Goal: Task Accomplishment & Management: Manage account settings

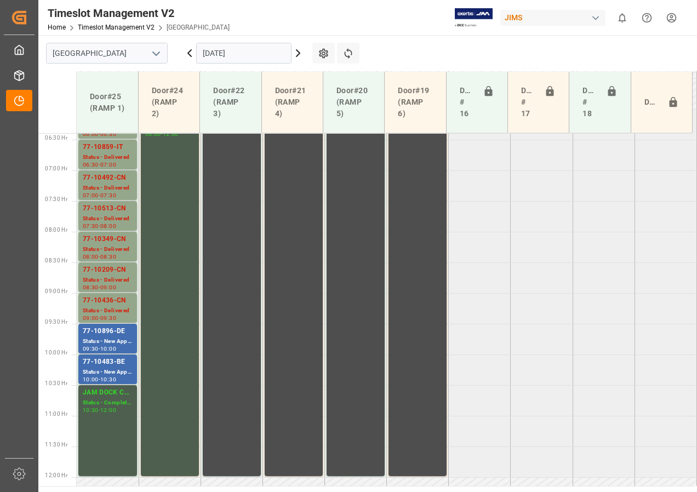
scroll to position [404, 0]
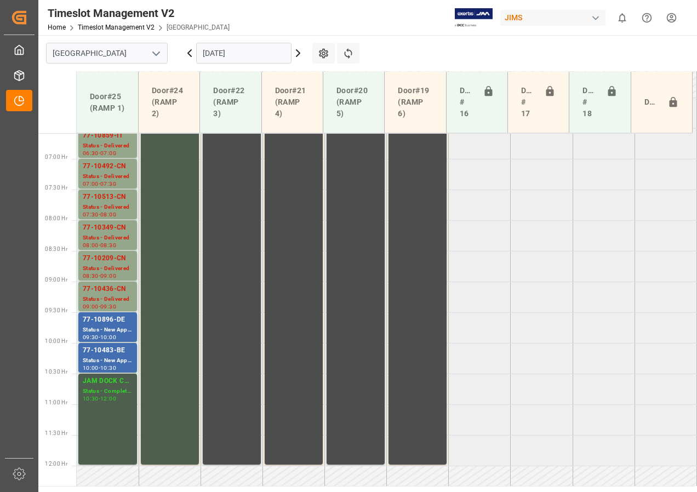
click at [260, 53] on input "[DATE]" at bounding box center [243, 53] width 95 height 21
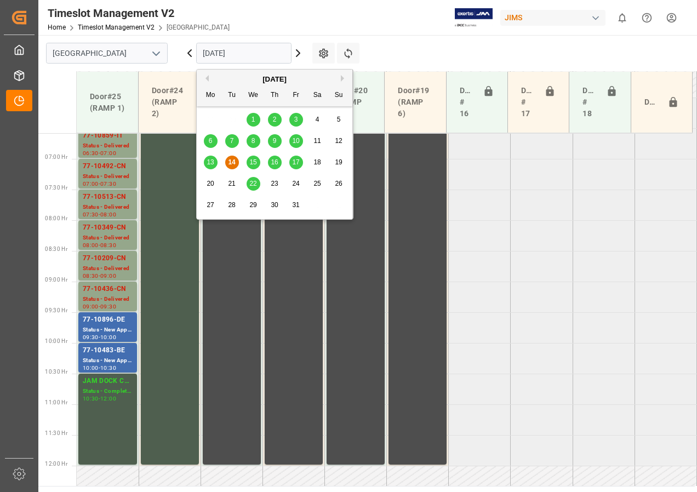
click at [256, 163] on div "15" at bounding box center [253, 162] width 14 height 13
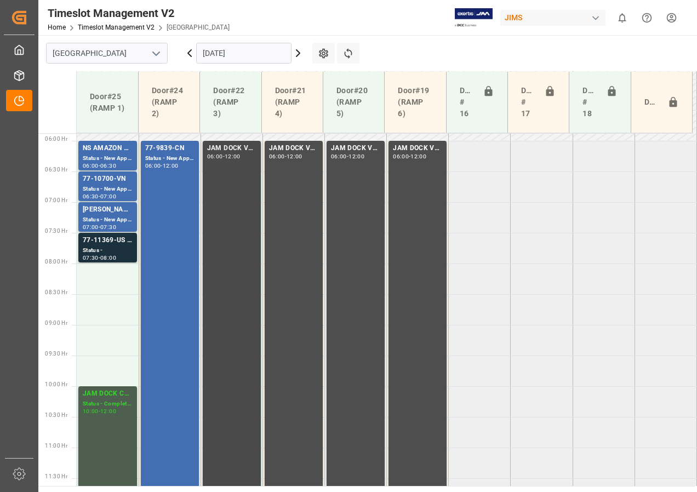
scroll to position [349, 0]
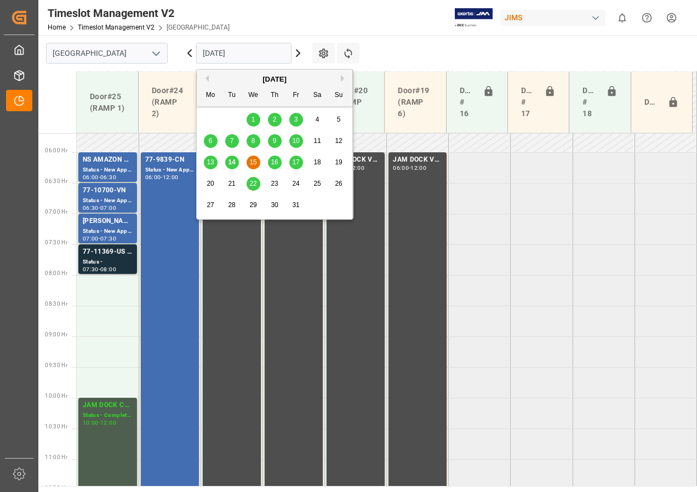
click at [214, 50] on input "[DATE]" at bounding box center [243, 53] width 95 height 21
click at [273, 160] on span "16" at bounding box center [274, 162] width 7 height 8
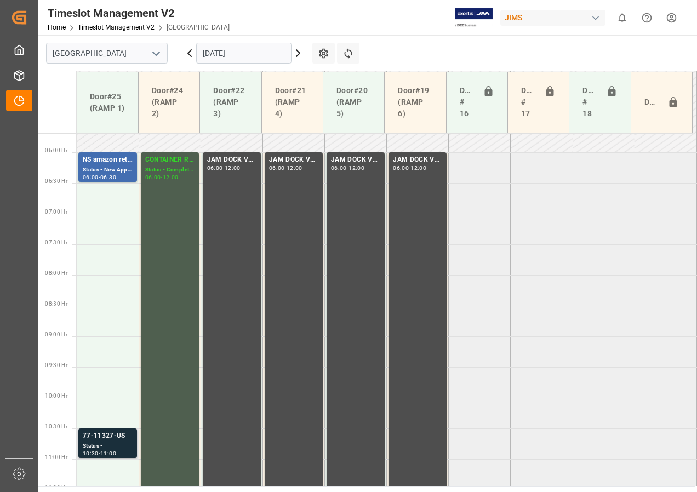
click at [123, 436] on div "77-11327-US" at bounding box center [108, 435] width 50 height 11
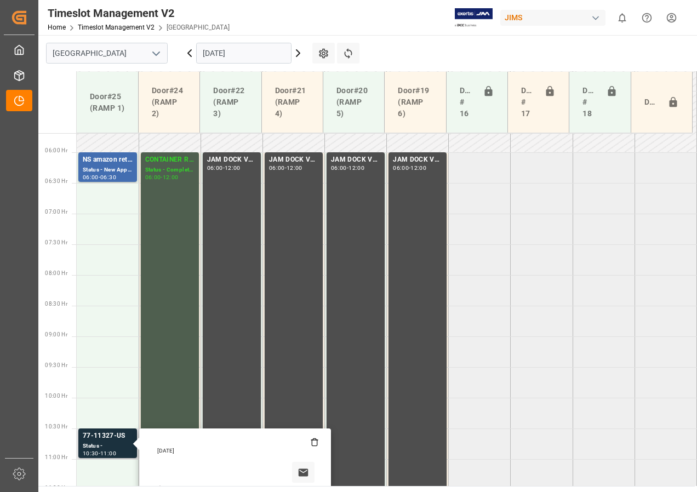
scroll to position [513, 0]
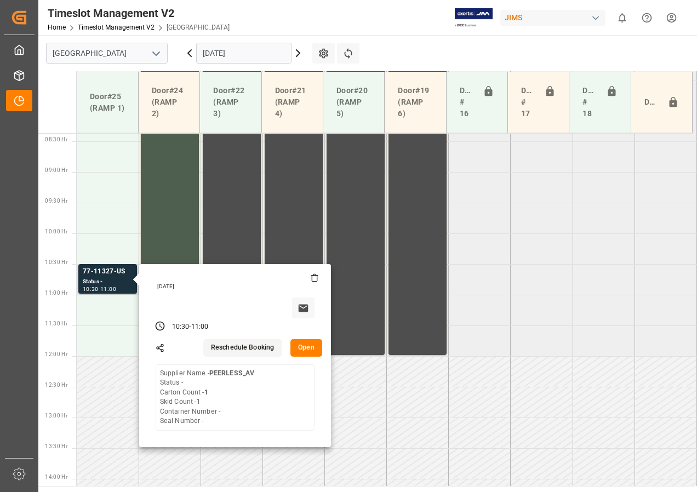
click at [303, 349] on button "Open" at bounding box center [306, 348] width 32 height 18
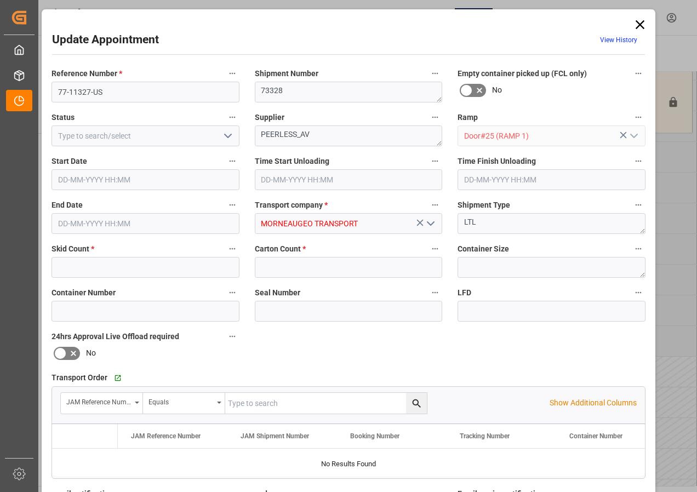
type input "1"
type input "[DATE] 10:30"
type input "[DATE] 11:00"
type input "[DATE] 14:08"
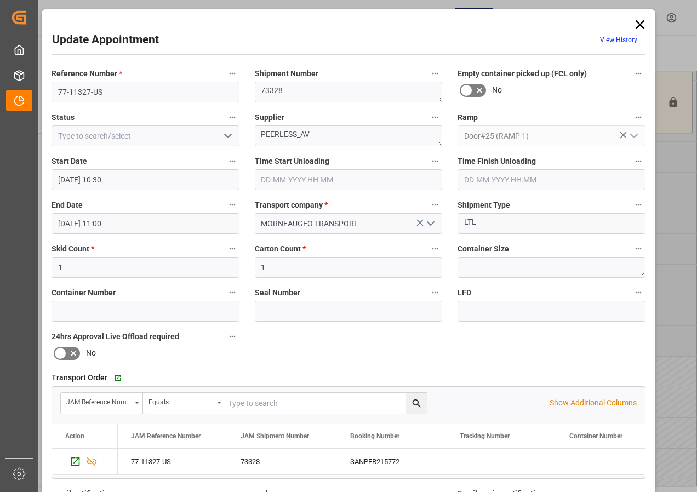
click at [640, 23] on icon at bounding box center [639, 24] width 15 height 15
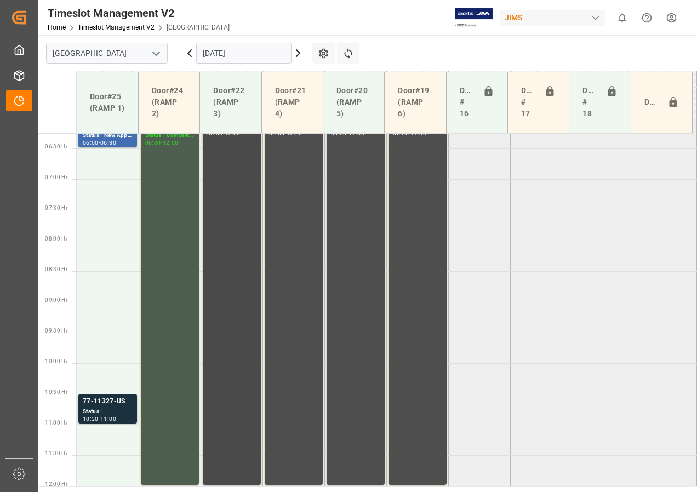
scroll to position [349, 0]
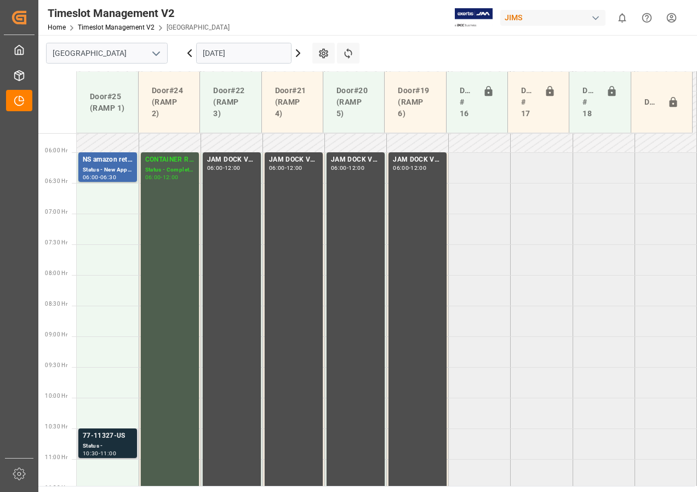
click at [101, 447] on div "Status -" at bounding box center [108, 445] width 50 height 9
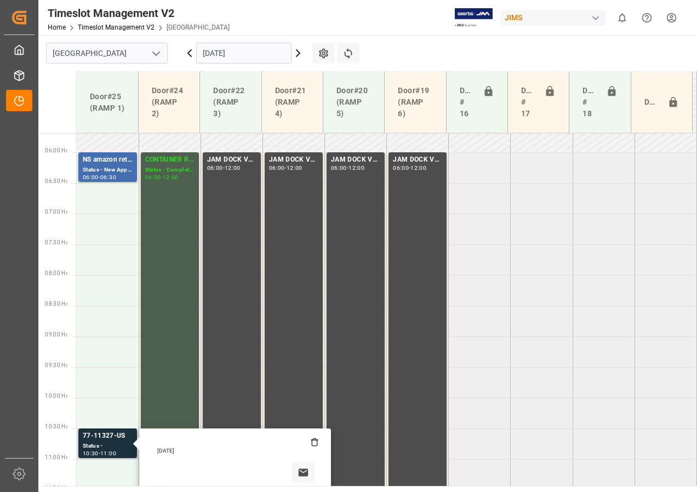
scroll to position [458, 0]
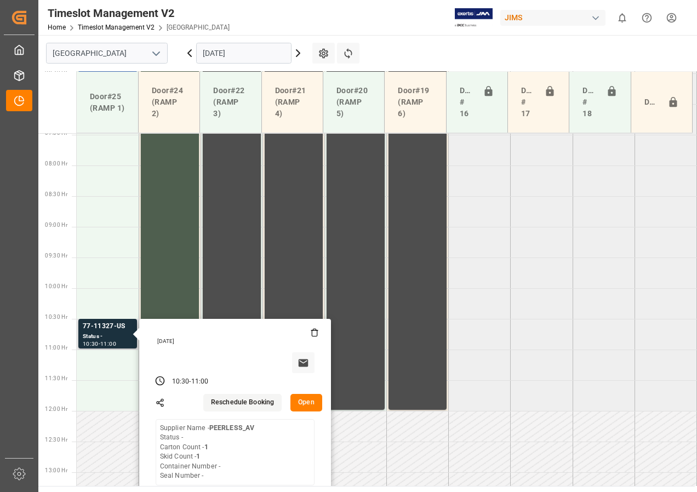
click at [302, 404] on button "Open" at bounding box center [306, 403] width 32 height 18
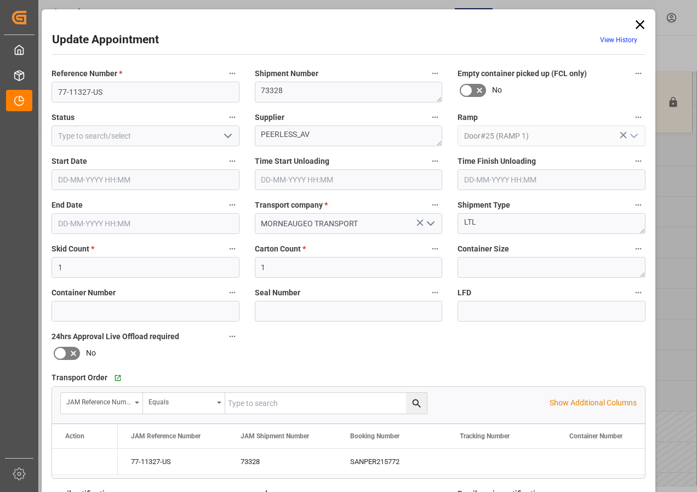
type input "[DATE] 10:30"
type input "[DATE] 11:00"
type input "[DATE] 14:08"
click at [89, 180] on input "[DATE] 10:30" at bounding box center [145, 179] width 188 height 21
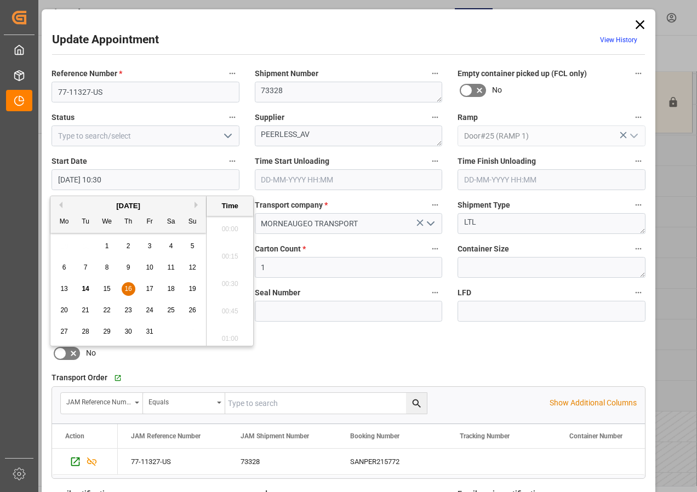
scroll to position [1099, 0]
click at [128, 287] on span "16" at bounding box center [127, 289] width 7 height 8
click at [231, 280] on li "06:30" at bounding box center [229, 280] width 47 height 27
type input "[DATE] 06:30"
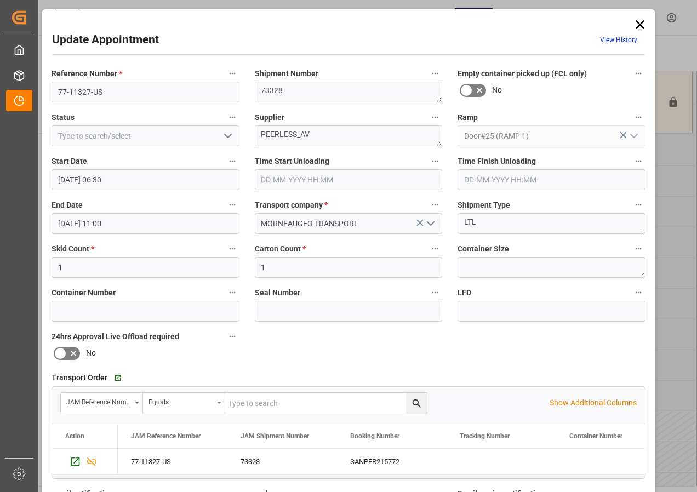
click at [101, 222] on input "[DATE] 11:00" at bounding box center [145, 223] width 188 height 21
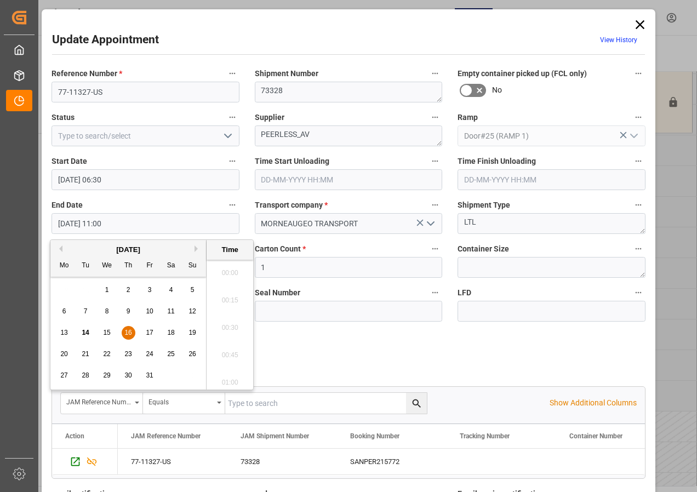
scroll to position [1154, 0]
click at [126, 335] on span "16" at bounding box center [127, 333] width 7 height 8
click at [228, 263] on li "07:00" at bounding box center [229, 269] width 47 height 27
type input "[DATE] 07:00"
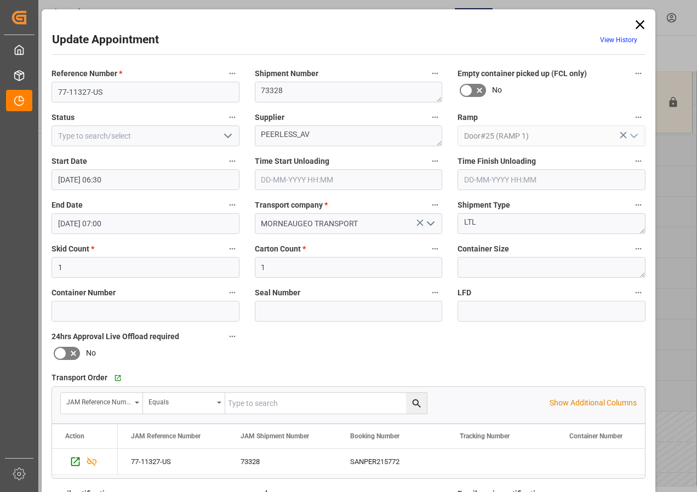
scroll to position [164, 0]
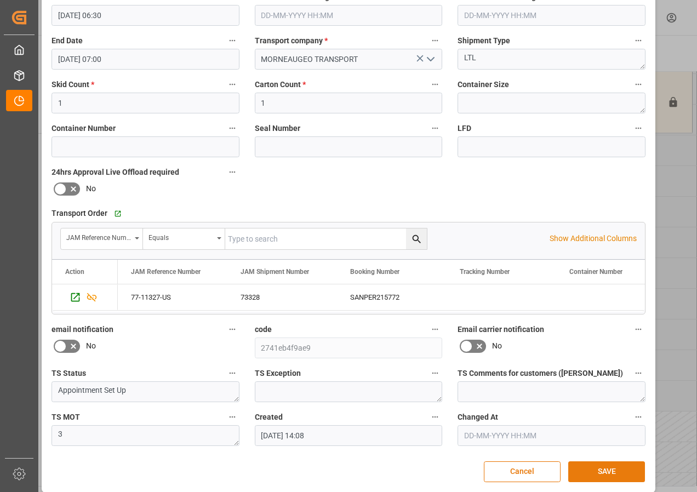
click at [602, 473] on button "SAVE" at bounding box center [606, 471] width 77 height 21
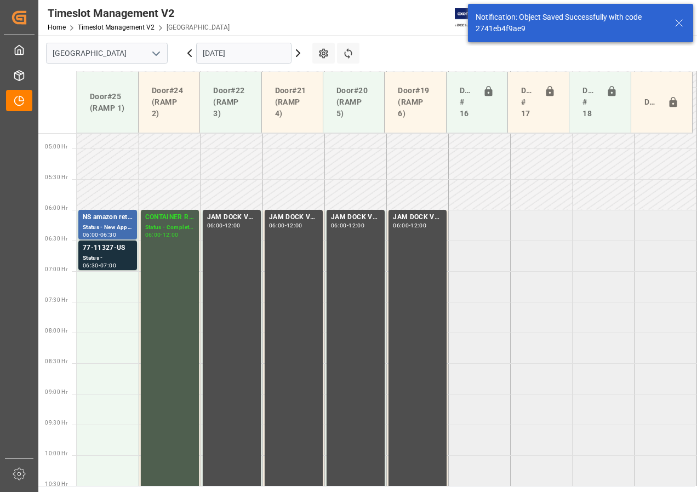
scroll to position [323, 0]
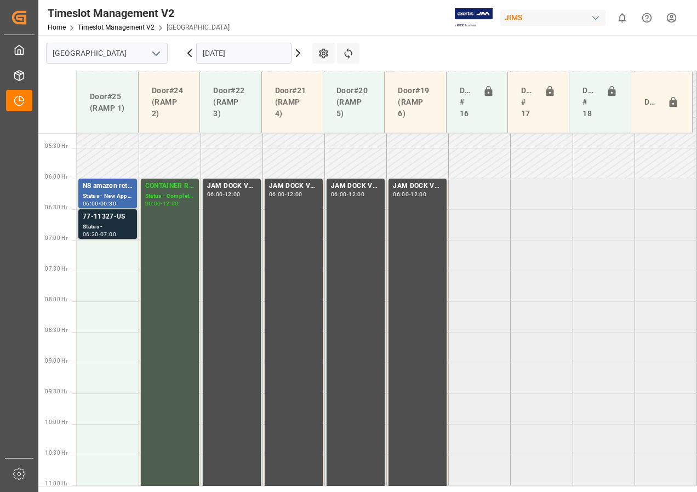
click at [108, 225] on div "Status -" at bounding box center [108, 226] width 50 height 9
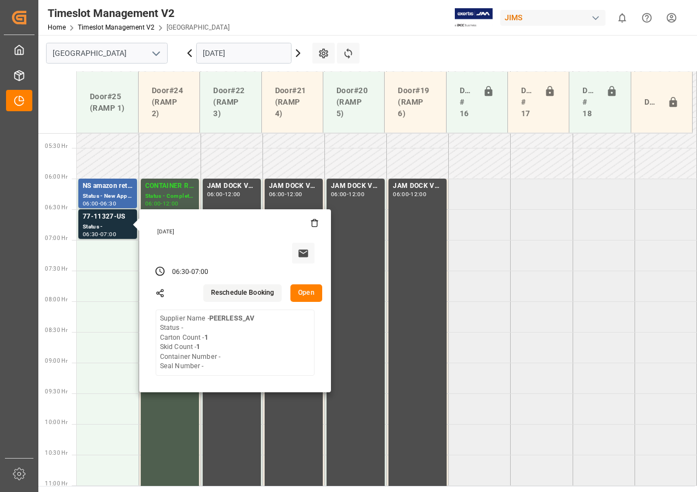
click at [218, 58] on input "[DATE]" at bounding box center [243, 53] width 95 height 21
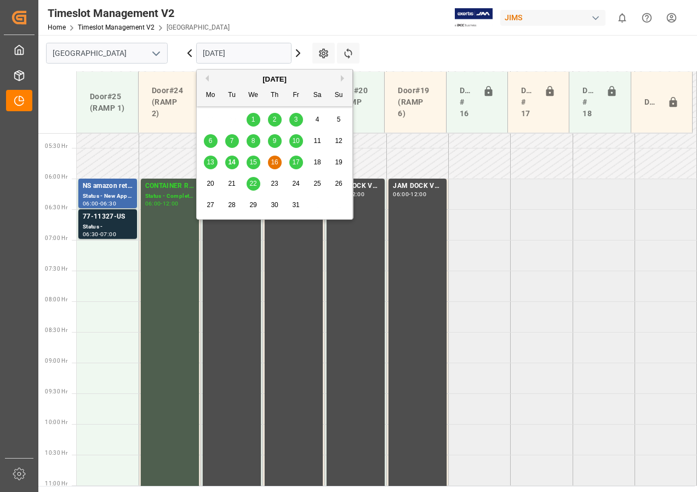
click at [296, 160] on span "17" at bounding box center [295, 162] width 7 height 8
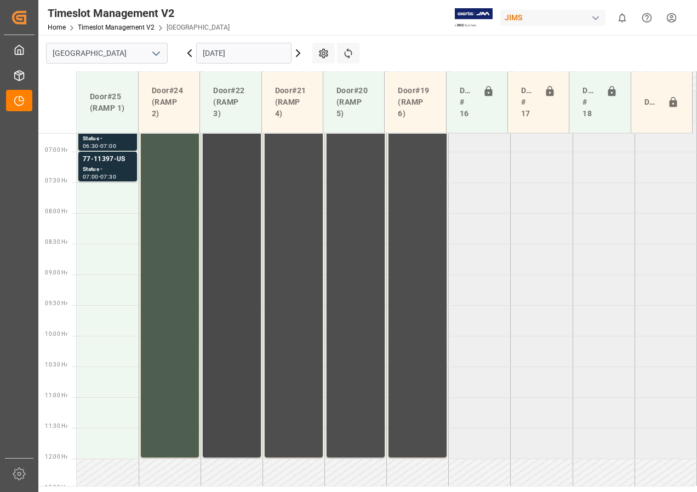
scroll to position [349, 0]
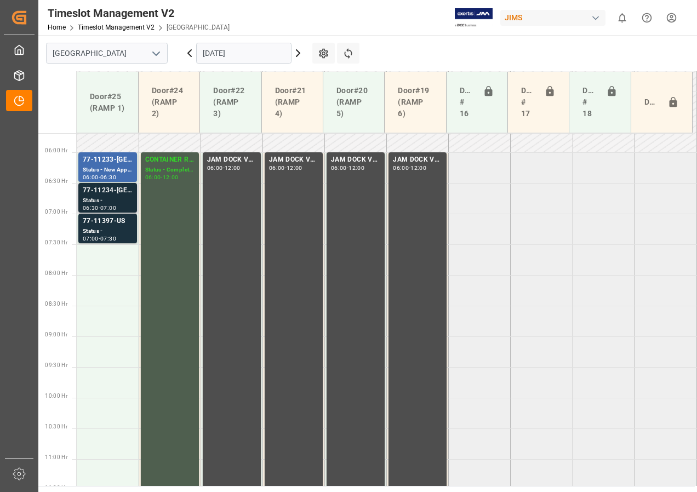
click at [77, 191] on div "77-11234-US Status - 06:30 - 07:00" at bounding box center [108, 198] width 62 height 31
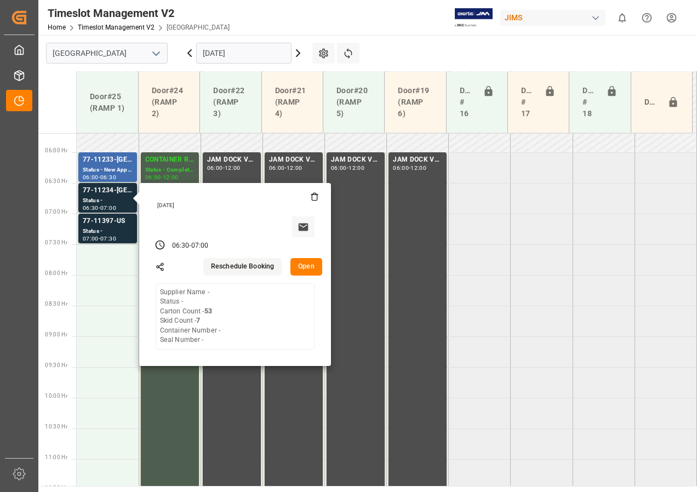
click at [300, 266] on button "Open" at bounding box center [306, 267] width 32 height 18
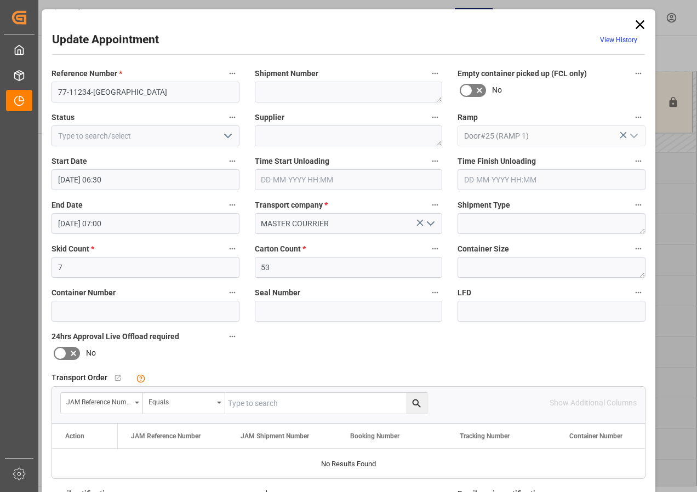
click at [236, 407] on input "text" at bounding box center [326, 403] width 202 height 21
type input "77-11234-us"
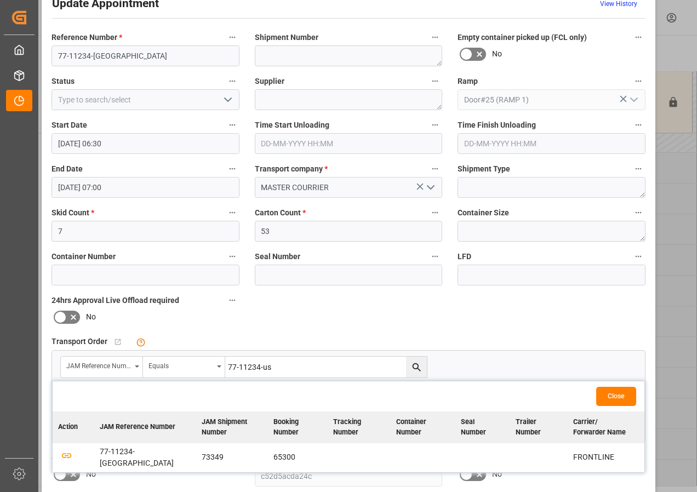
scroll to position [55, 0]
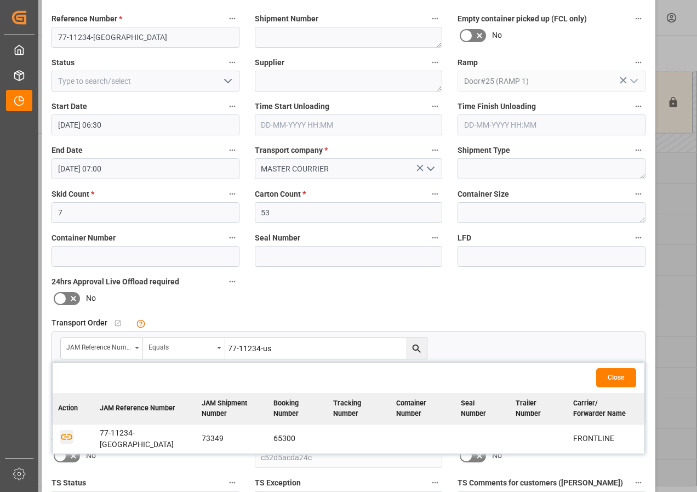
click at [65, 434] on icon "button" at bounding box center [67, 437] width 12 height 6
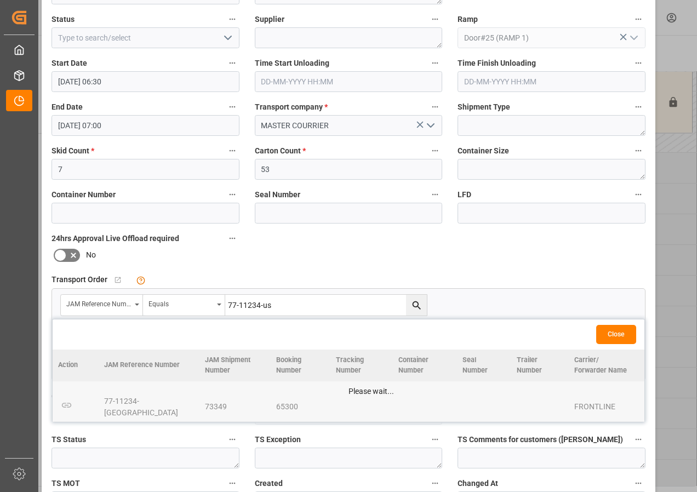
scroll to position [164, 0]
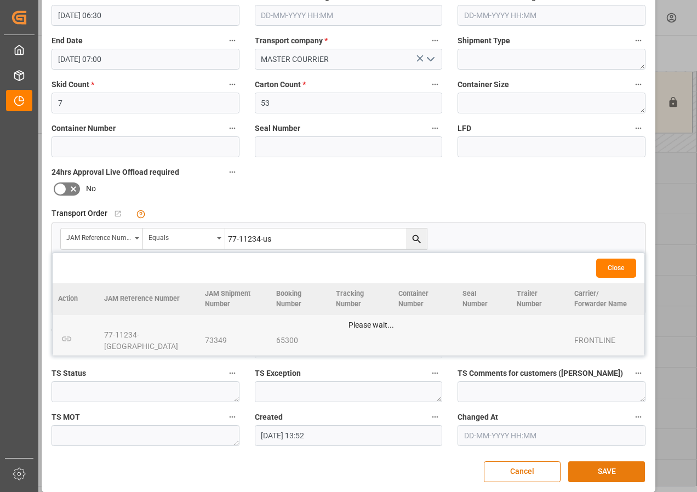
click at [598, 472] on button "SAVE" at bounding box center [606, 471] width 77 height 21
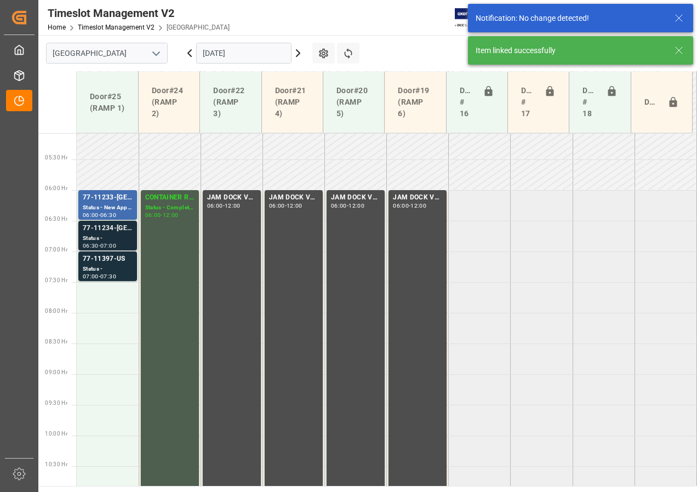
scroll to position [323, 0]
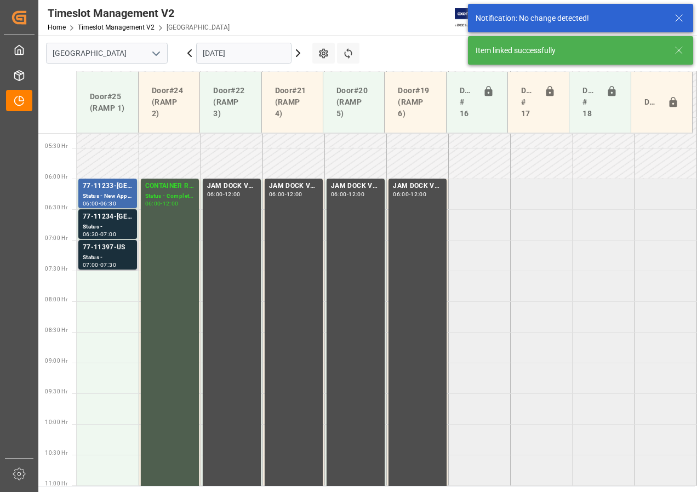
click at [104, 251] on div "77-11397-US" at bounding box center [108, 247] width 50 height 11
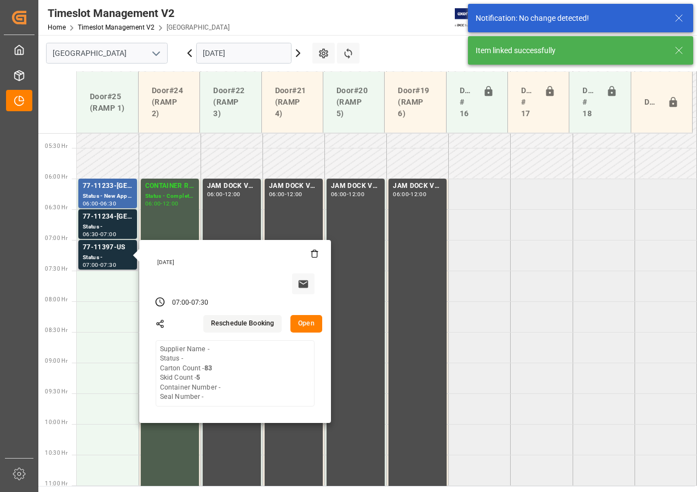
click at [311, 323] on button "Open" at bounding box center [306, 324] width 32 height 18
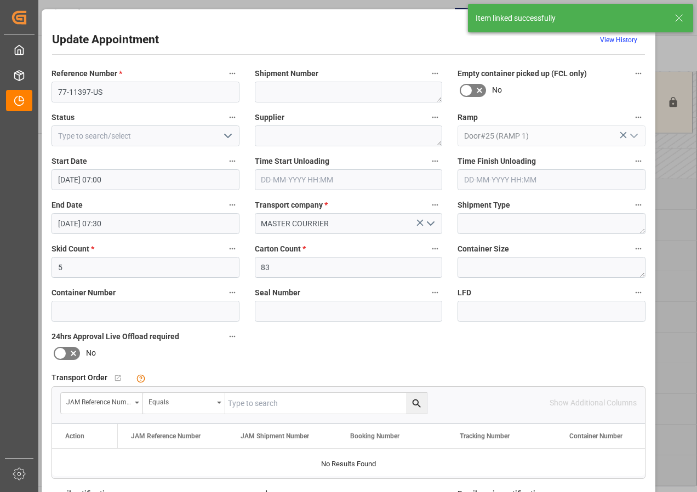
click at [246, 407] on input "text" at bounding box center [326, 403] width 202 height 21
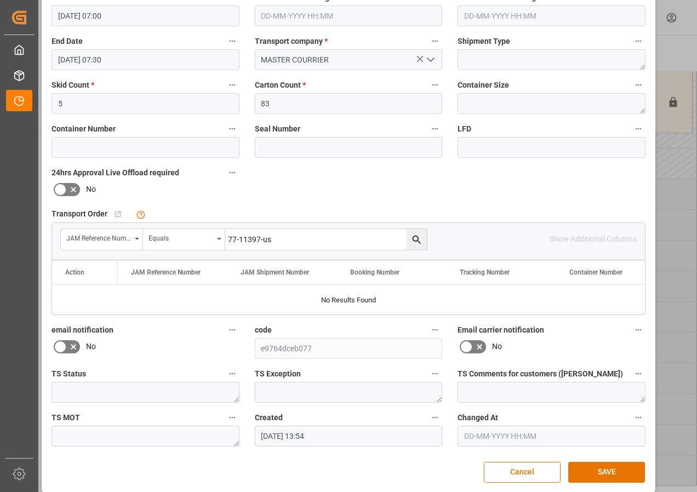
scroll to position [164, 0]
type input "77-11397-us"
click at [413, 237] on icon "search button" at bounding box center [417, 239] width 12 height 12
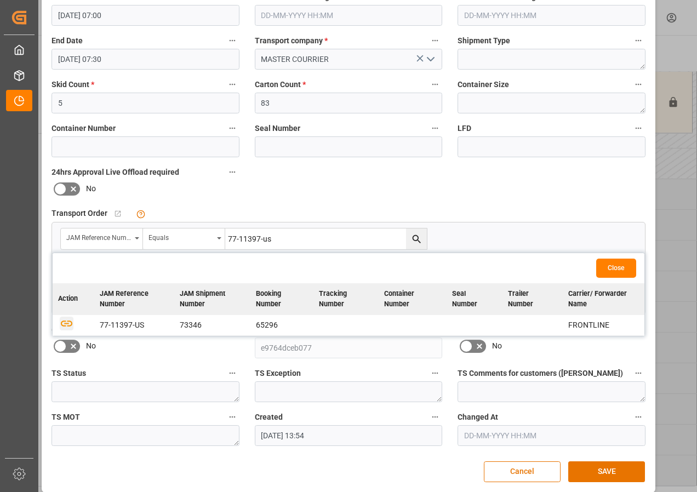
click at [66, 324] on icon "button" at bounding box center [67, 323] width 14 height 14
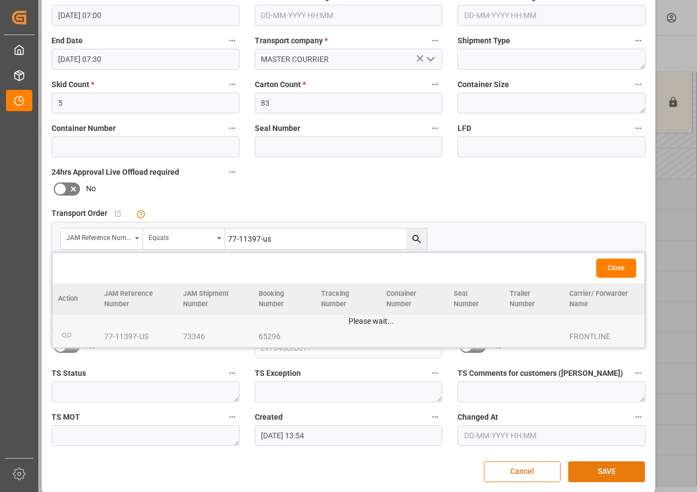
click at [611, 472] on button "SAVE" at bounding box center [606, 471] width 77 height 21
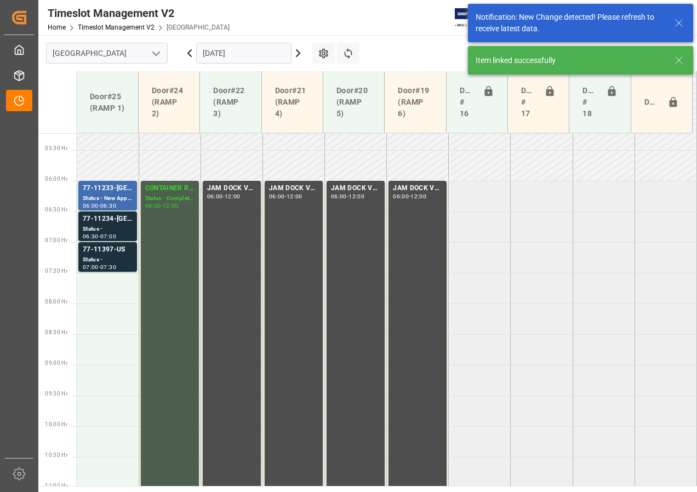
scroll to position [384, 0]
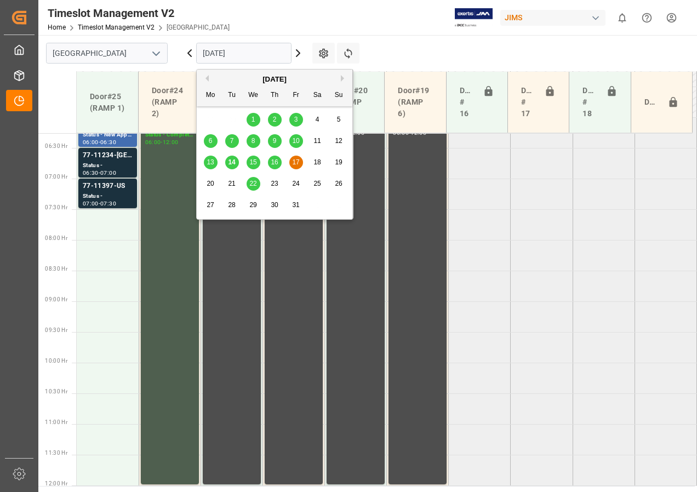
click at [231, 57] on input "[DATE]" at bounding box center [243, 53] width 95 height 21
click at [296, 165] on span "17" at bounding box center [295, 162] width 7 height 8
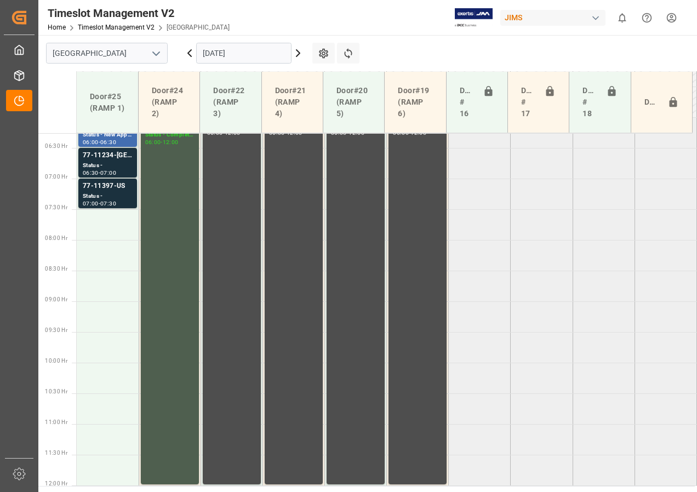
click at [230, 48] on input "[DATE]" at bounding box center [243, 53] width 95 height 21
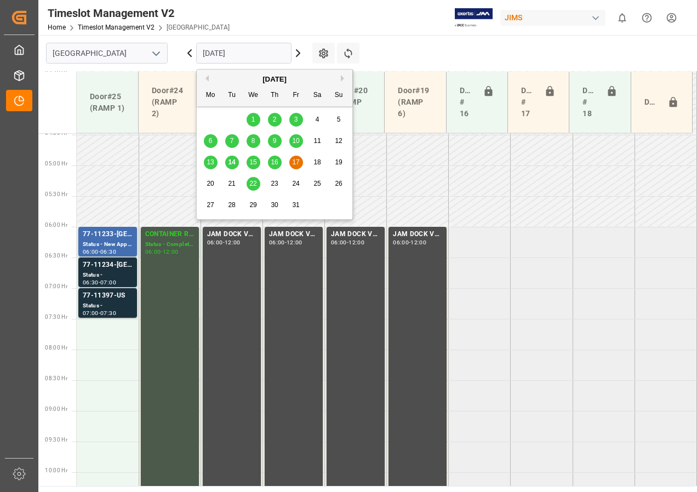
scroll to position [329, 0]
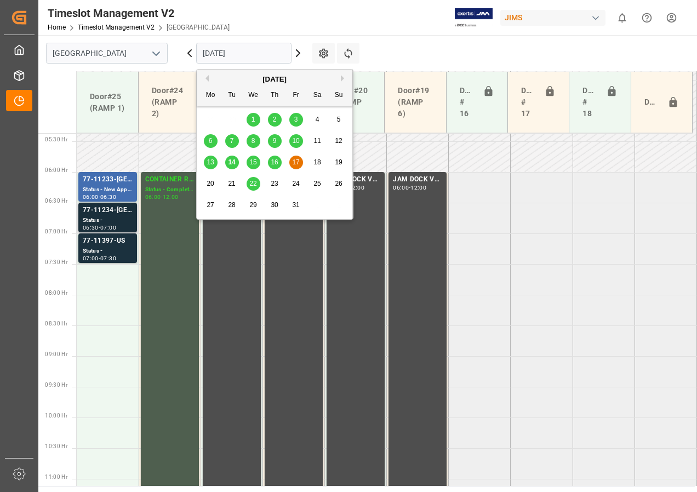
click at [122, 216] on div "Status -" at bounding box center [108, 220] width 50 height 9
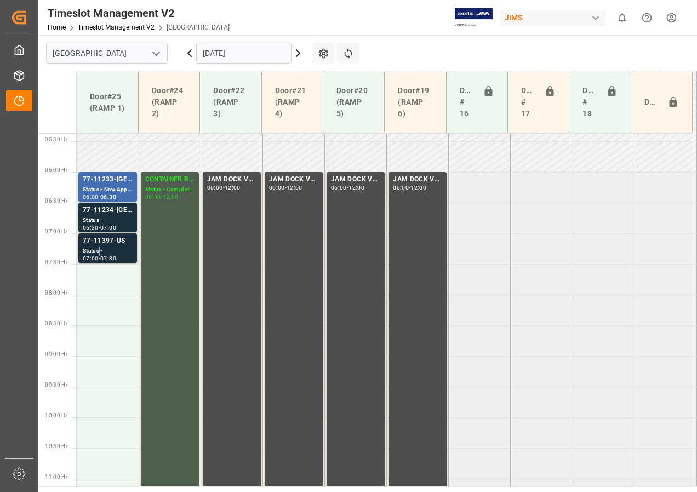
click at [100, 251] on div "Status -" at bounding box center [108, 250] width 50 height 9
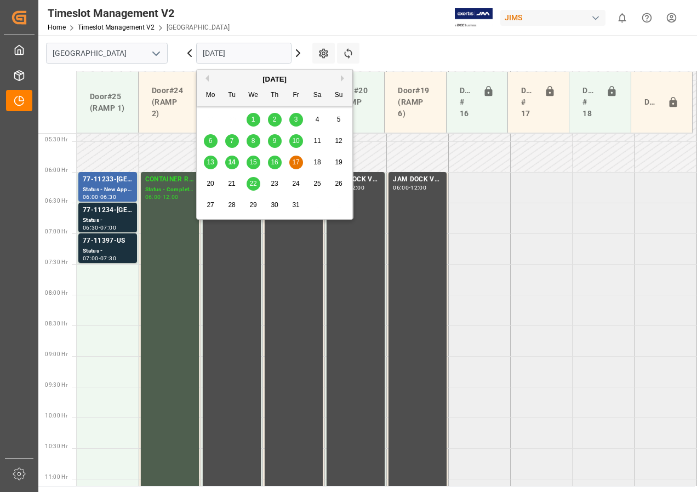
click at [220, 56] on input "[DATE]" at bounding box center [243, 53] width 95 height 21
click at [274, 164] on span "16" at bounding box center [274, 162] width 7 height 8
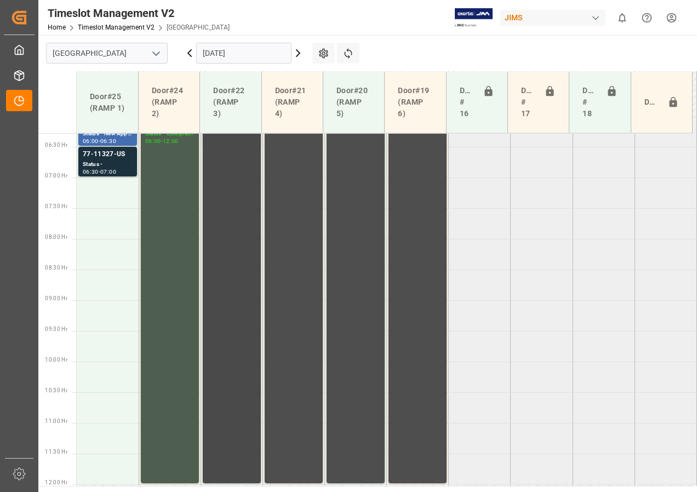
scroll to position [349, 0]
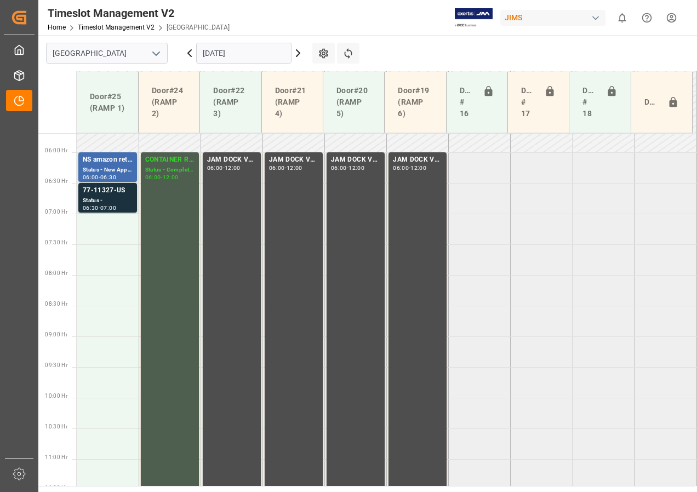
click at [243, 54] on input "[DATE]" at bounding box center [243, 53] width 95 height 21
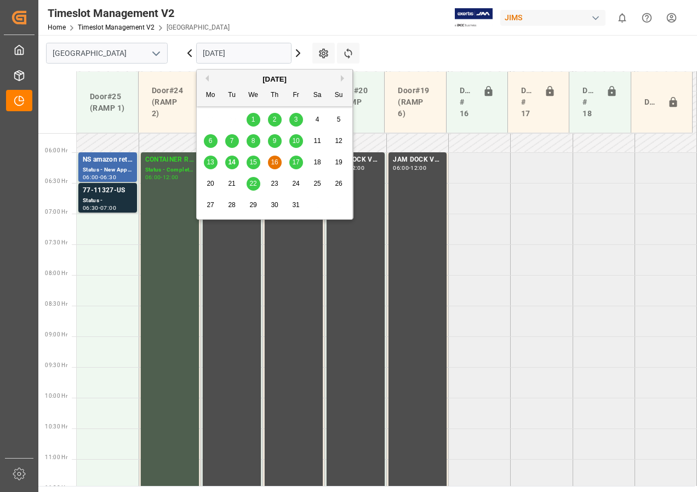
click at [233, 160] on span "14" at bounding box center [231, 162] width 7 height 8
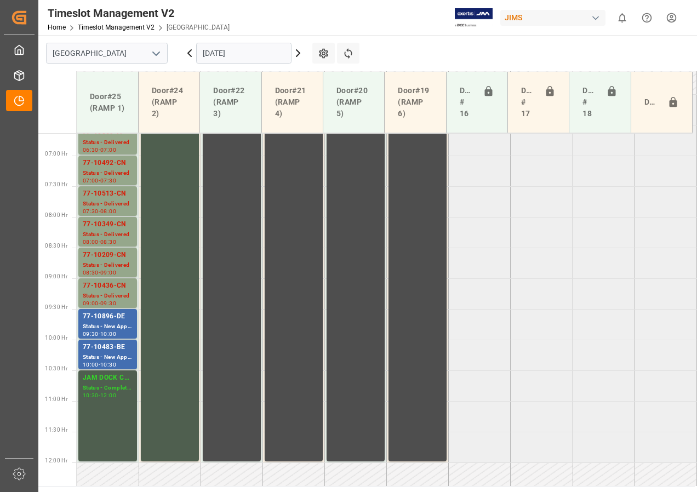
scroll to position [355, 0]
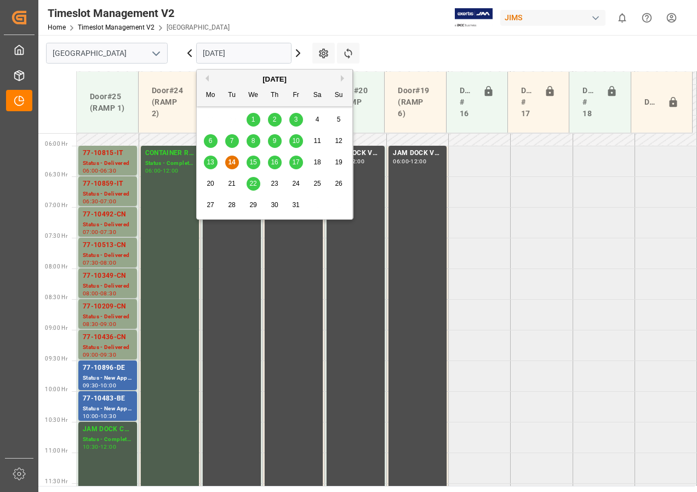
click at [246, 53] on input "[DATE]" at bounding box center [243, 53] width 95 height 21
click at [252, 163] on span "15" at bounding box center [252, 162] width 7 height 8
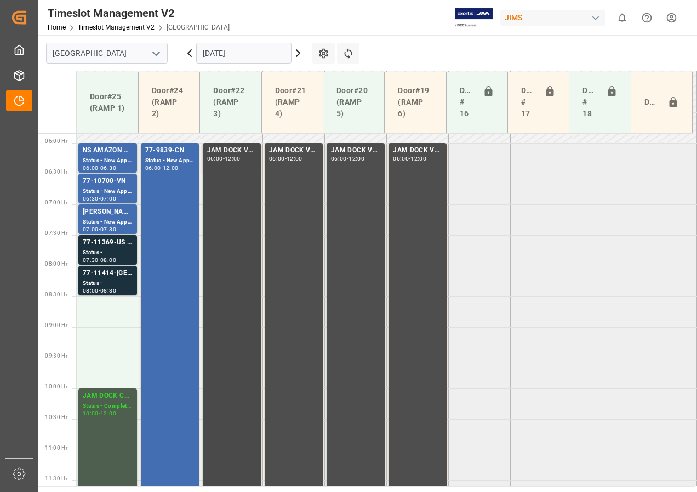
scroll to position [339, 0]
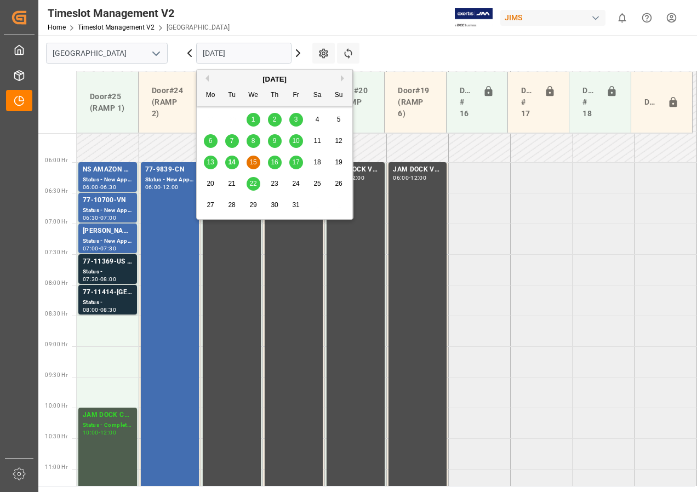
click at [219, 59] on input "[DATE]" at bounding box center [243, 53] width 95 height 21
click at [277, 165] on span "16" at bounding box center [274, 162] width 7 height 8
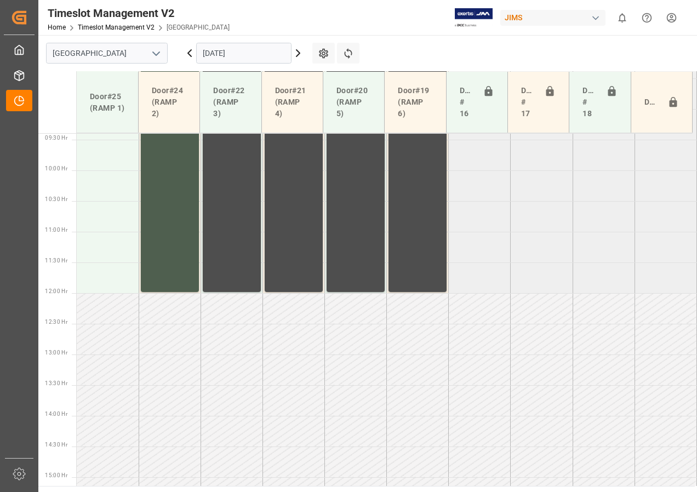
scroll to position [629, 0]
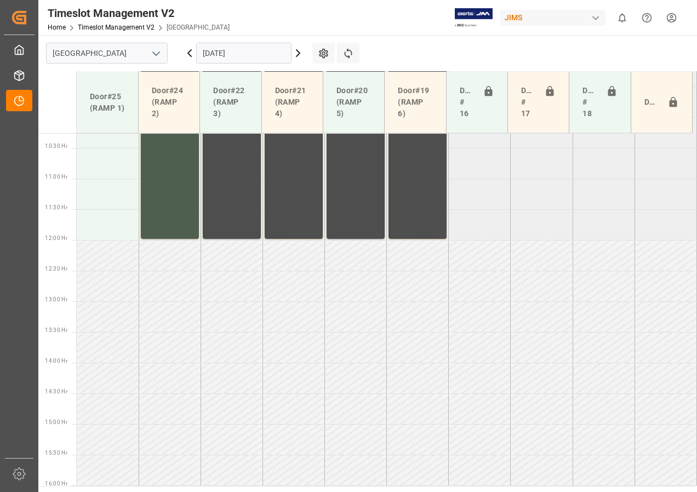
click at [248, 56] on input "[DATE]" at bounding box center [243, 53] width 95 height 21
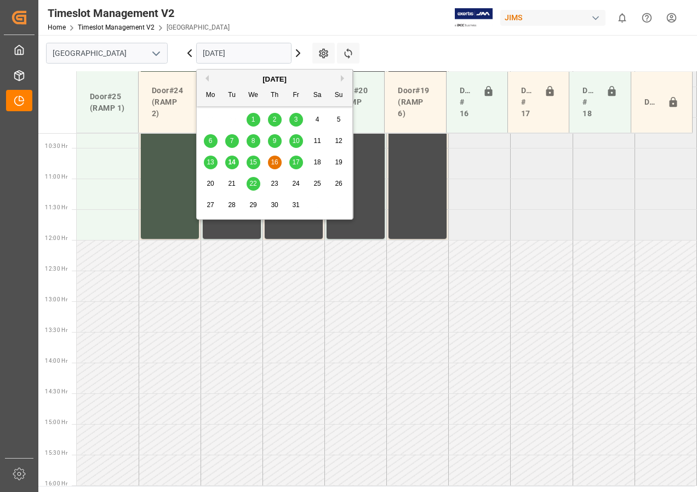
click at [295, 164] on span "17" at bounding box center [295, 162] width 7 height 8
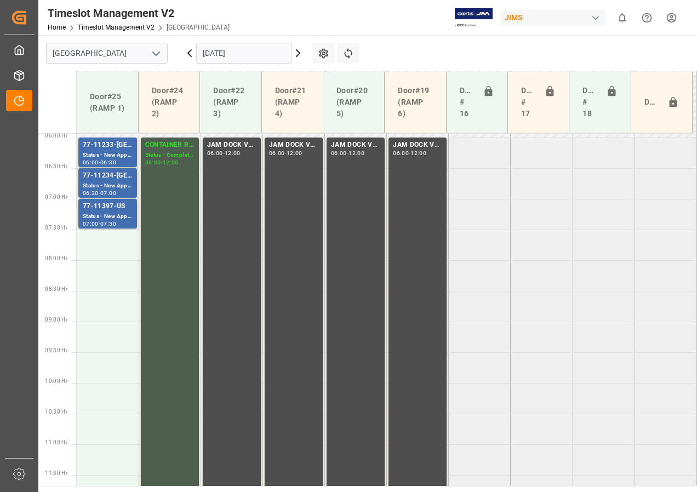
scroll to position [354, 0]
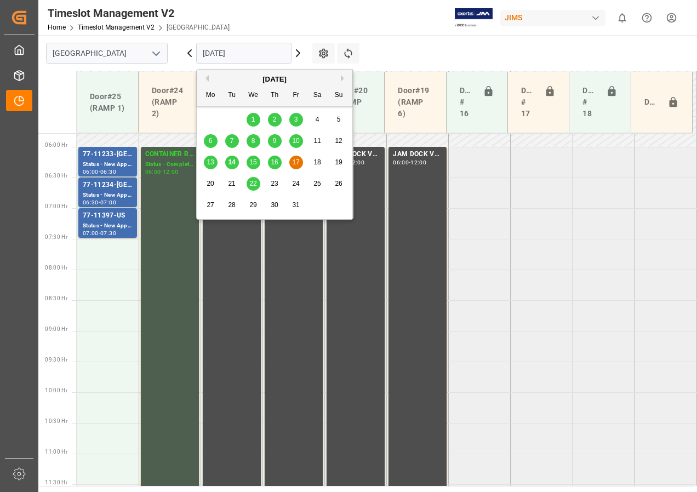
click at [239, 56] on input "[DATE]" at bounding box center [243, 53] width 95 height 21
click at [271, 163] on span "16" at bounding box center [274, 162] width 7 height 8
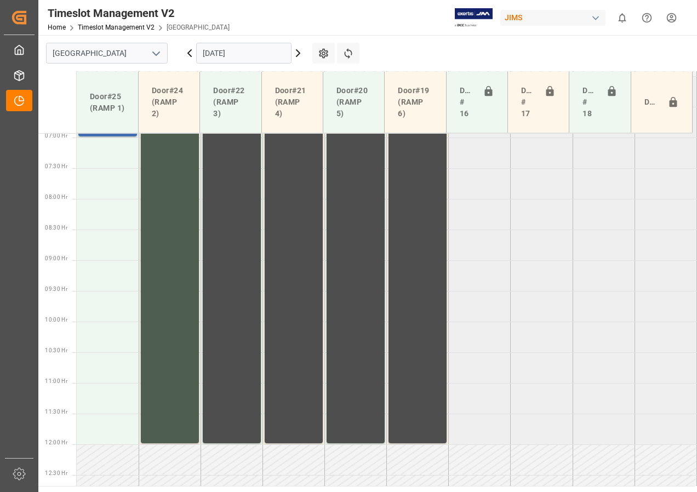
scroll to position [410, 0]
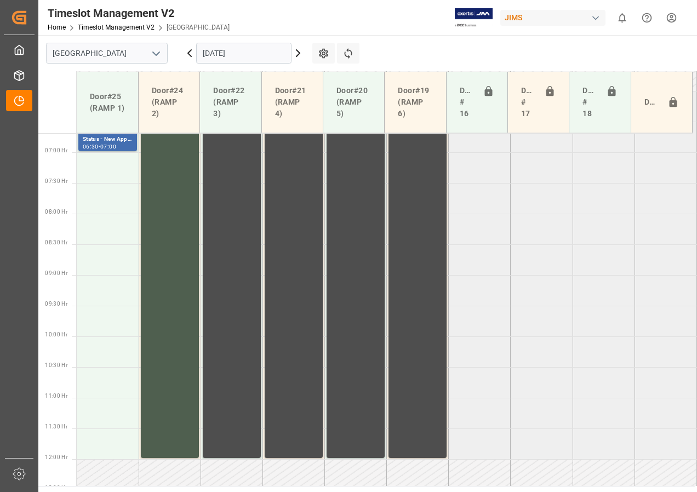
click at [232, 52] on input "[DATE]" at bounding box center [243, 53] width 95 height 21
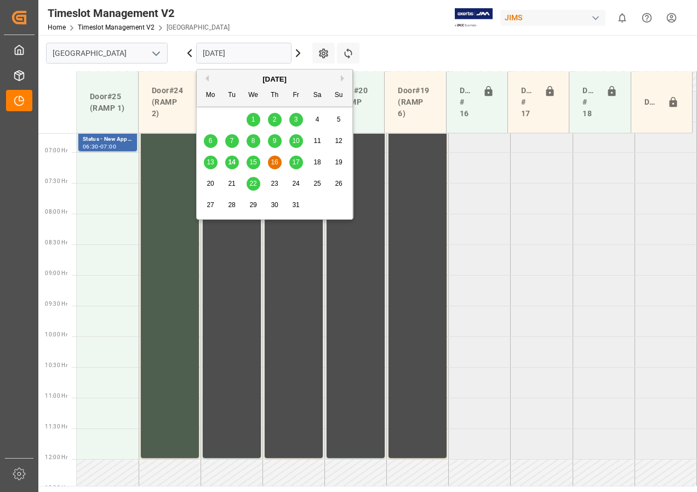
click at [252, 162] on span "15" at bounding box center [252, 162] width 7 height 8
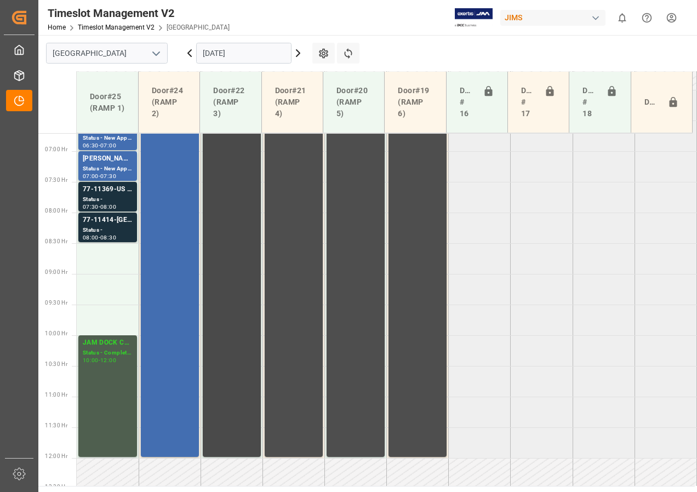
scroll to position [394, 0]
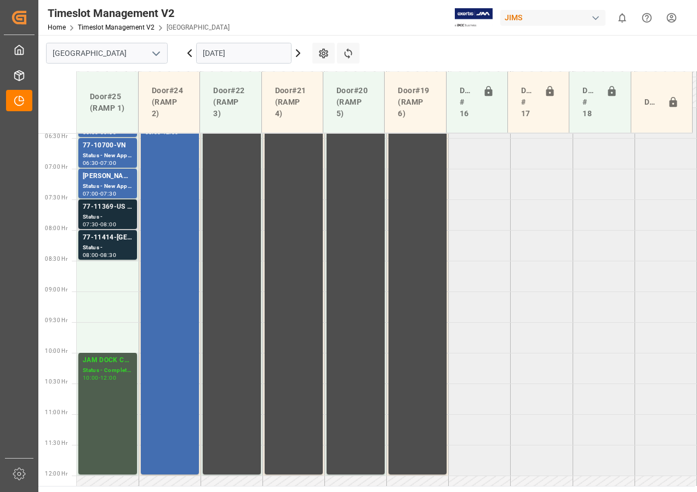
click at [112, 211] on div "77-11369-US SHIPMENT#/M" at bounding box center [108, 207] width 50 height 11
click at [116, 244] on div "Status -" at bounding box center [108, 247] width 50 height 9
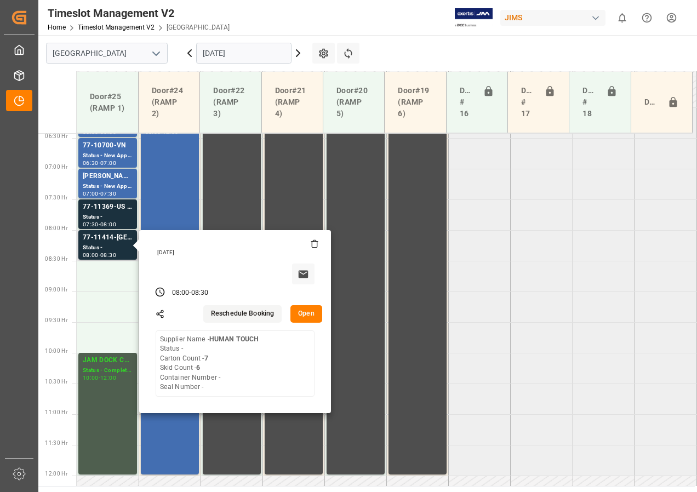
click at [302, 309] on button "Open" at bounding box center [306, 314] width 32 height 18
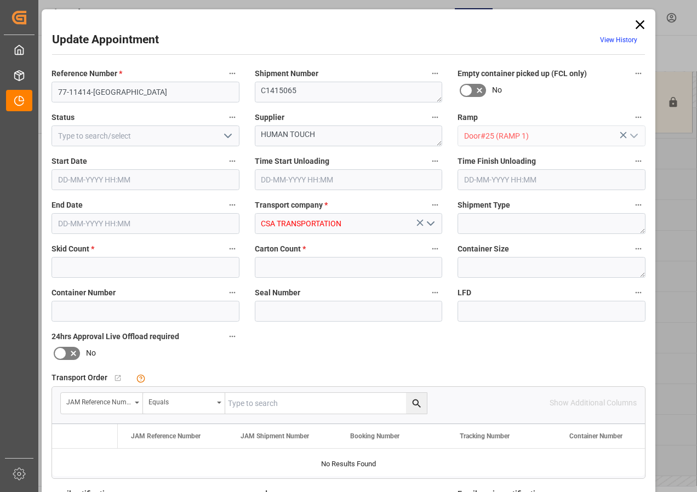
type input "6"
type input "7"
type input "[DATE] 08:00"
type input "[DATE] 08:30"
type input "[DATE] 14:46"
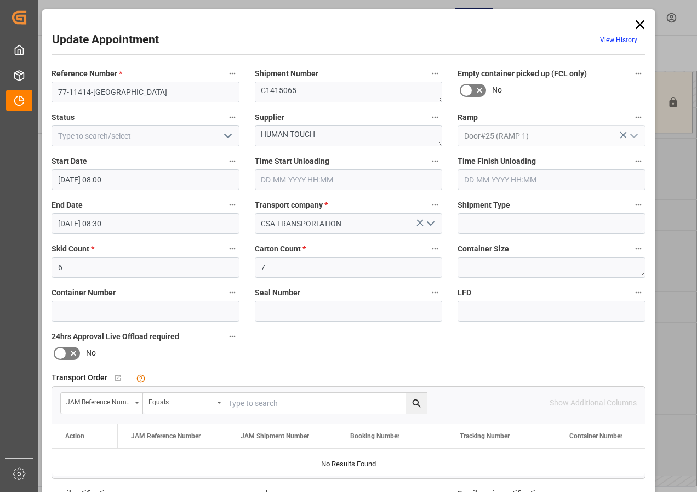
click at [248, 411] on input "text" at bounding box center [326, 403] width 202 height 21
type input "77-11414-us"
click at [411, 401] on icon "search button" at bounding box center [417, 404] width 12 height 12
click at [641, 23] on icon at bounding box center [639, 24] width 15 height 15
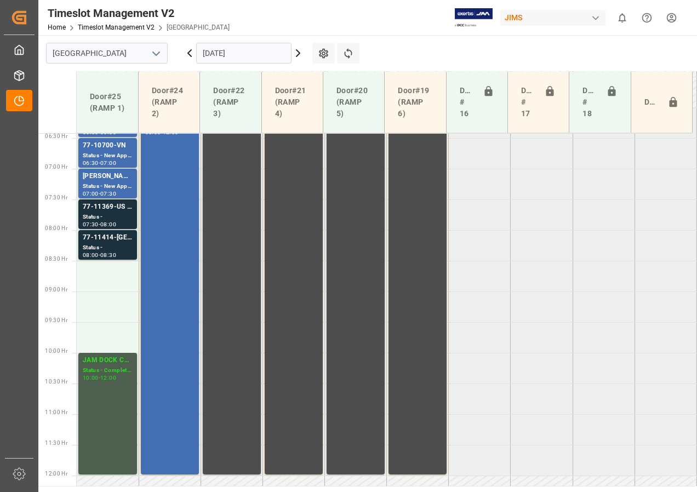
click at [231, 58] on input "[DATE]" at bounding box center [243, 53] width 95 height 21
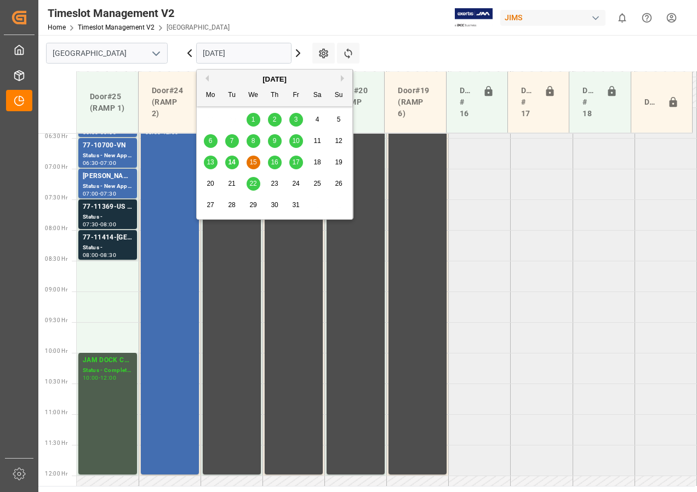
click at [231, 158] on div "14" at bounding box center [232, 162] width 14 height 13
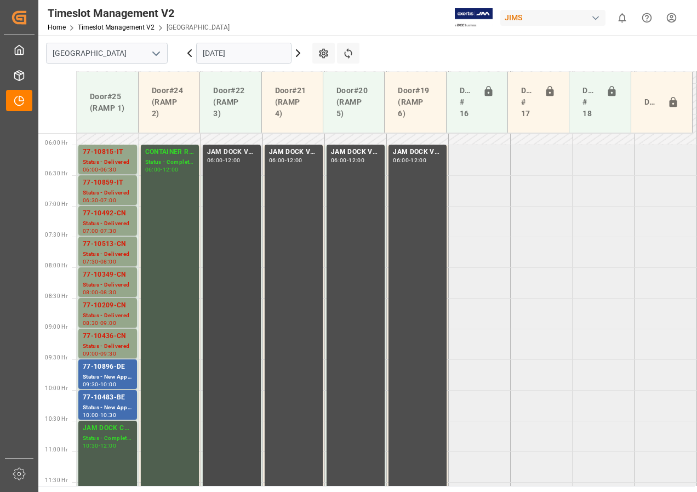
scroll to position [355, 0]
click at [110, 383] on div "10:00" at bounding box center [108, 385] width 16 height 5
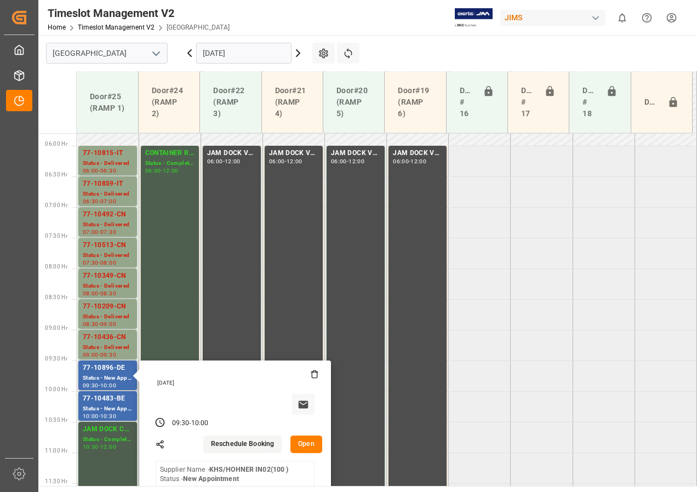
click at [301, 443] on button "Open" at bounding box center [306, 444] width 32 height 18
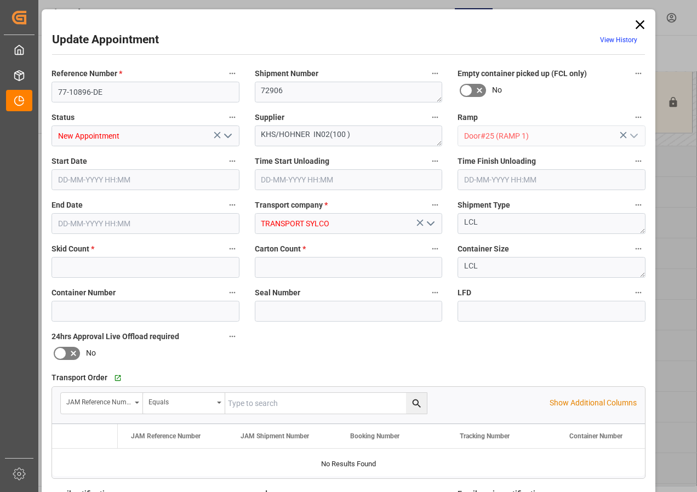
type input "0"
type input "[DATE] 09:30"
type input "[DATE] 10:00"
type input "[DATE] 21:24"
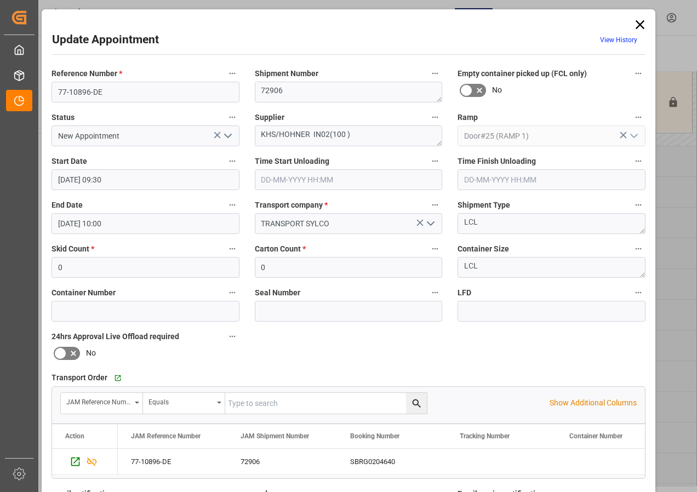
click at [633, 21] on icon at bounding box center [639, 24] width 15 height 15
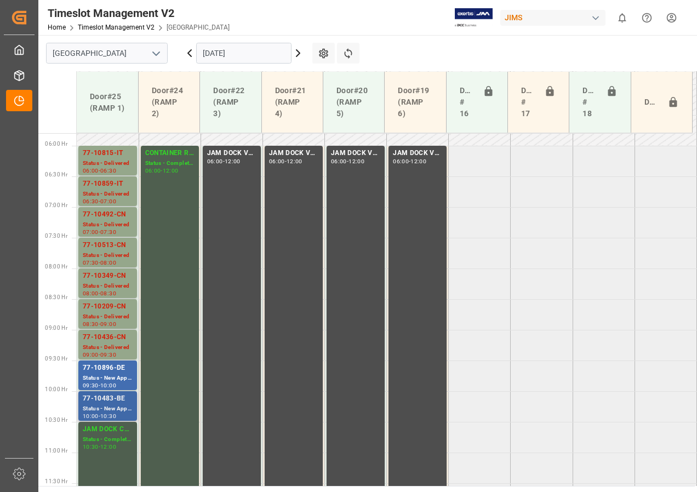
click at [117, 405] on div "Status - New Appointment" at bounding box center [108, 408] width 50 height 9
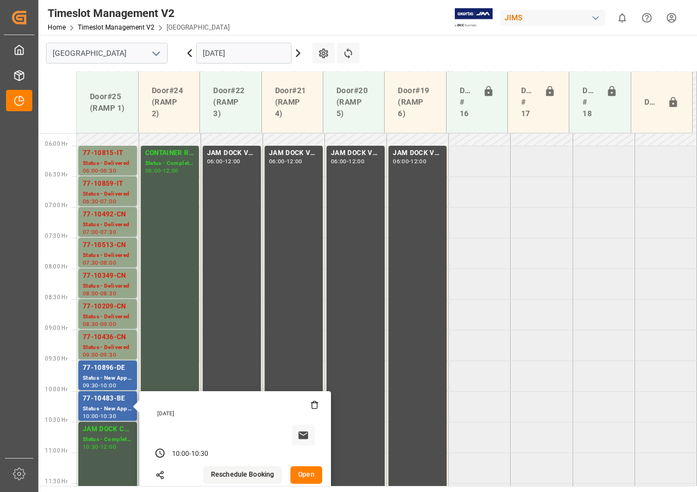
click at [297, 478] on button "Open" at bounding box center [306, 475] width 32 height 18
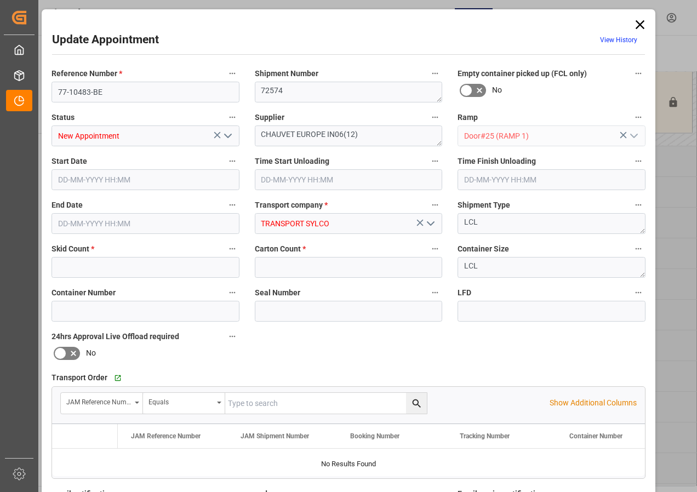
type input "0"
type input "[DATE] 10:00"
type input "[DATE] 10:30"
type input "[DATE] 21:24"
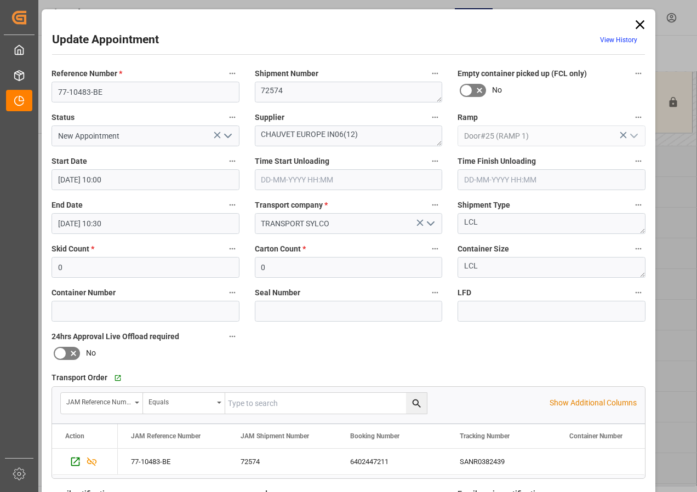
click at [640, 22] on icon at bounding box center [639, 24] width 9 height 9
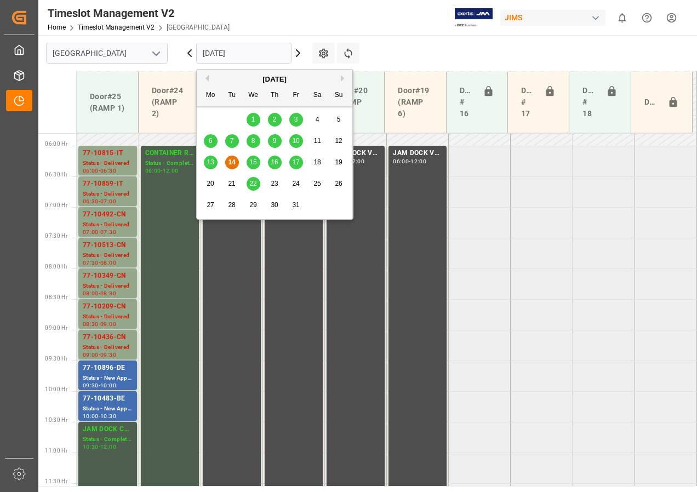
click at [216, 55] on input "[DATE]" at bounding box center [243, 53] width 95 height 21
click at [255, 161] on span "15" at bounding box center [252, 162] width 7 height 8
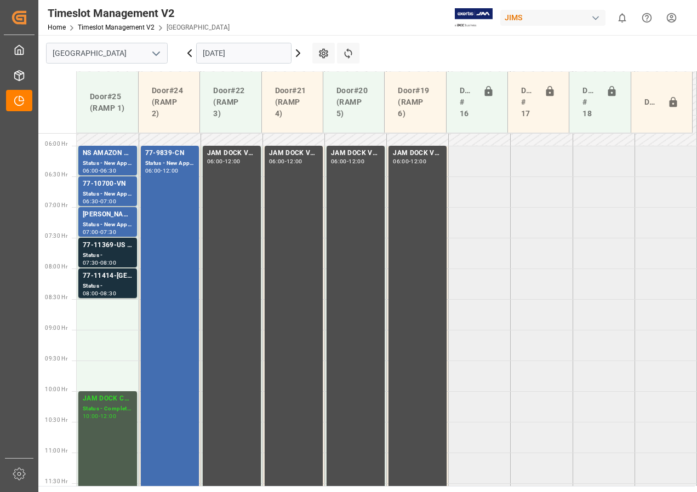
click at [219, 56] on input "[DATE]" at bounding box center [243, 53] width 95 height 21
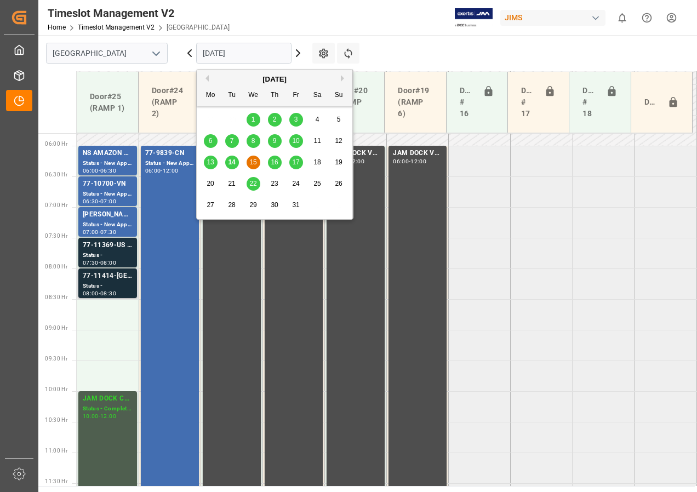
click at [109, 278] on div "77-11414-[GEOGRAPHIC_DATA]" at bounding box center [108, 276] width 50 height 11
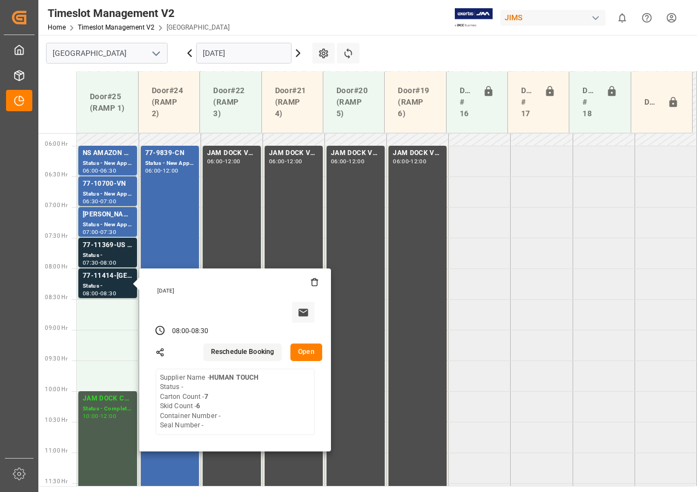
click at [231, 55] on input "[DATE]" at bounding box center [243, 53] width 95 height 21
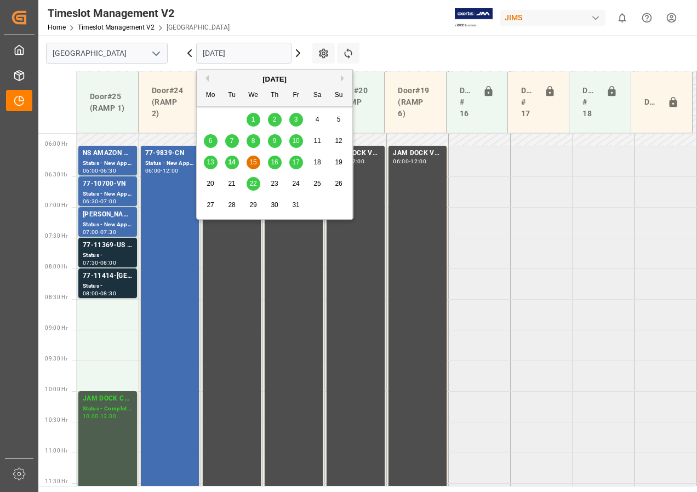
click at [275, 157] on div "16" at bounding box center [275, 162] width 14 height 13
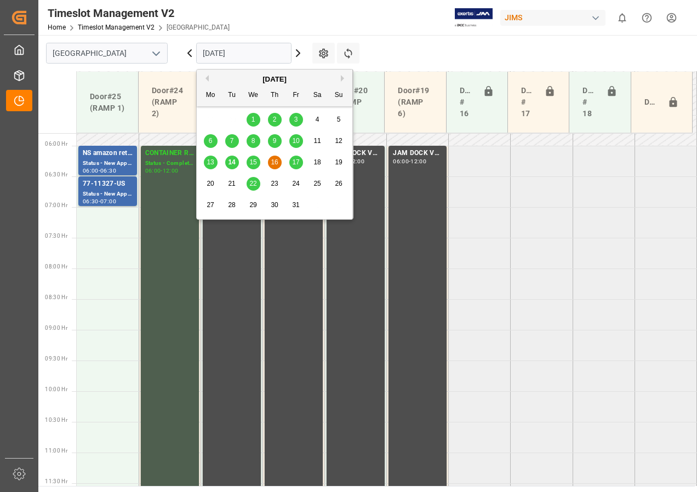
click at [222, 51] on input "[DATE]" at bounding box center [243, 53] width 95 height 21
click at [296, 164] on span "17" at bounding box center [295, 162] width 7 height 8
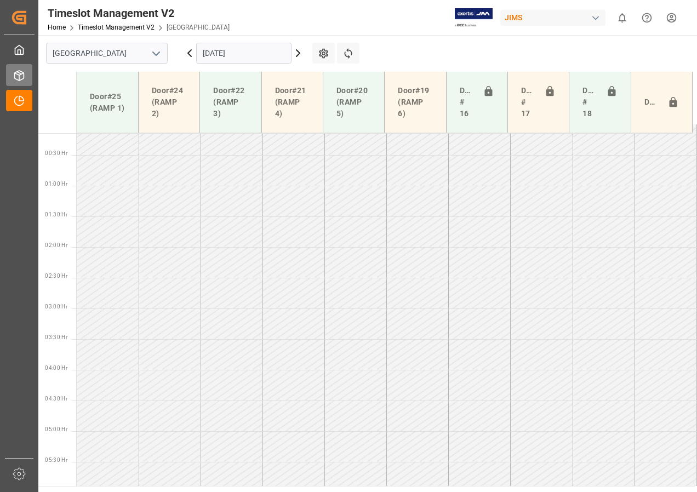
scroll to position [0, 0]
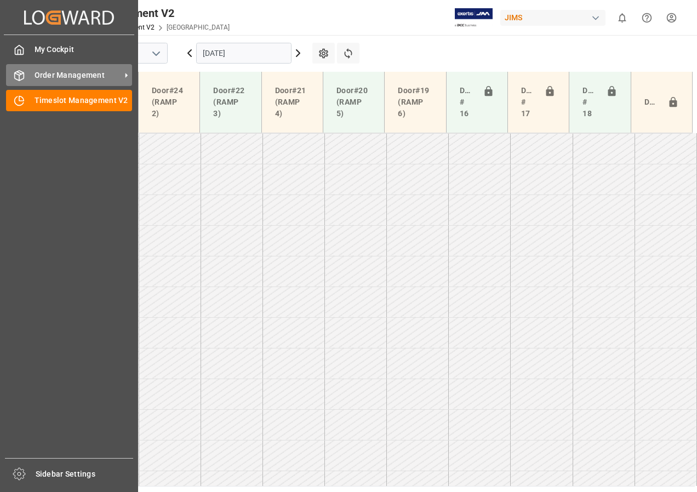
click at [38, 70] on span "Order Management" at bounding box center [78, 76] width 87 height 12
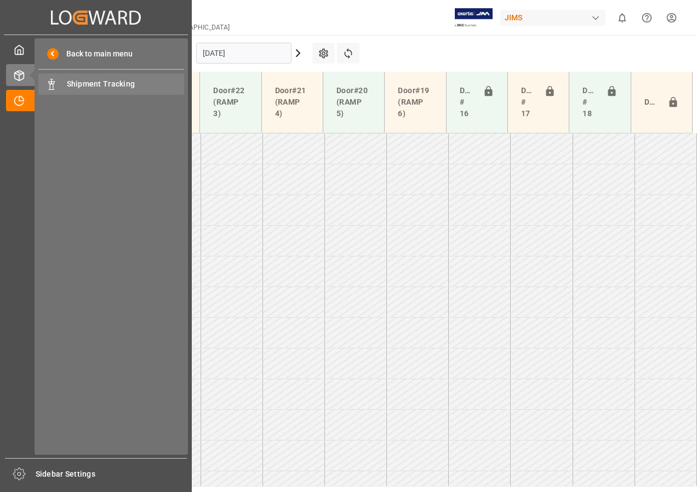
click at [76, 84] on span "Shipment Tracking" at bounding box center [126, 84] width 118 height 12
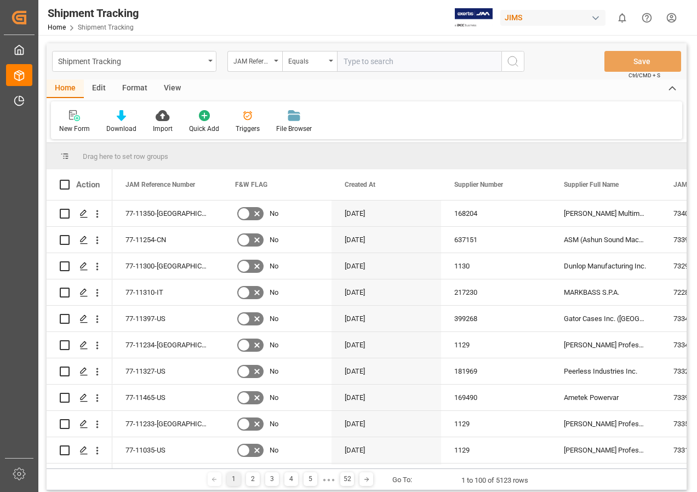
click at [166, 85] on div "View" at bounding box center [172, 88] width 33 height 19
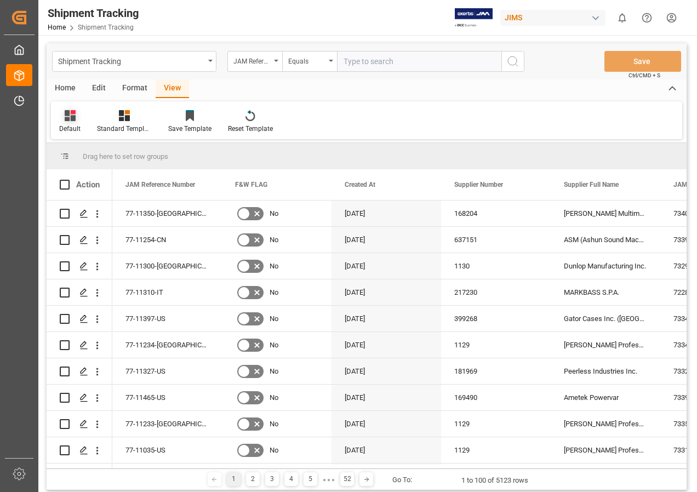
click at [67, 116] on icon at bounding box center [70, 115] width 11 height 11
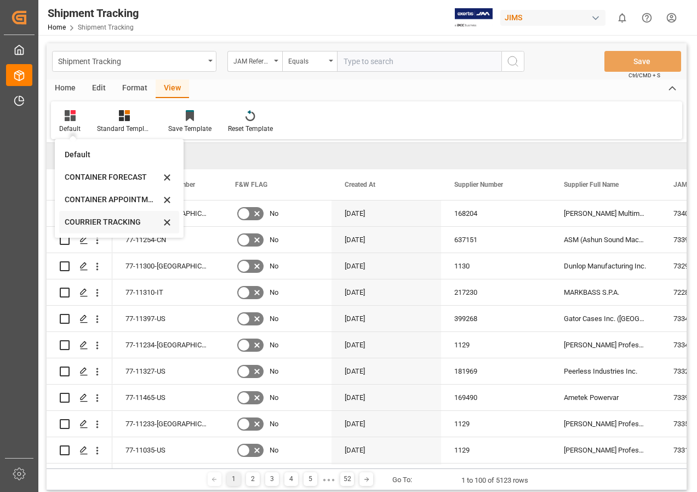
click at [105, 225] on div "COURRIER TRACKING" at bounding box center [113, 222] width 96 height 12
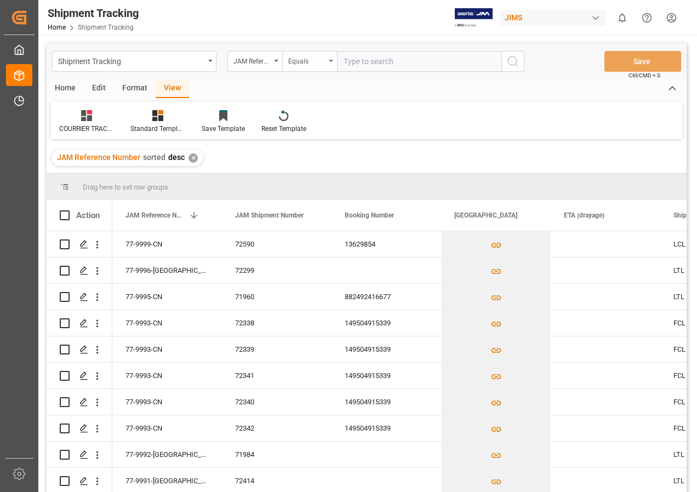
click at [316, 61] on div "Equals" at bounding box center [306, 60] width 37 height 13
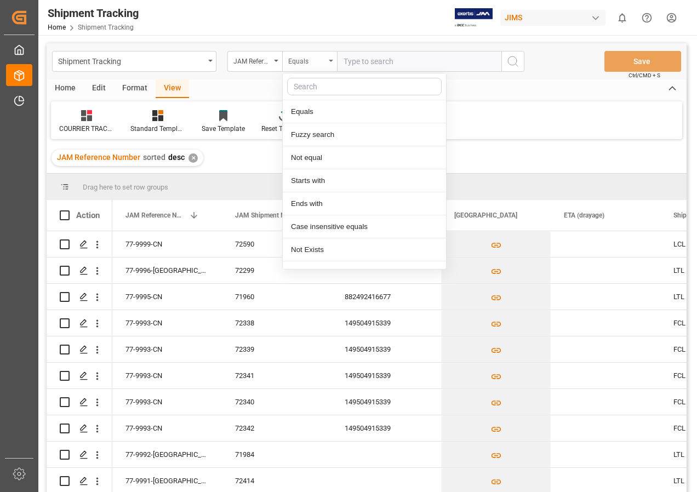
click at [330, 61] on icon "close menu" at bounding box center [331, 61] width 4 height 2
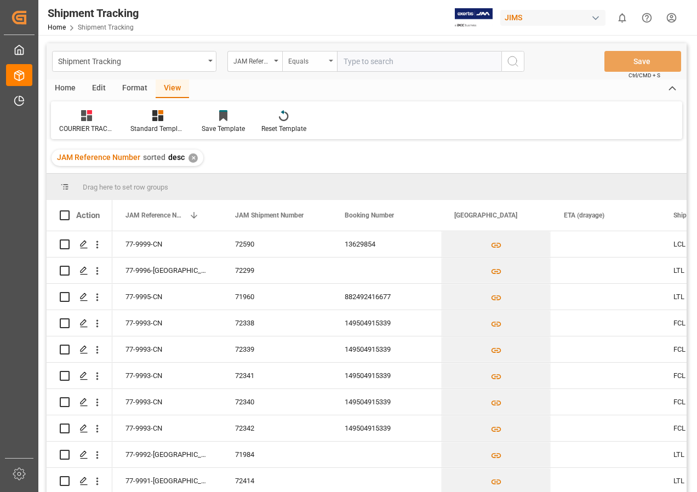
click at [330, 61] on icon "open menu" at bounding box center [331, 61] width 4 height 2
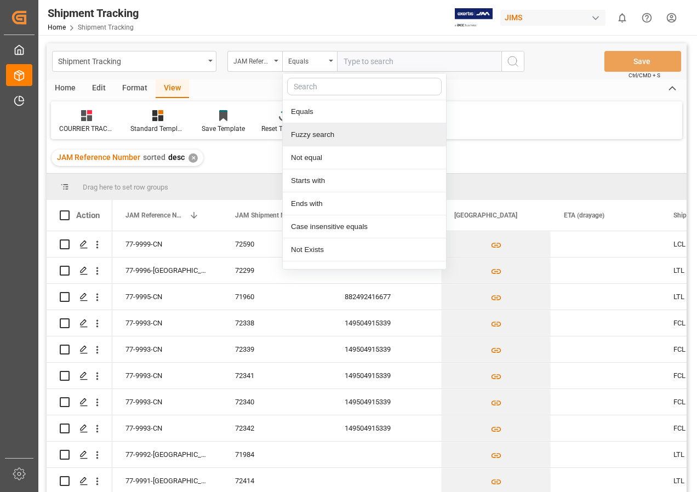
click at [309, 139] on div "Fuzzy search" at bounding box center [364, 134] width 163 height 23
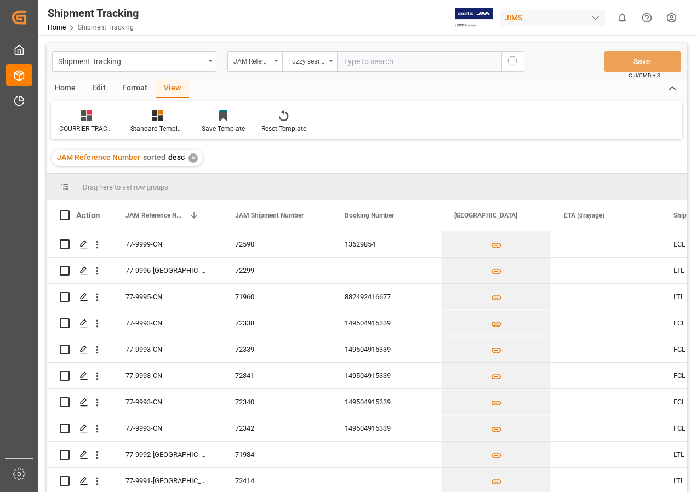
click at [357, 58] on input "text" at bounding box center [419, 61] width 164 height 21
type input "77-11310-it"
click at [509, 64] on icon "search button" at bounding box center [512, 61] width 13 height 13
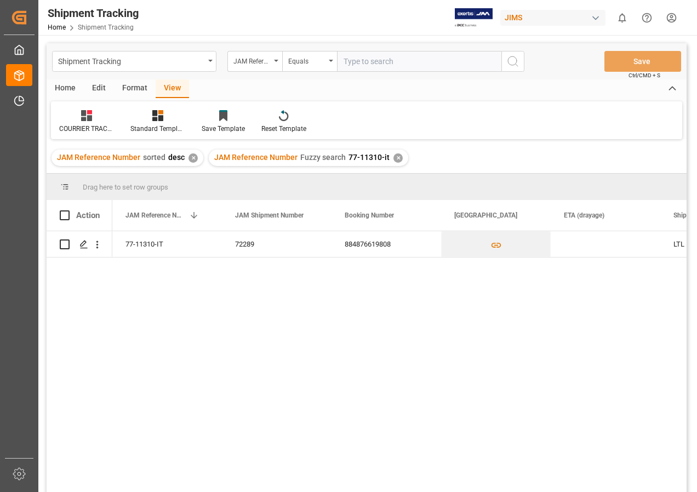
click at [501, 51] on button "search button" at bounding box center [512, 61] width 23 height 21
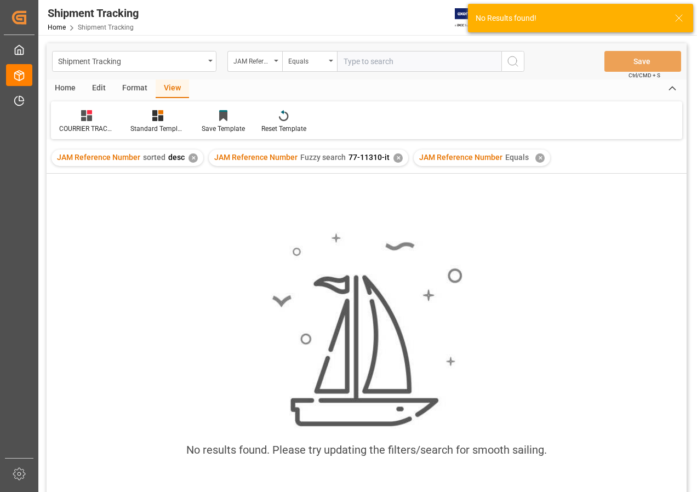
click at [536, 156] on div "✕" at bounding box center [539, 157] width 9 height 9
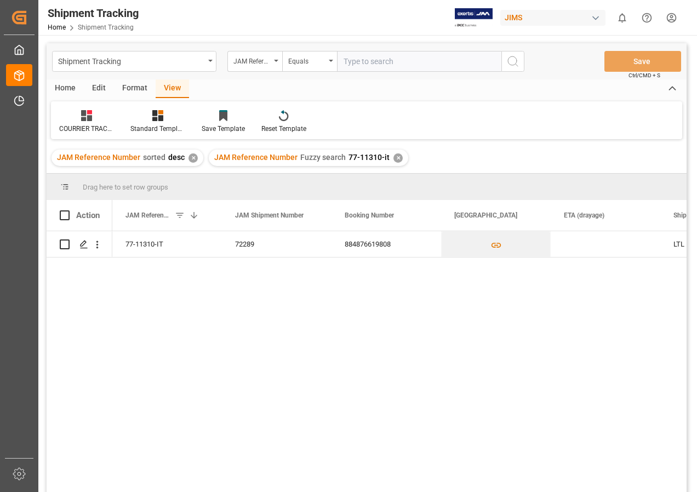
click at [394, 158] on div "✕" at bounding box center [397, 157] width 9 height 9
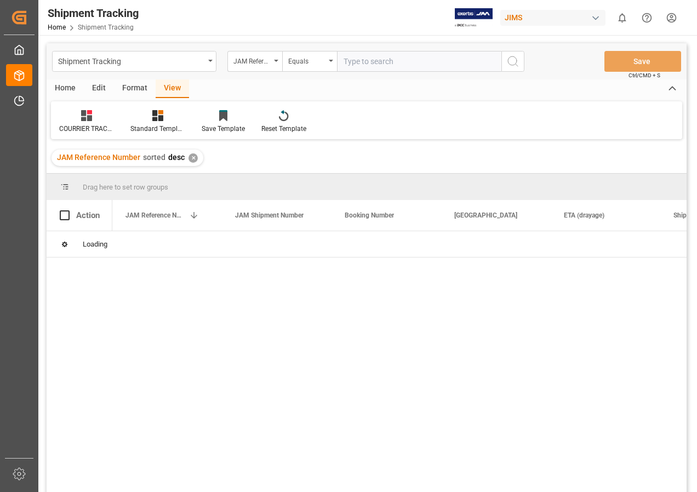
click at [194, 157] on div "✕" at bounding box center [192, 157] width 9 height 9
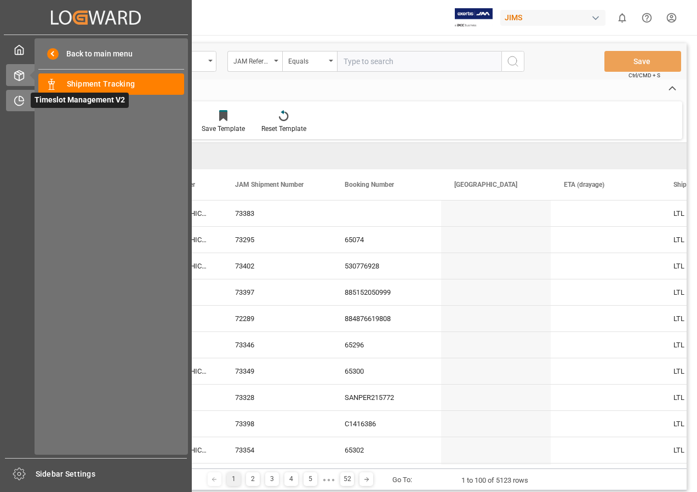
click at [46, 97] on span "Timeslot Management V2" at bounding box center [80, 100] width 98 height 15
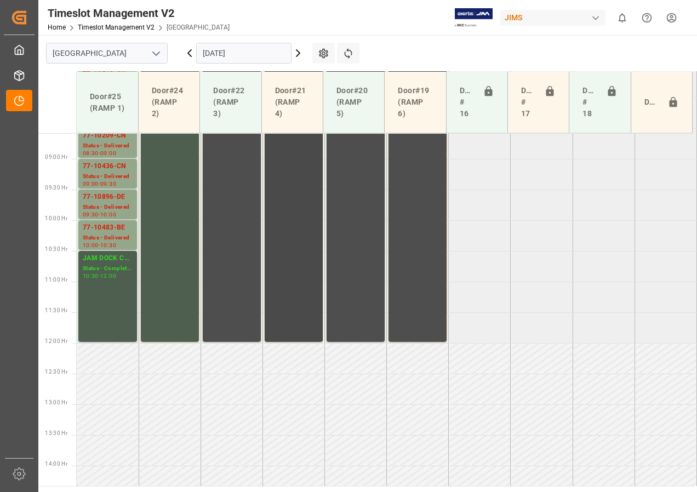
scroll to position [362, 0]
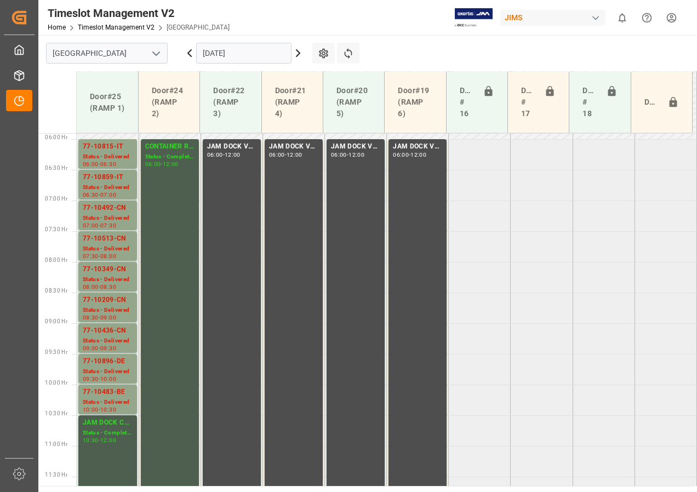
click at [238, 58] on input "[DATE]" at bounding box center [243, 53] width 95 height 21
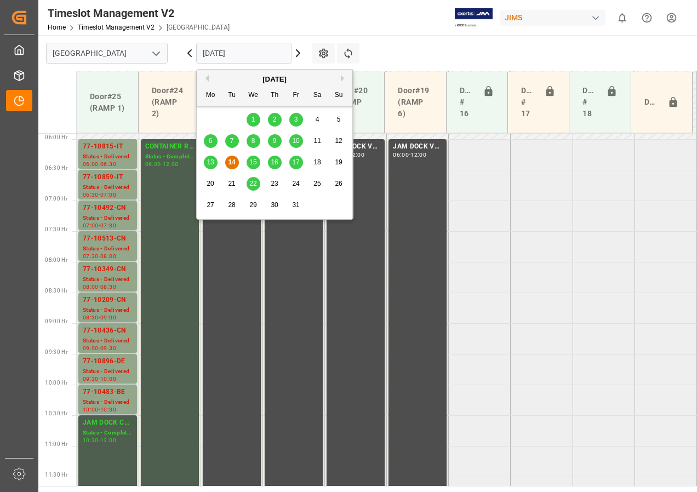
click at [254, 163] on span "15" at bounding box center [252, 162] width 7 height 8
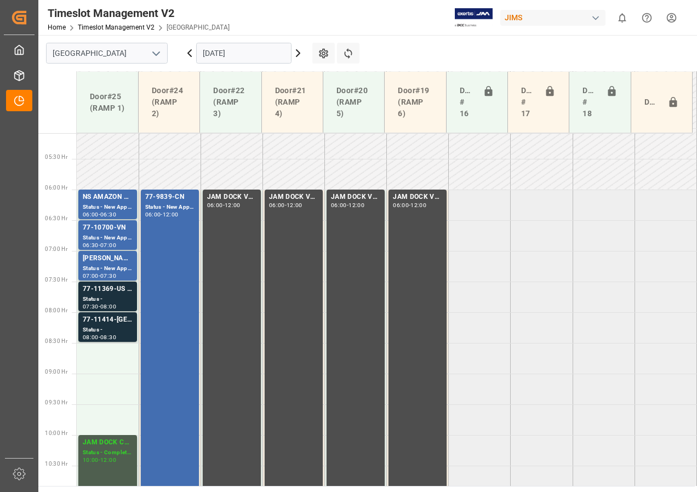
scroll to position [369, 0]
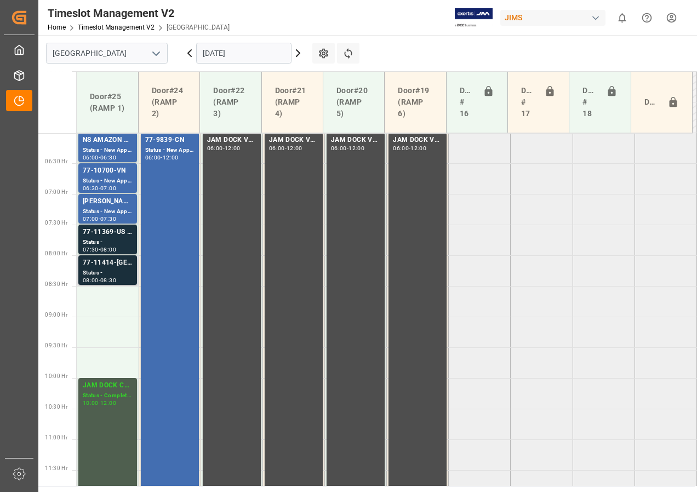
click at [113, 271] on div "Status -" at bounding box center [108, 272] width 50 height 9
click at [111, 242] on div "Status -" at bounding box center [108, 242] width 50 height 9
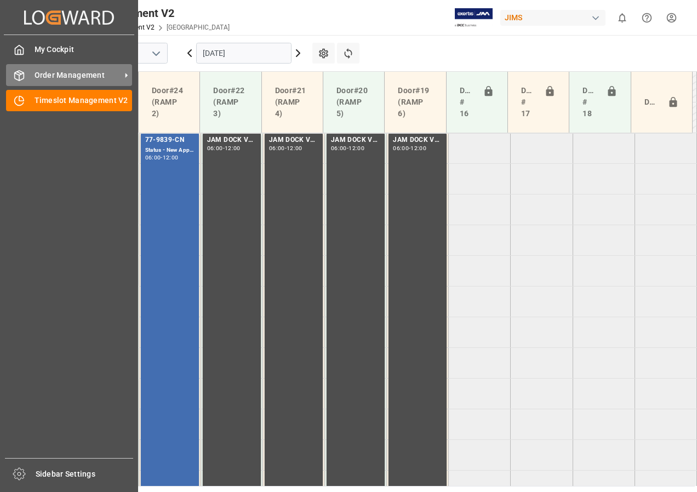
click at [39, 77] on span "Order Management" at bounding box center [78, 76] width 87 height 12
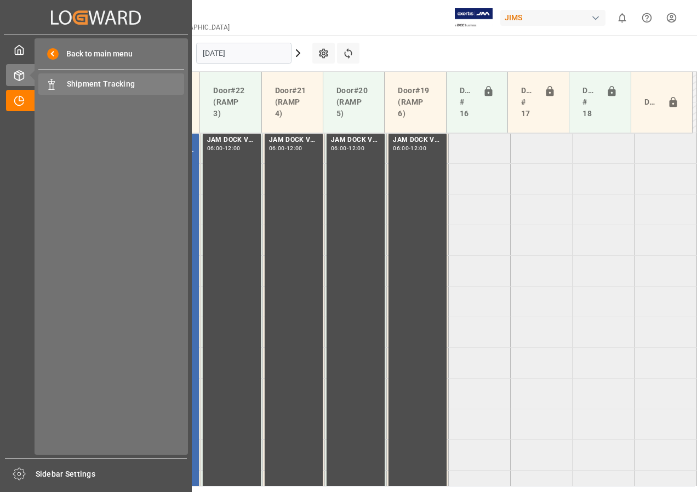
click at [74, 83] on span "Shipment Tracking" at bounding box center [126, 84] width 118 height 12
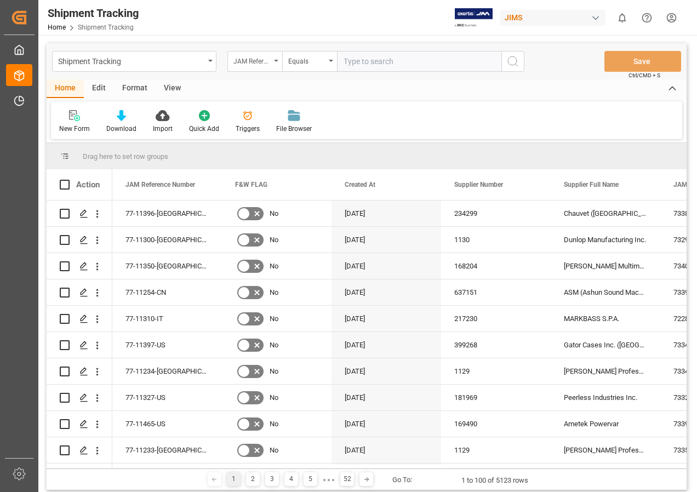
click at [276, 60] on icon "open menu" at bounding box center [276, 61] width 4 height 2
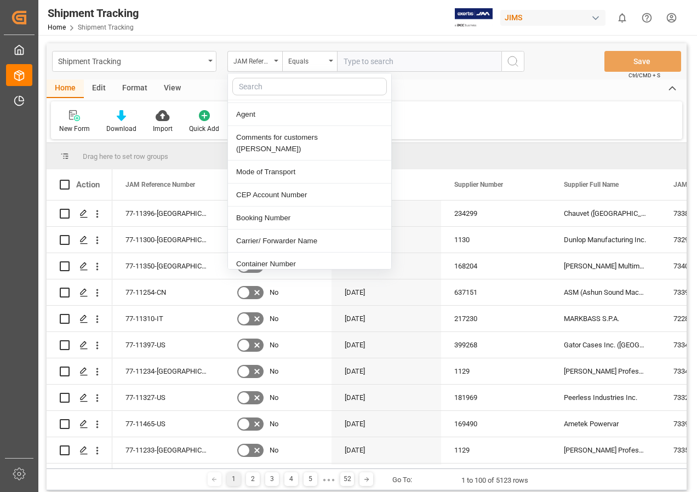
scroll to position [274, 0]
click at [275, 208] on div "Booking Number" at bounding box center [309, 217] width 163 height 23
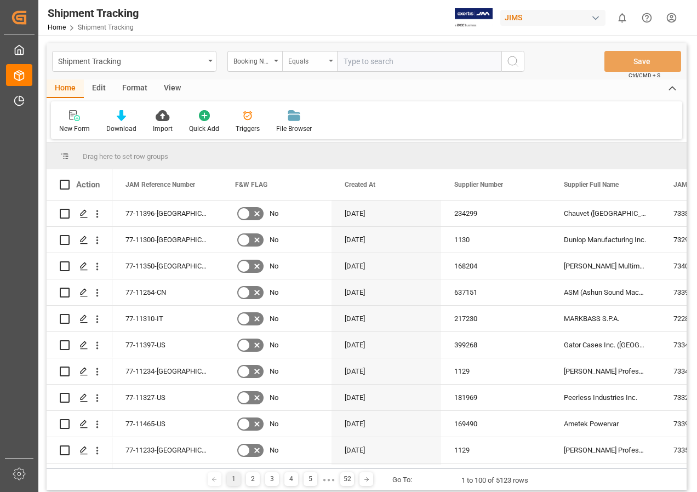
click at [329, 59] on div "Equals" at bounding box center [309, 61] width 55 height 21
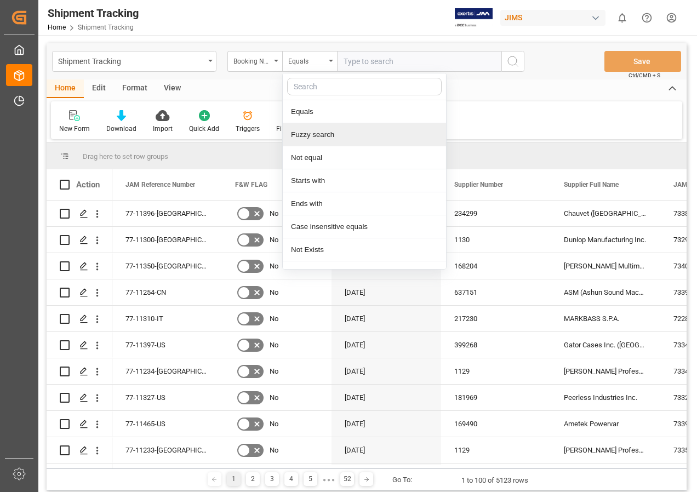
click at [309, 134] on div "Fuzzy search" at bounding box center [364, 134] width 163 height 23
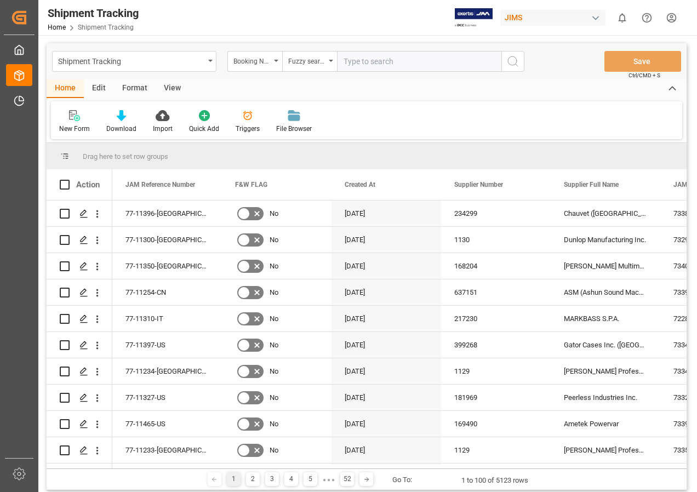
paste input "5608828595"
type input "5608828595"
click at [513, 65] on circle "search button" at bounding box center [512, 60] width 9 height 9
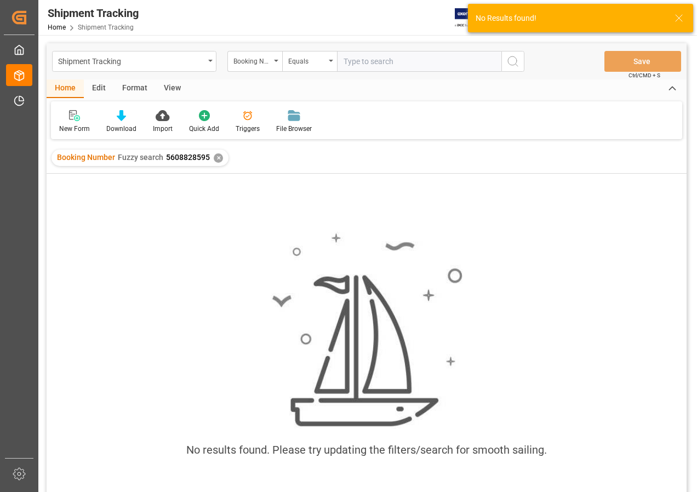
click at [214, 158] on div "✕" at bounding box center [218, 157] width 9 height 9
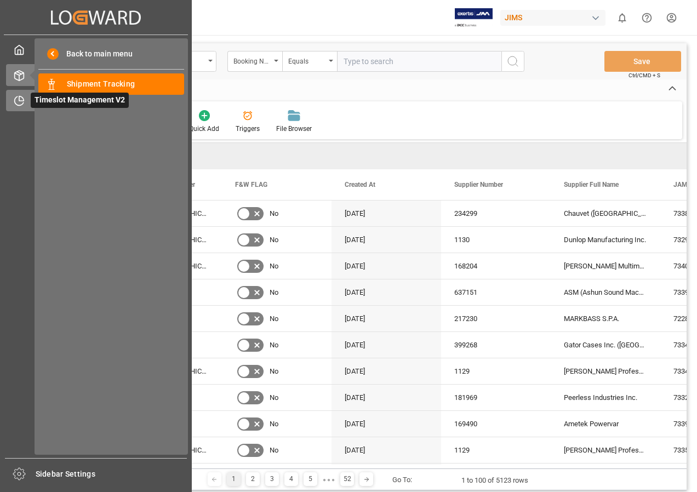
click at [41, 100] on span "Timeslot Management V2" at bounding box center [80, 100] width 98 height 15
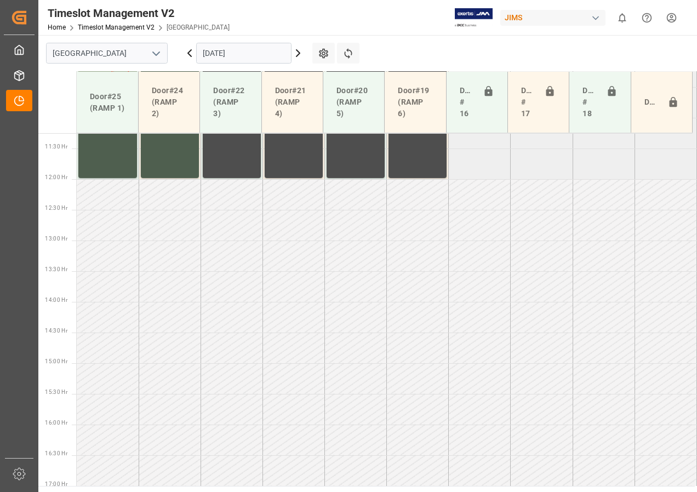
scroll to position [691, 0]
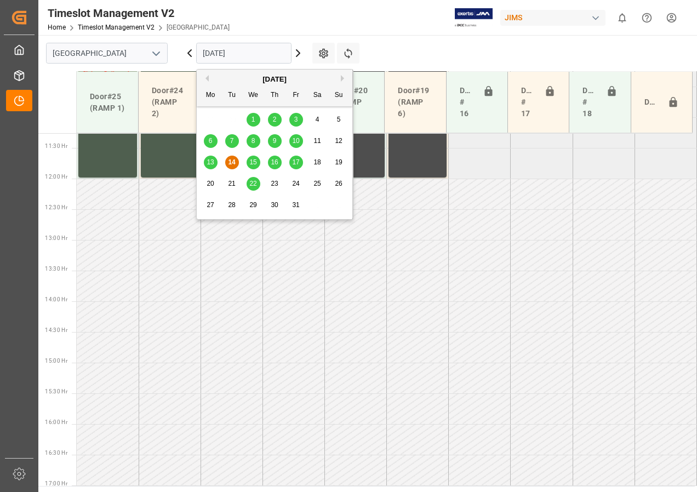
click at [216, 53] on input "[DATE]" at bounding box center [243, 53] width 95 height 21
click at [251, 164] on span "15" at bounding box center [252, 162] width 7 height 8
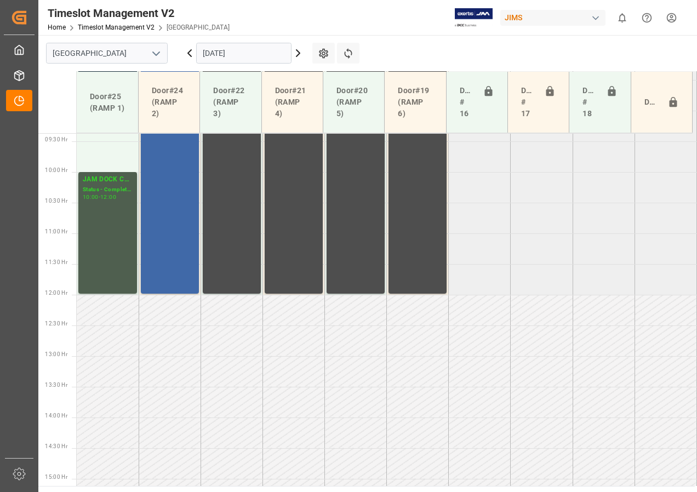
scroll to position [410, 0]
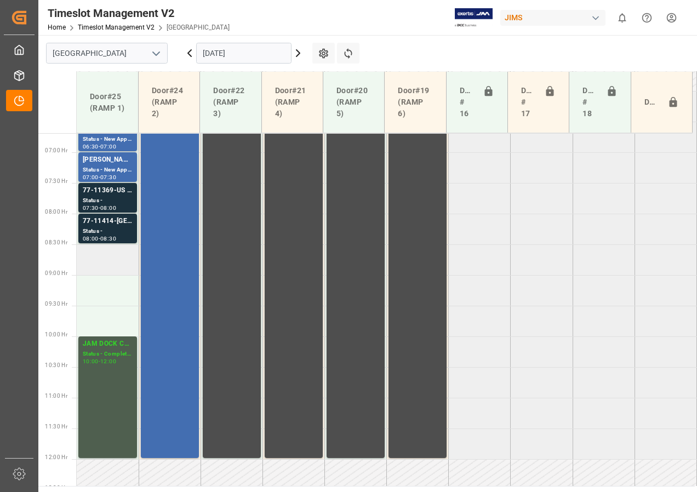
click at [114, 255] on td at bounding box center [108, 259] width 62 height 31
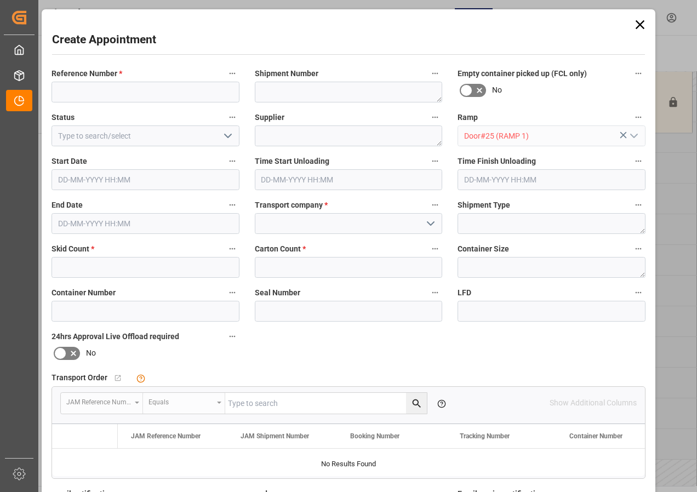
type input "[DATE] 08:30"
type input "[DATE] 09:00"
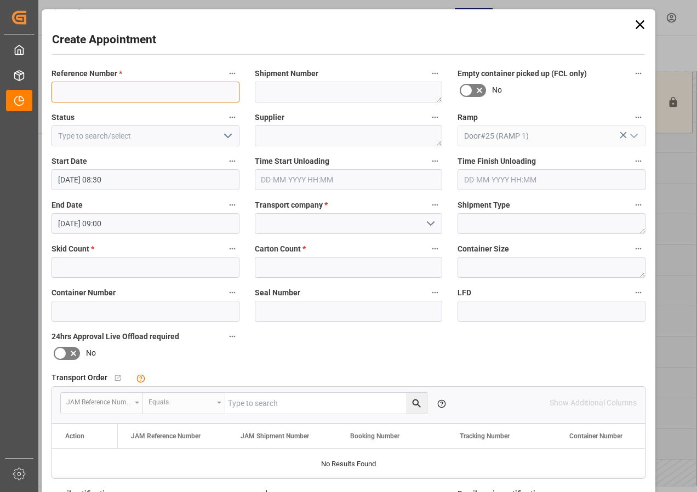
click at [75, 93] on input at bounding box center [145, 92] width 188 height 21
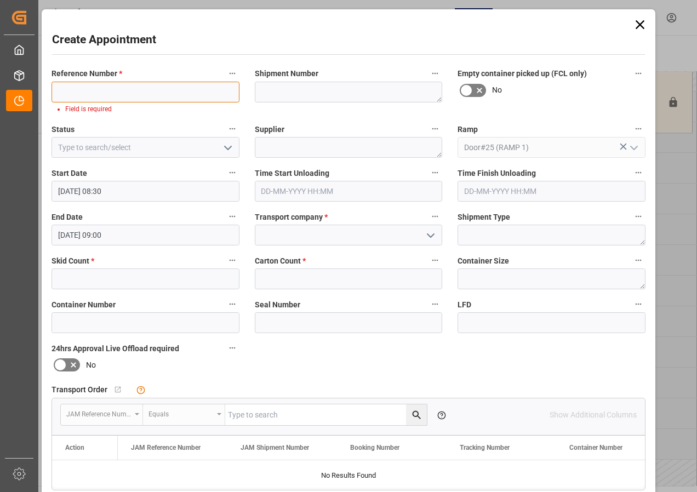
click at [94, 93] on input at bounding box center [145, 92] width 188 height 21
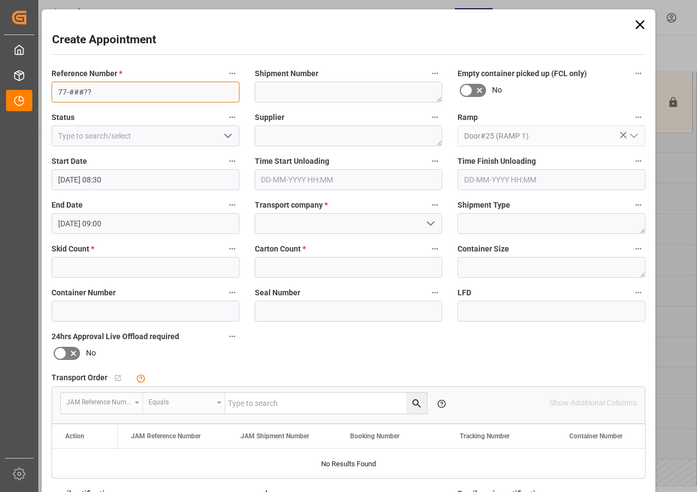
type input "77-###??"
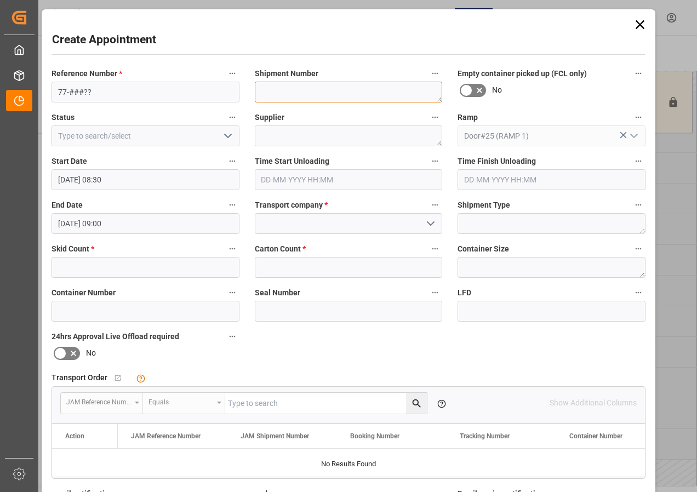
click at [265, 92] on textarea at bounding box center [349, 92] width 188 height 21
type textarea "TBA BY LOGISTICS"
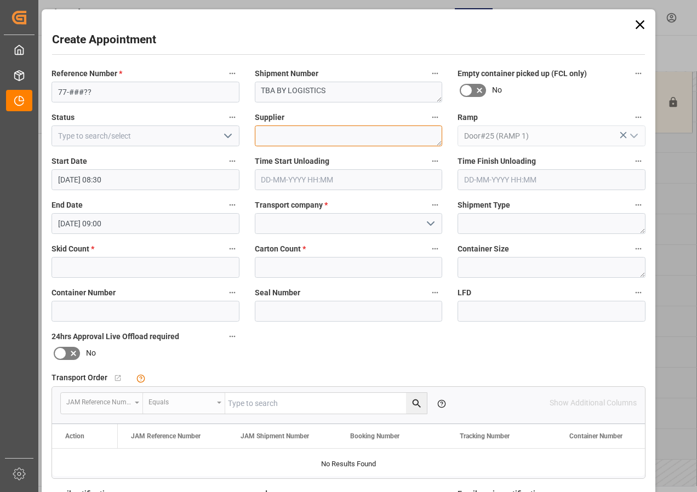
click at [272, 136] on textarea at bounding box center [349, 135] width 188 height 21
type textarea "AM&S"
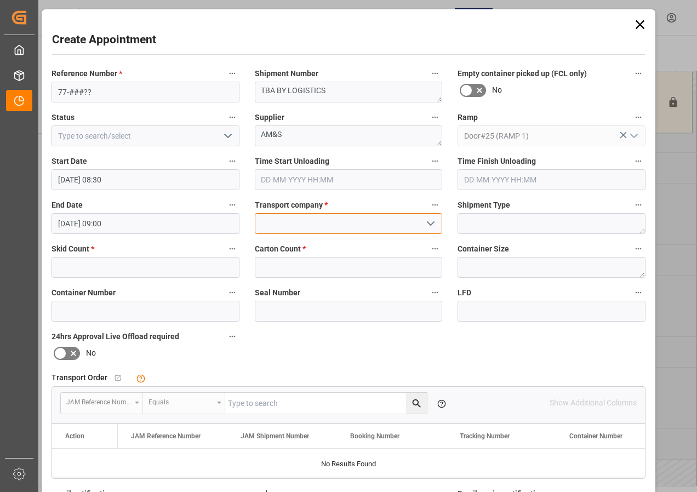
click at [292, 223] on input at bounding box center [349, 223] width 188 height 21
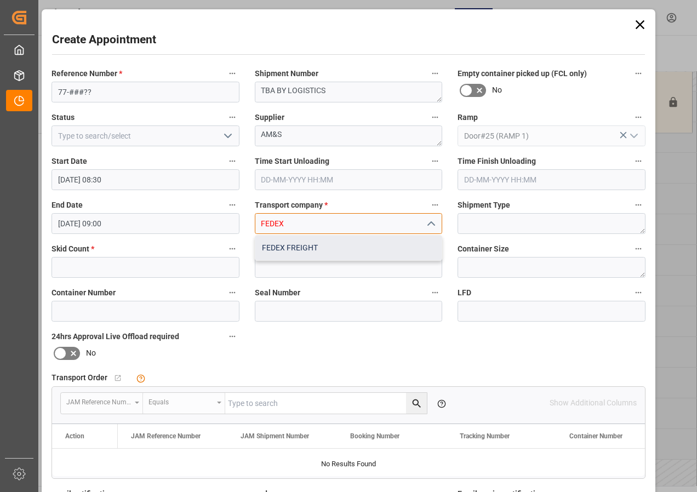
click at [295, 246] on div "FEDEX FREIGHT" at bounding box center [348, 247] width 187 height 25
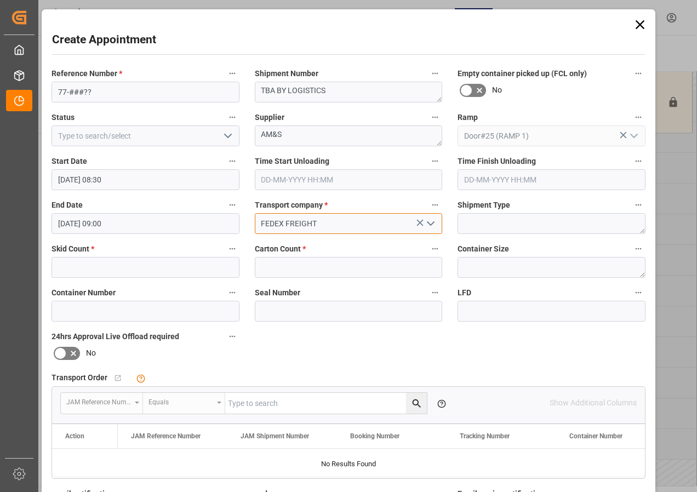
type input "FEDEX FREIGHT"
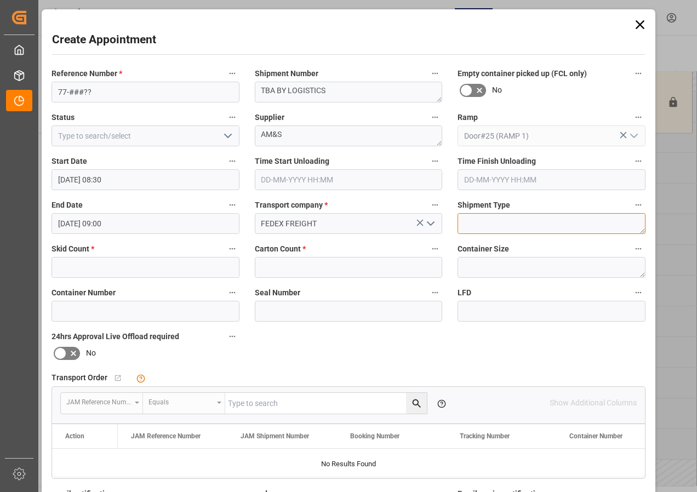
click at [488, 219] on textarea at bounding box center [551, 223] width 188 height 21
type textarea "LTL"
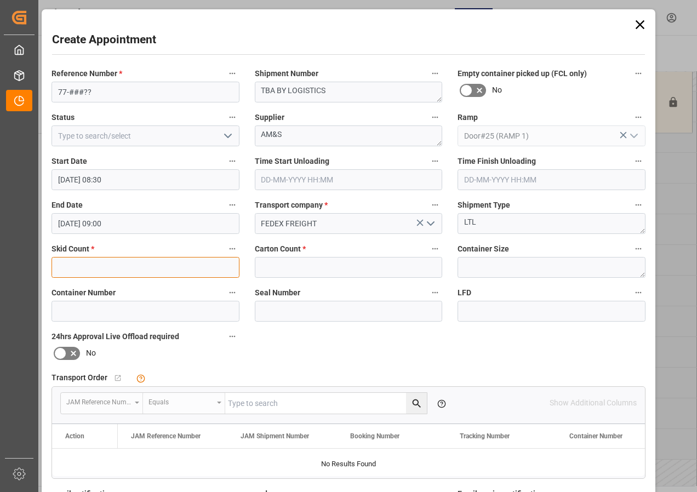
click at [142, 267] on input "text" at bounding box center [145, 267] width 188 height 21
type input "2"
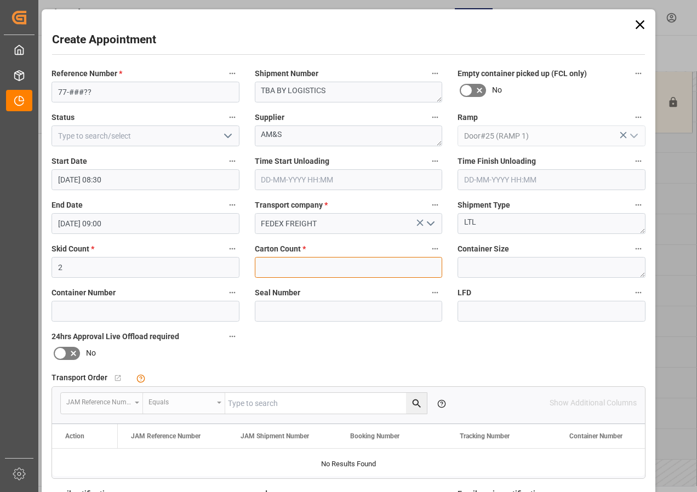
click at [276, 271] on input "text" at bounding box center [349, 267] width 188 height 21
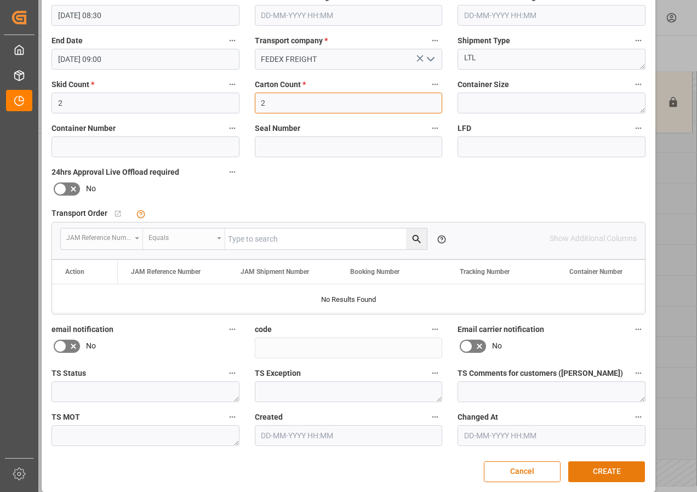
type input "2"
click at [592, 473] on button "CREATE" at bounding box center [606, 471] width 77 height 21
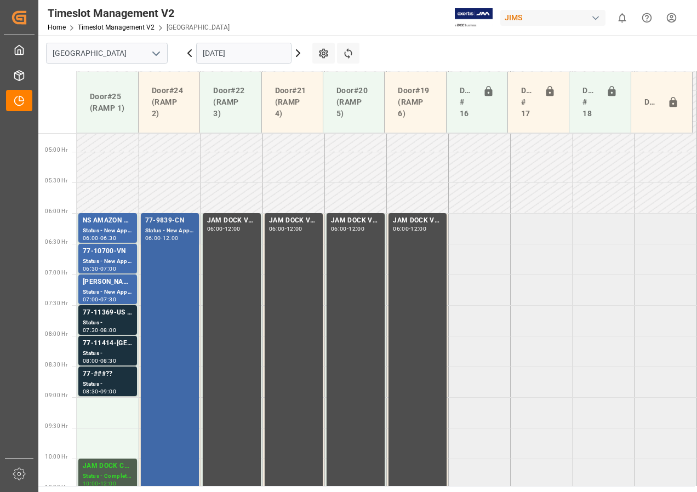
scroll to position [281, 0]
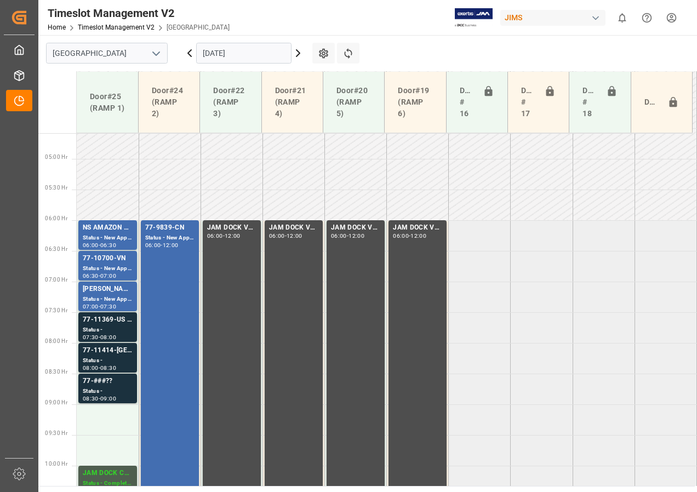
click at [221, 55] on input "[DATE]" at bounding box center [243, 53] width 95 height 21
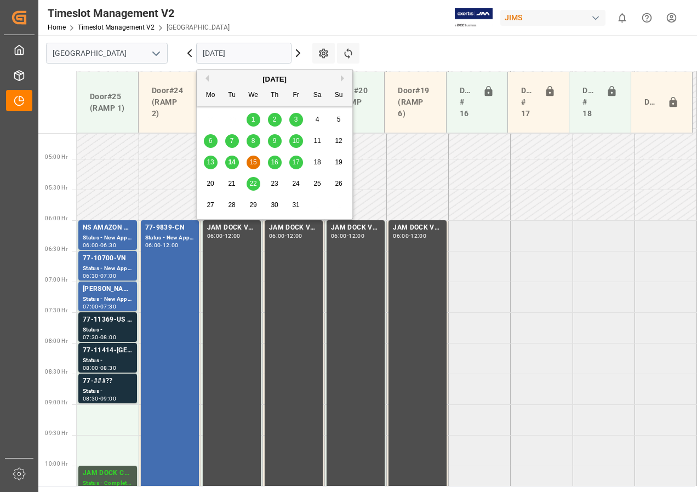
click at [278, 164] on span "16" at bounding box center [274, 162] width 7 height 8
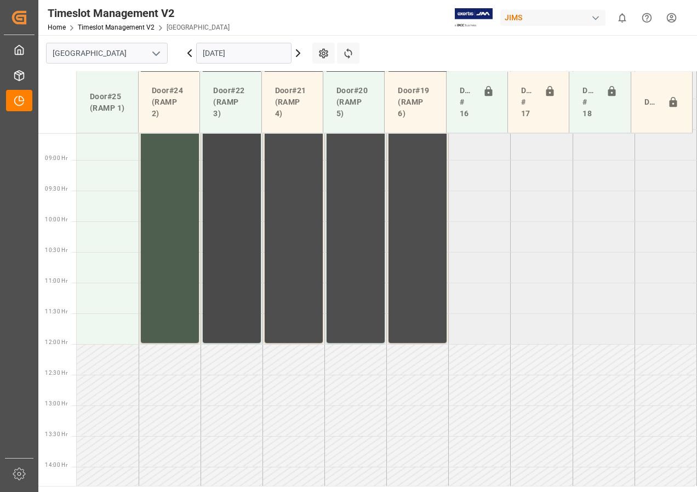
scroll to position [472, 0]
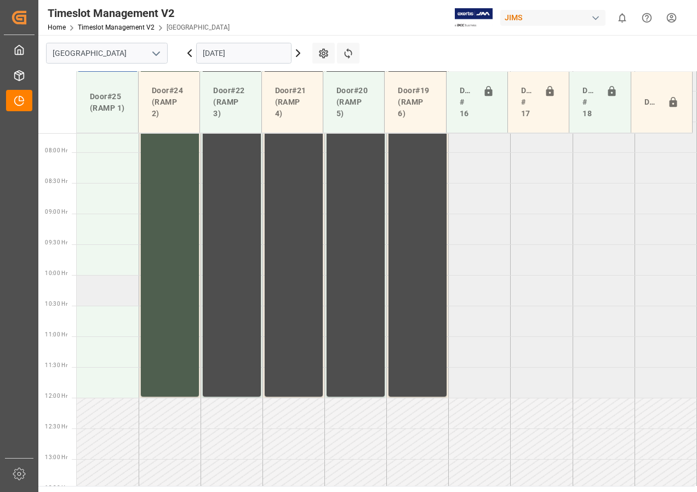
click at [101, 293] on td at bounding box center [108, 290] width 62 height 31
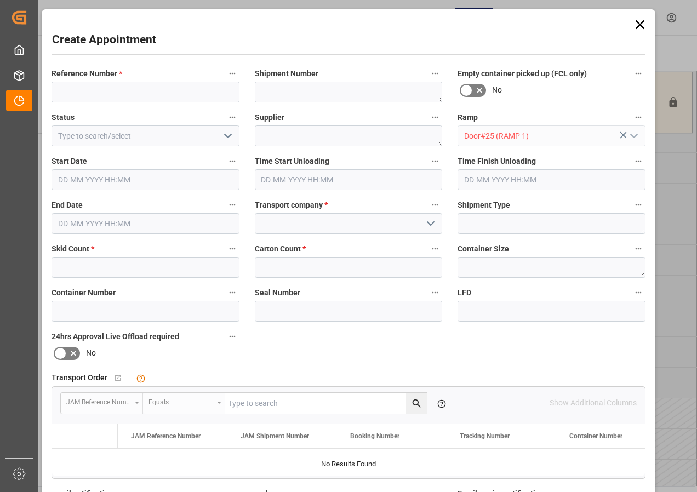
type input "[DATE] 10:00"
type input "[DATE] 10:30"
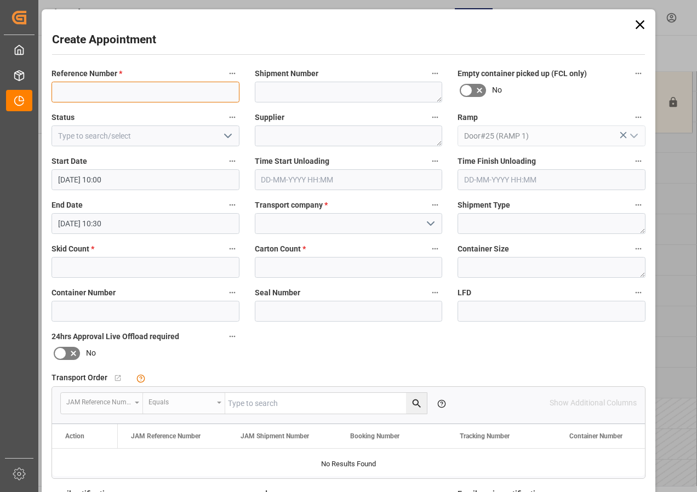
click at [78, 94] on input at bounding box center [145, 92] width 188 height 21
drag, startPoint x: 145, startPoint y: 89, endPoint x: 53, endPoint y: 90, distance: 92.0
click at [53, 90] on input "JAM DOCK CONTROL" at bounding box center [145, 92] width 188 height 21
type input "JAM DOCK CONTROL"
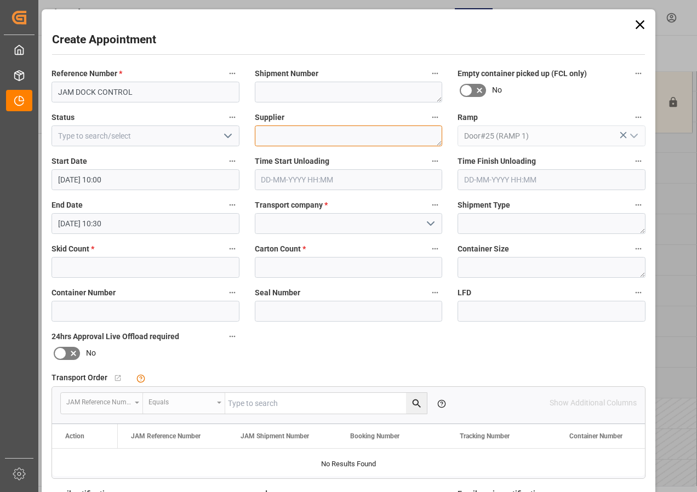
click at [267, 142] on textarea at bounding box center [349, 135] width 188 height 21
paste textarea "JAM DOCK CONTROL"
type textarea "JAM DOCK CONTROL"
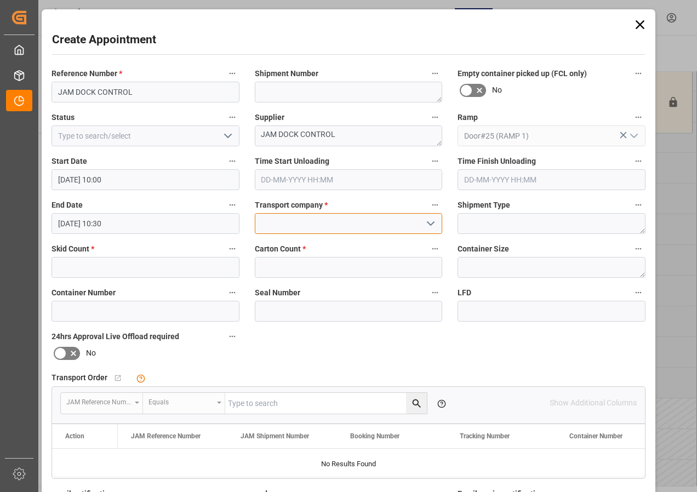
click at [294, 221] on input at bounding box center [349, 223] width 188 height 21
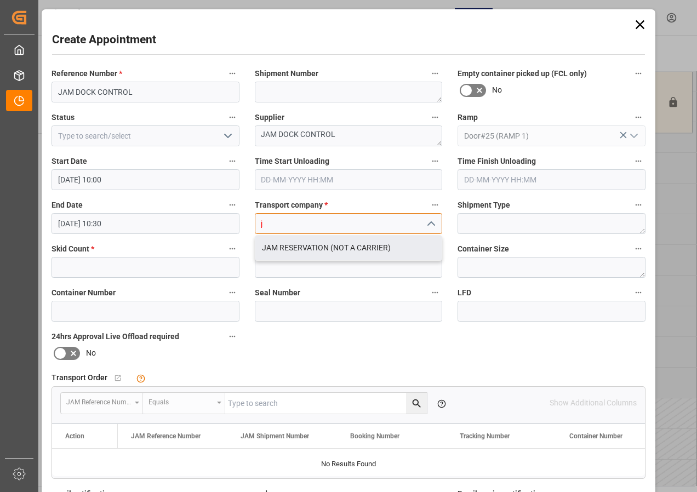
click at [297, 245] on div "JAM RESERVATION (NOT A CARRIER)" at bounding box center [348, 247] width 187 height 25
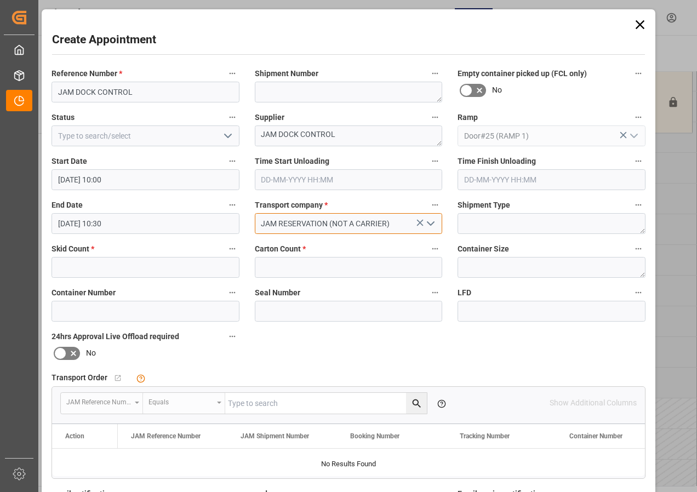
type input "JAM RESERVATION (NOT A CARRIER)"
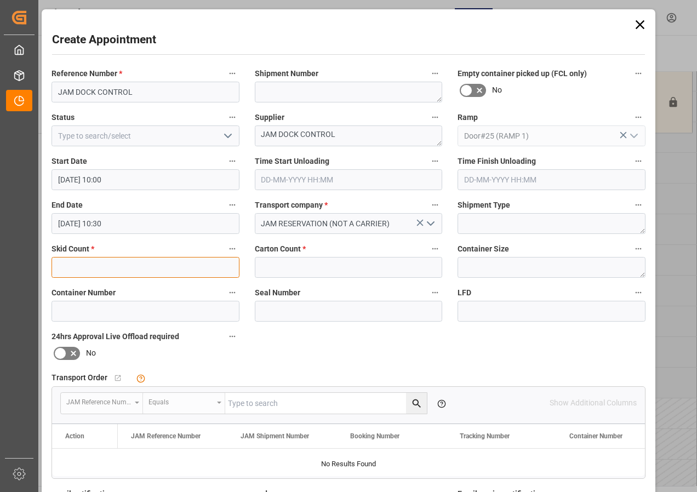
click at [177, 274] on input "text" at bounding box center [145, 267] width 188 height 21
type input "0"
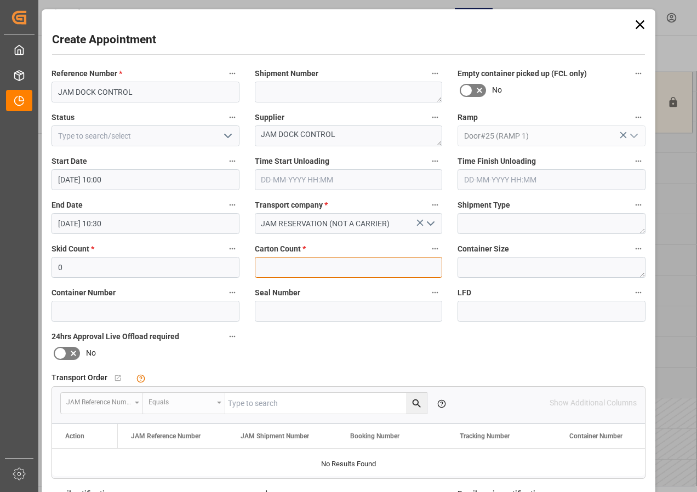
click at [277, 268] on input "text" at bounding box center [349, 267] width 188 height 21
type input "0"
click at [95, 222] on input "[DATE] 10:30" at bounding box center [145, 223] width 188 height 21
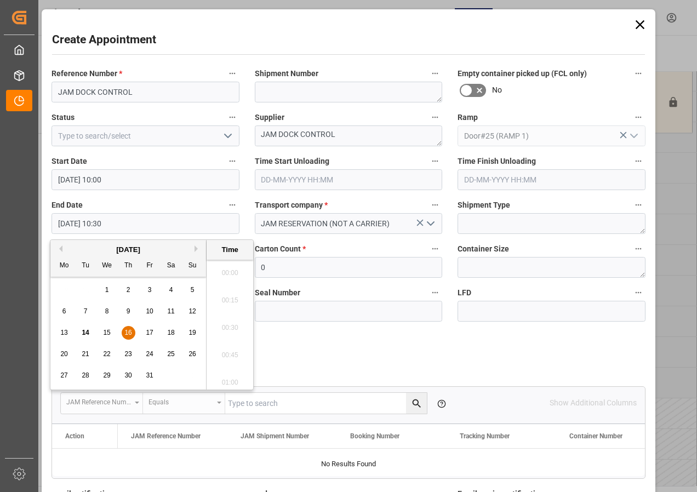
scroll to position [1099, 0]
click at [123, 330] on div "16" at bounding box center [129, 332] width 14 height 13
click at [228, 271] on li "12:00" at bounding box center [229, 269] width 47 height 27
type input "[DATE] 12:00"
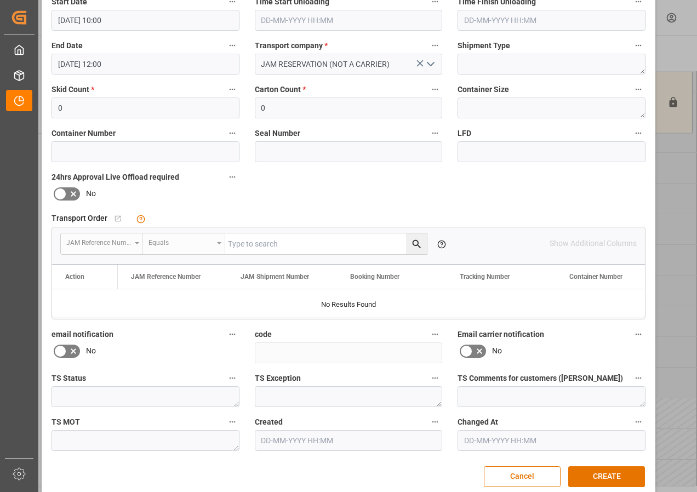
scroll to position [164, 0]
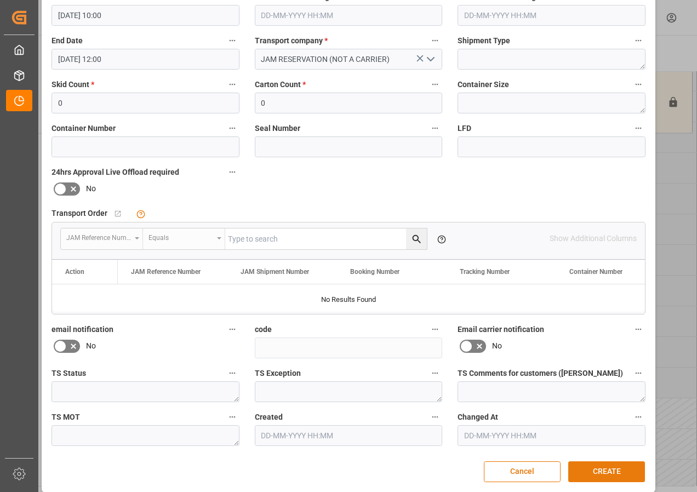
click at [610, 474] on button "CREATE" at bounding box center [606, 471] width 77 height 21
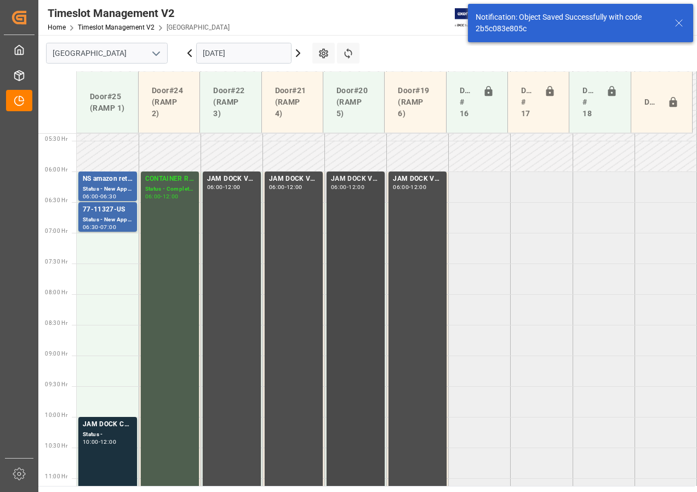
scroll to position [349, 0]
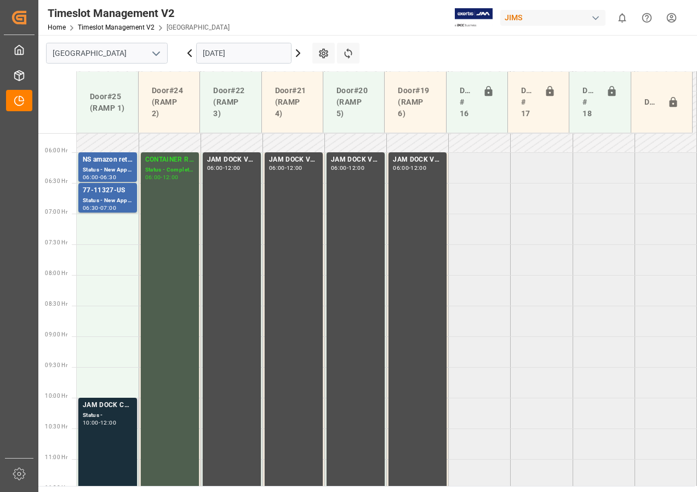
click at [113, 405] on div "JAM DOCK CONTROL" at bounding box center [108, 405] width 50 height 11
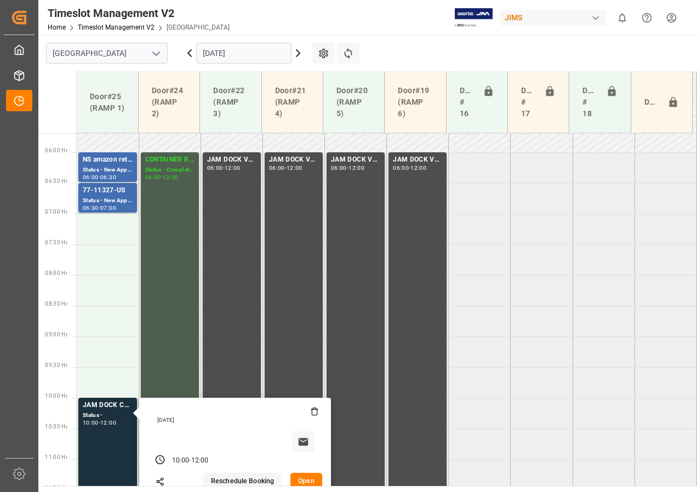
click at [300, 479] on button "Open" at bounding box center [306, 482] width 32 height 18
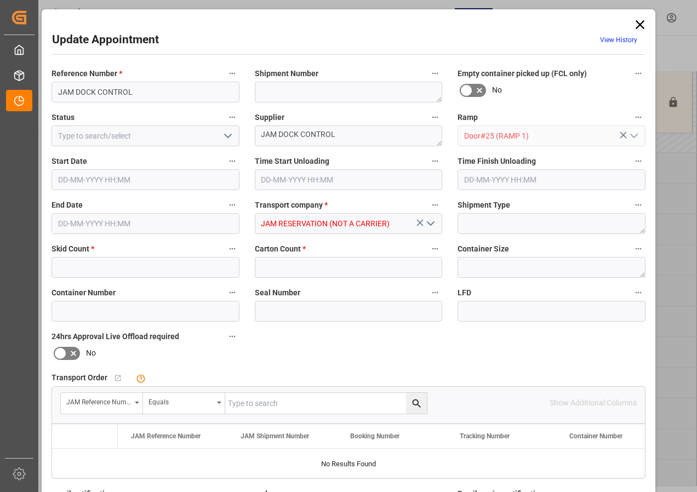
type input "0"
type input "[DATE] 10:00"
type input "[DATE] 12:00"
type input "[DATE] 15:53"
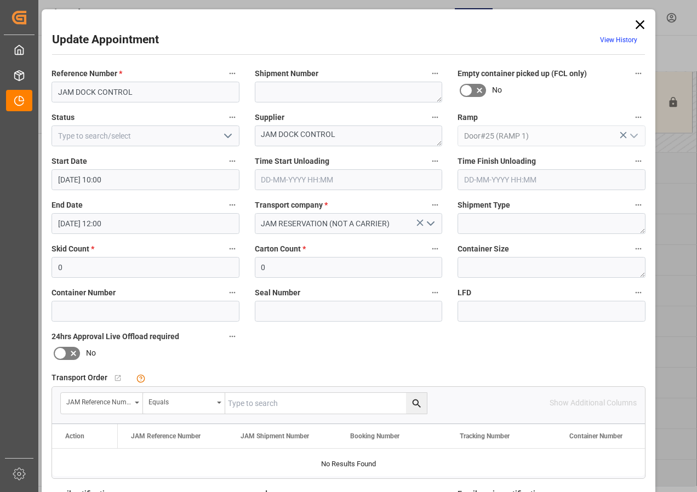
click at [229, 135] on icon "open menu" at bounding box center [227, 135] width 13 height 13
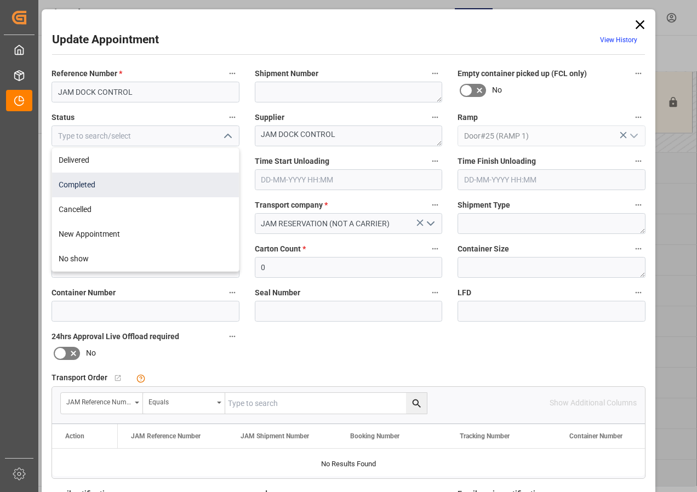
click at [99, 186] on div "Completed" at bounding box center [145, 185] width 187 height 25
type input "Completed"
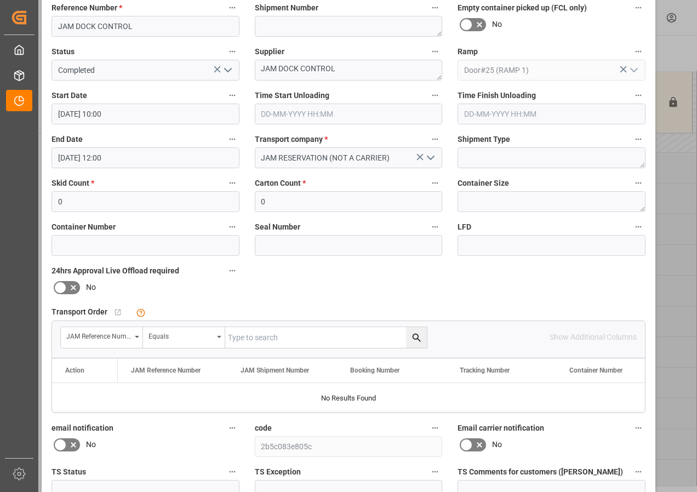
scroll to position [174, 0]
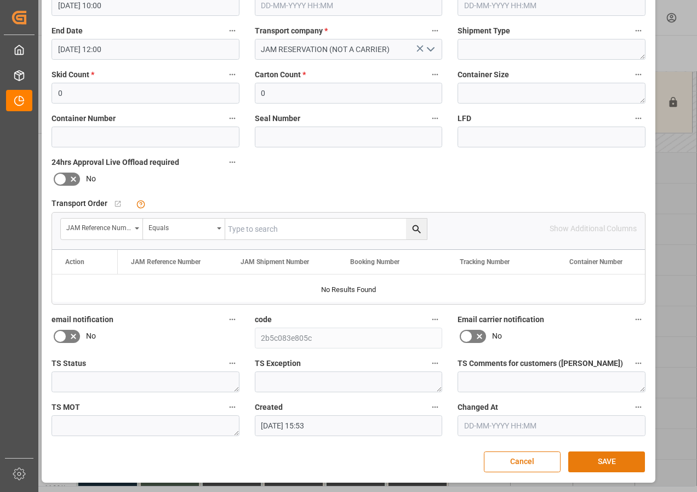
click at [596, 464] on button "SAVE" at bounding box center [606, 461] width 77 height 21
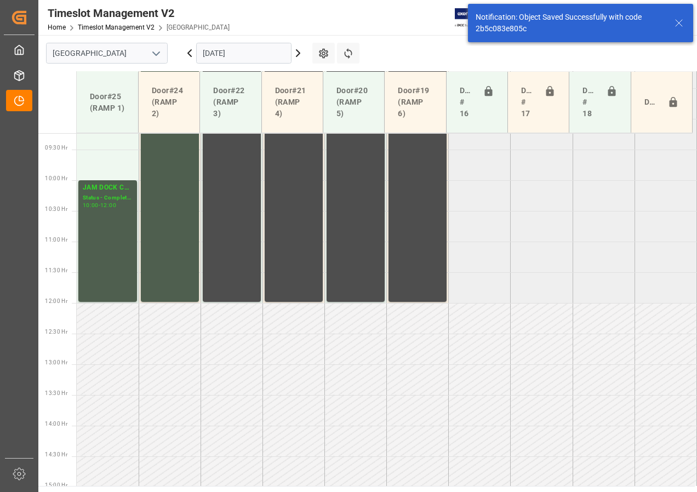
scroll to position [568, 0]
click at [296, 51] on icon at bounding box center [297, 53] width 13 height 13
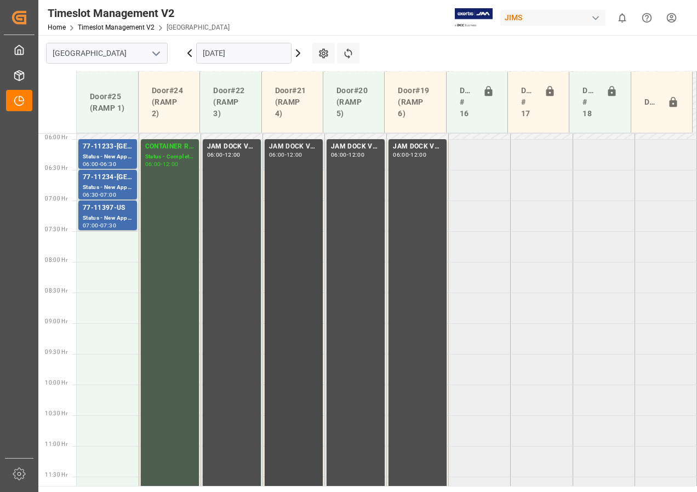
scroll to position [472, 0]
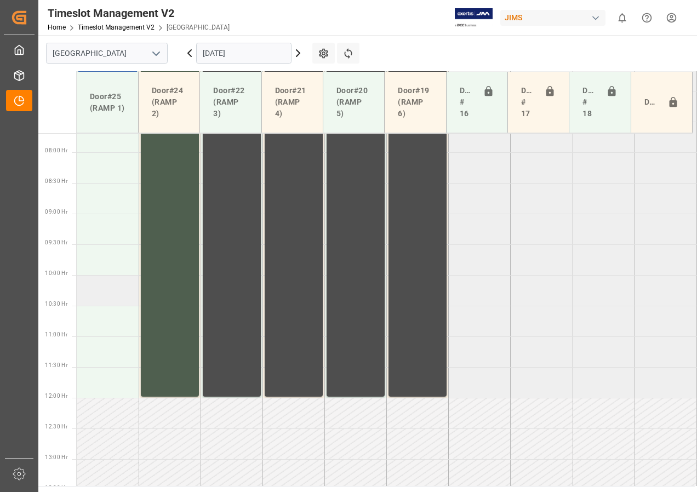
click at [107, 291] on td at bounding box center [108, 290] width 62 height 31
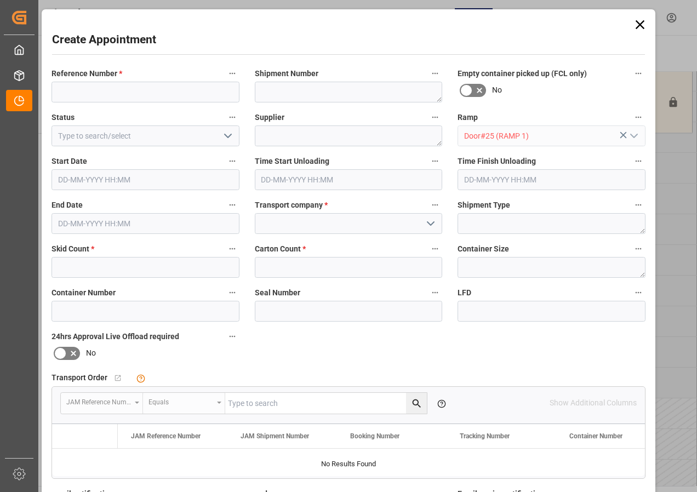
type input "[DATE] 10:00"
type input "[DATE] 10:30"
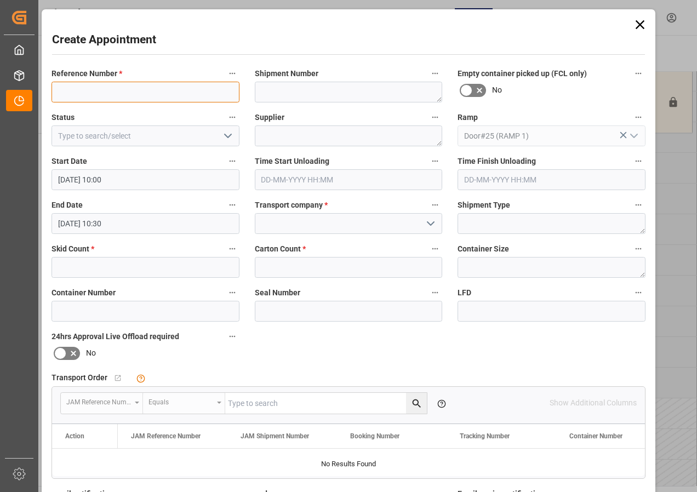
click at [100, 85] on input at bounding box center [145, 92] width 188 height 21
paste input "JAM DOCK CONTROL"
type input "JAM DOCK CONTROL"
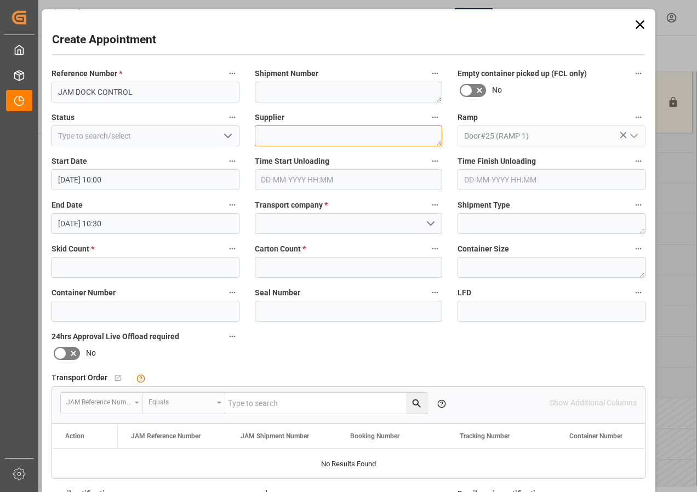
click at [267, 141] on textarea at bounding box center [349, 135] width 188 height 21
paste textarea "JAM DOCK CONTROL"
type textarea "JAM DOCK CONTROL"
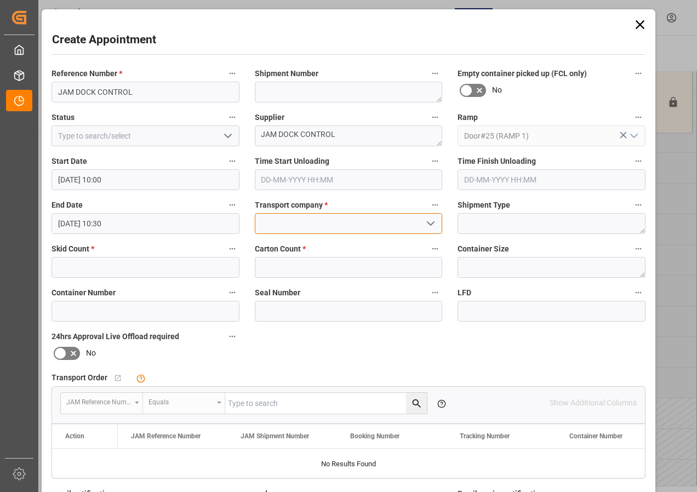
click at [301, 226] on input at bounding box center [349, 223] width 188 height 21
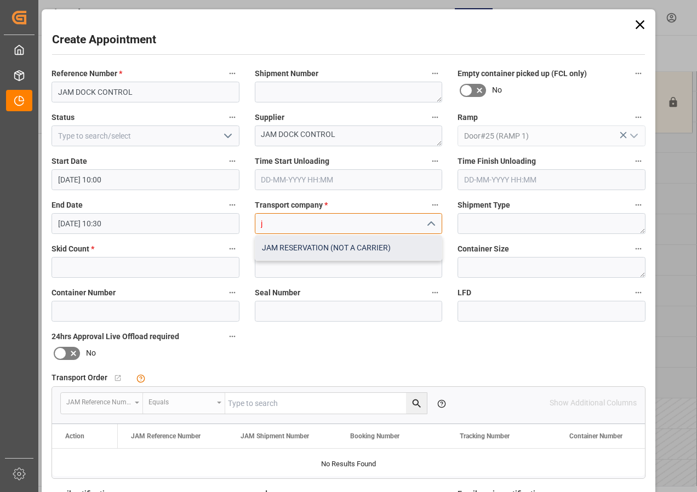
drag, startPoint x: 320, startPoint y: 249, endPoint x: 231, endPoint y: 219, distance: 94.2
click at [320, 248] on div "JAM RESERVATION (NOT A CARRIER)" at bounding box center [348, 247] width 187 height 25
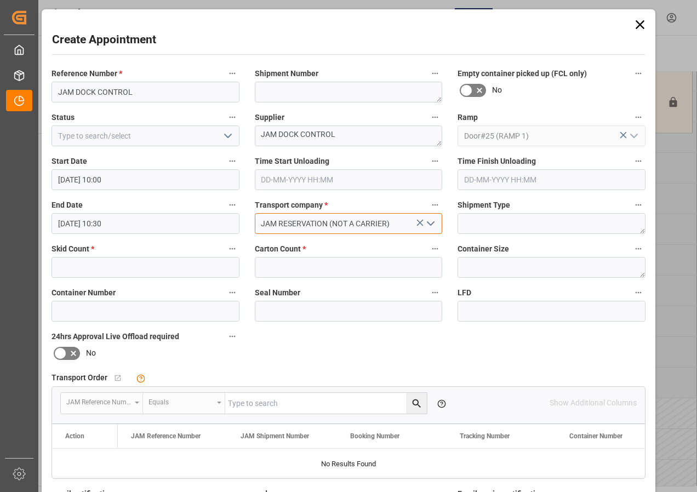
type input "JAM RESERVATION (NOT A CARRIER)"
click at [224, 139] on icon "open menu" at bounding box center [227, 135] width 13 height 13
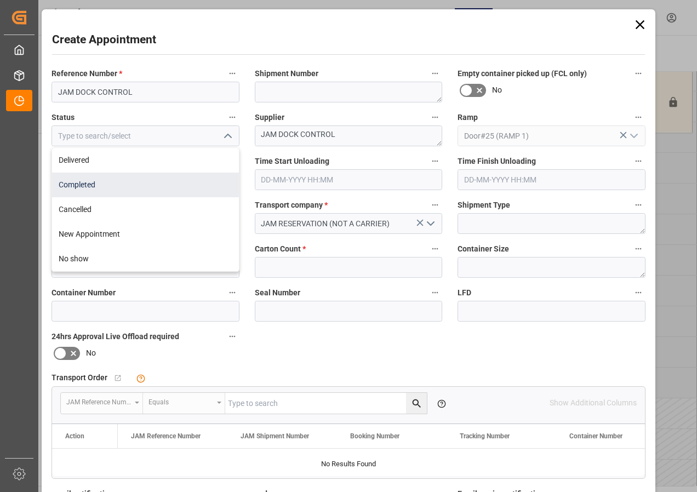
click at [87, 185] on div "Completed" at bounding box center [145, 185] width 187 height 25
type input "Completed"
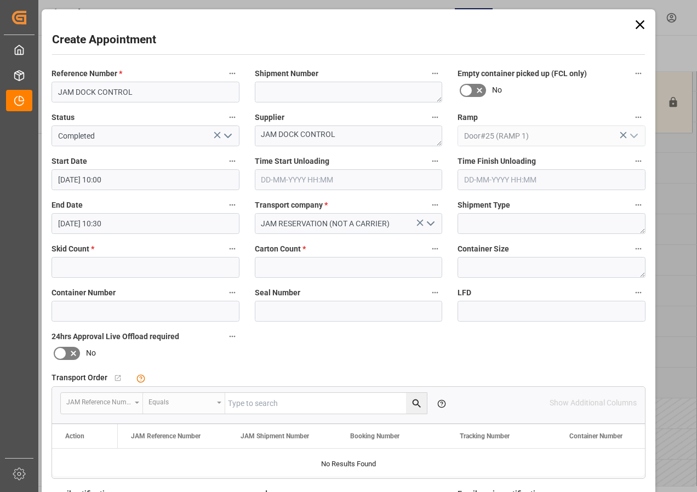
click at [90, 222] on input "[DATE] 10:30" at bounding box center [145, 223] width 188 height 21
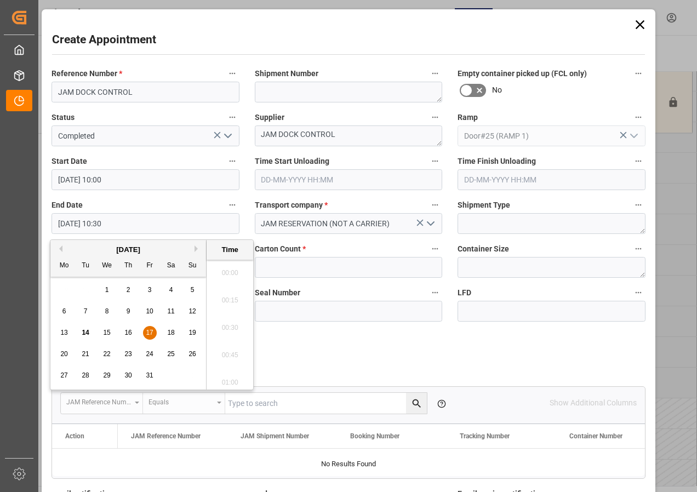
scroll to position [1099, 0]
click at [161, 329] on div "13 14 15 16 17 18 19" at bounding box center [129, 332] width 150 height 21
click at [151, 330] on span "17" at bounding box center [149, 333] width 7 height 8
click at [228, 325] on li "12:00" at bounding box center [229, 324] width 47 height 27
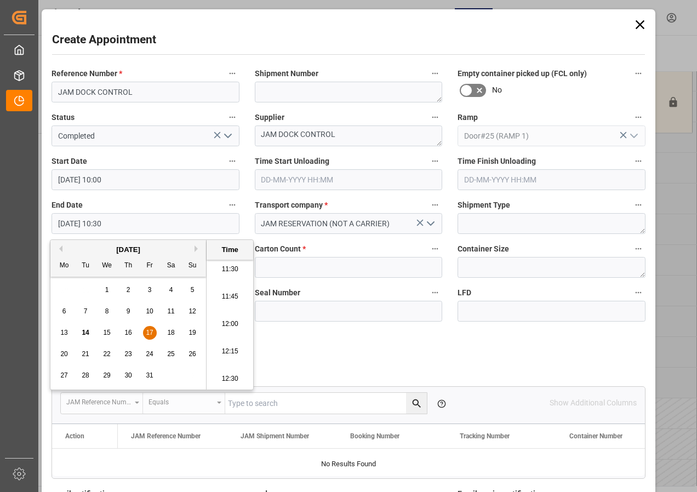
type input "[DATE] 12:00"
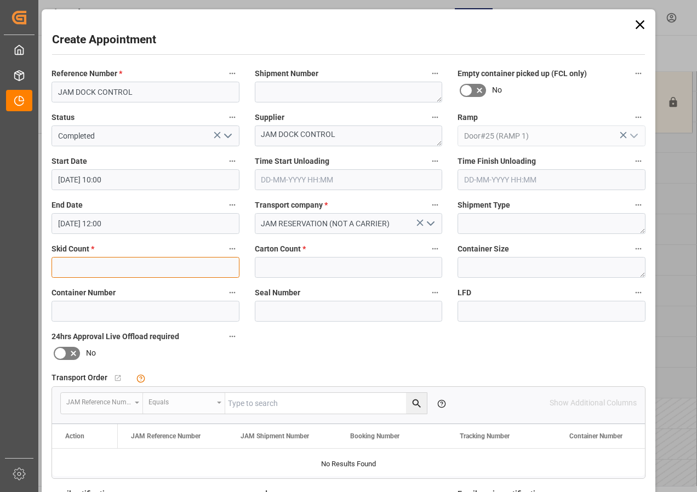
click at [185, 266] on input "text" at bounding box center [145, 267] width 188 height 21
type input "0"
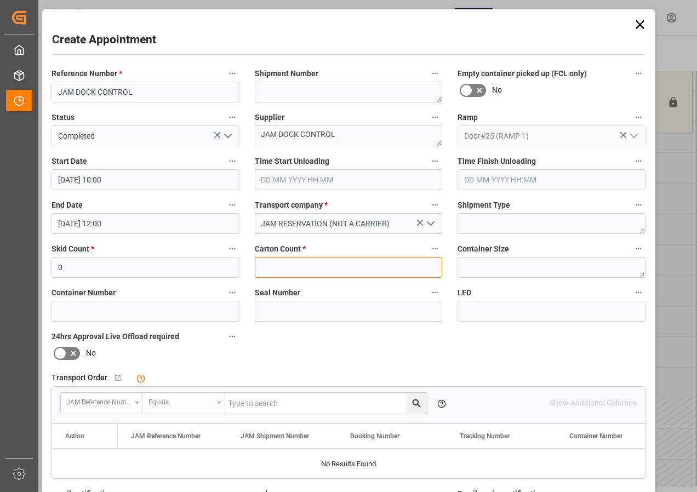
click at [267, 263] on input "text" at bounding box center [349, 267] width 188 height 21
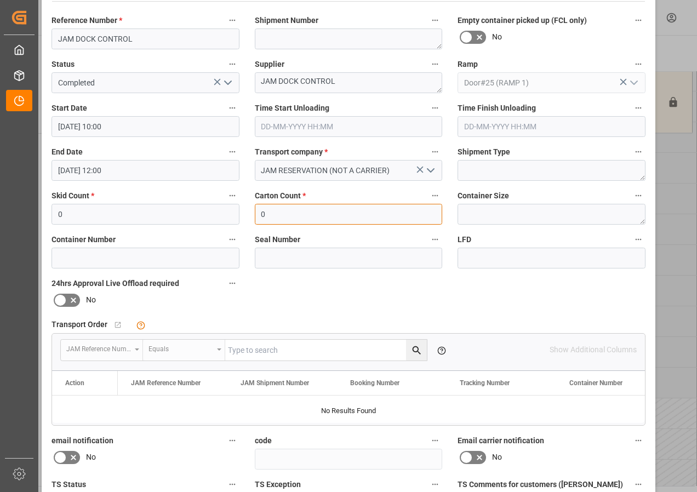
scroll to position [164, 0]
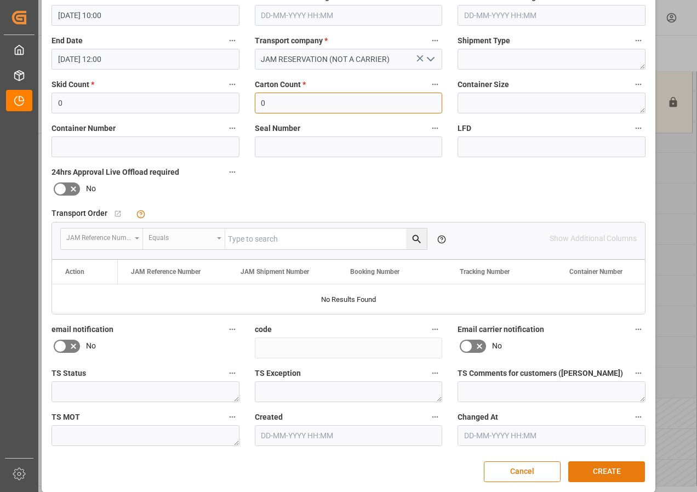
type input "0"
click at [629, 471] on button "CREATE" at bounding box center [606, 471] width 77 height 21
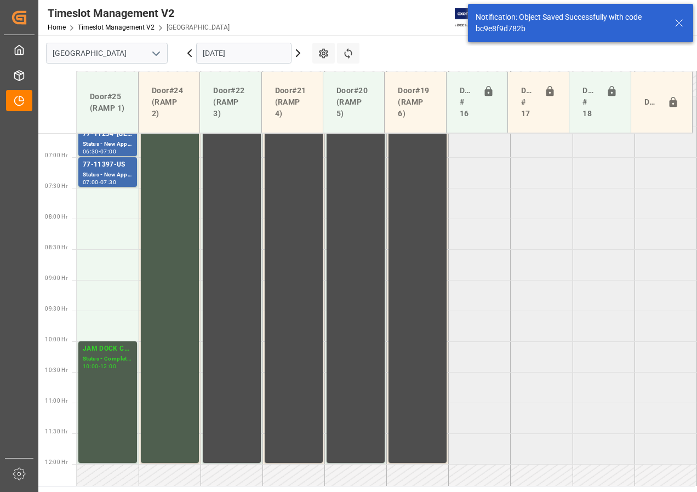
scroll to position [404, 0]
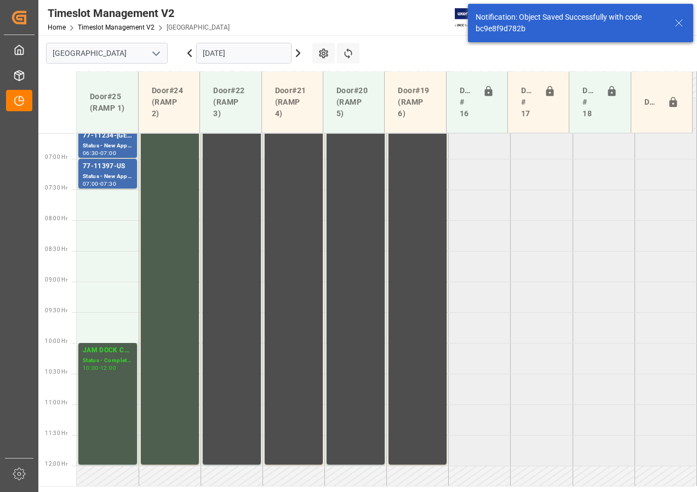
click at [237, 53] on input "[DATE]" at bounding box center [243, 53] width 95 height 21
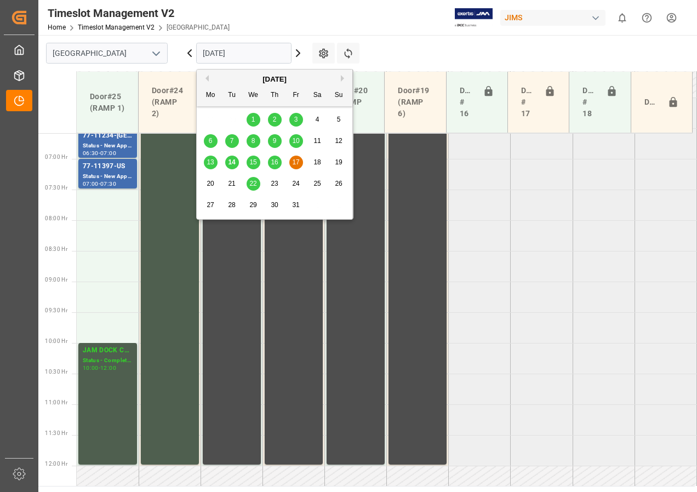
click at [526, 234] on tabel "77-11233-US Status - New Appointment 06:00 - 06:30 CONTAINER RESERVED Status - …" at bounding box center [387, 465] width 620 height 1473
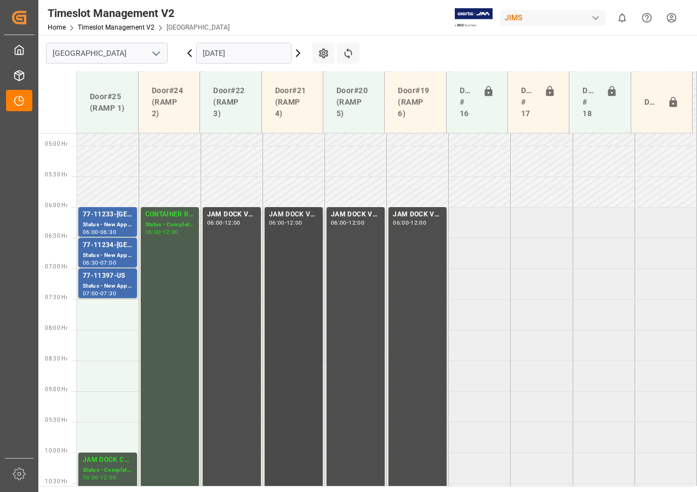
scroll to position [349, 0]
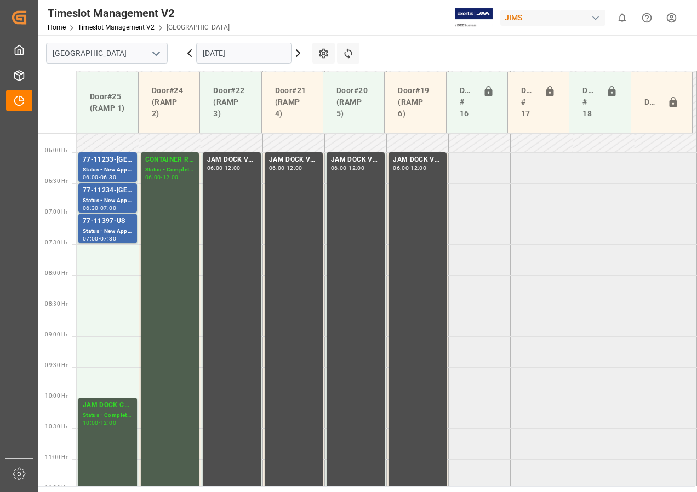
click at [219, 56] on input "[DATE]" at bounding box center [243, 53] width 95 height 21
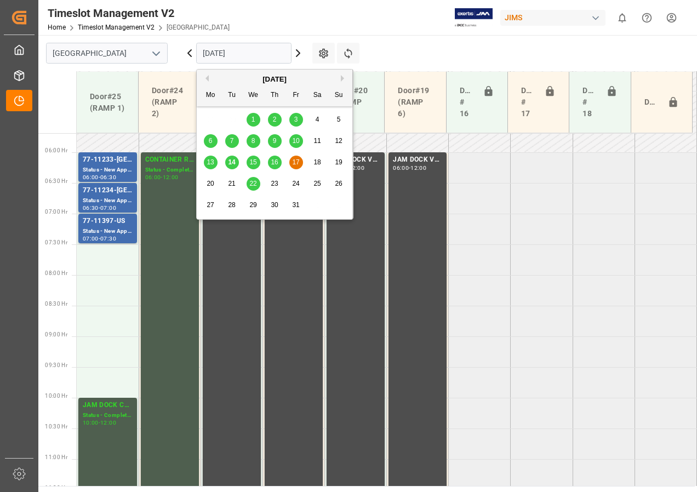
click at [251, 159] on span "15" at bounding box center [252, 162] width 7 height 8
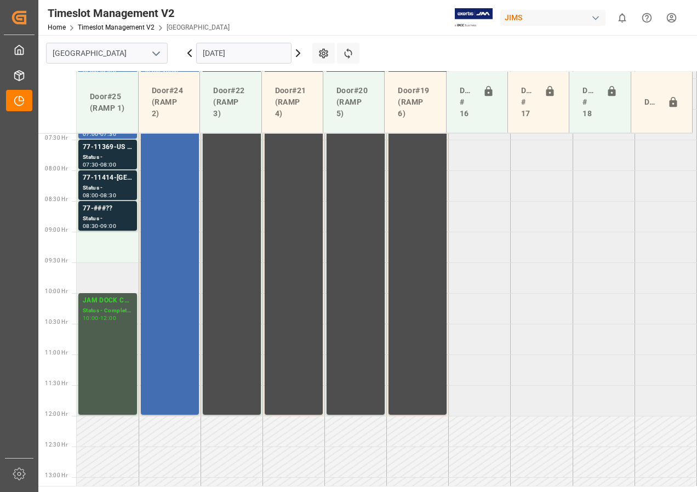
scroll to position [417, 0]
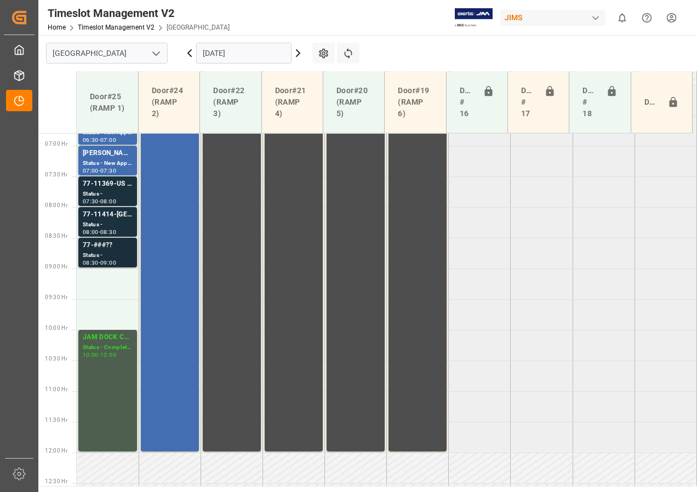
click at [112, 251] on div "Status -" at bounding box center [108, 255] width 50 height 9
click at [110, 249] on div "77-###??" at bounding box center [108, 245] width 50 height 11
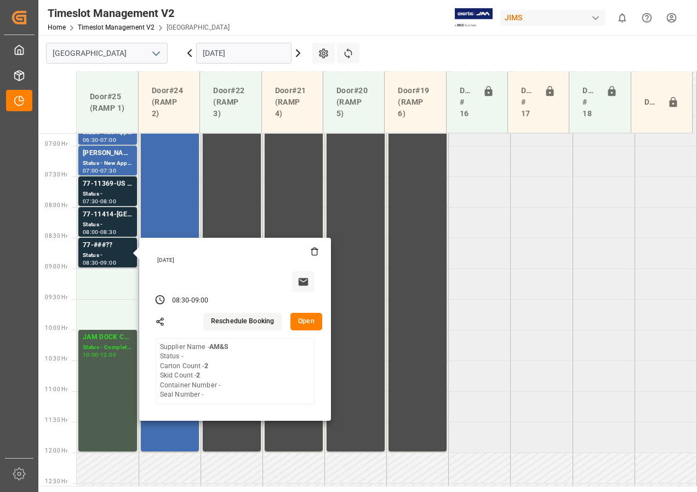
click at [303, 325] on button "Open" at bounding box center [306, 322] width 32 height 18
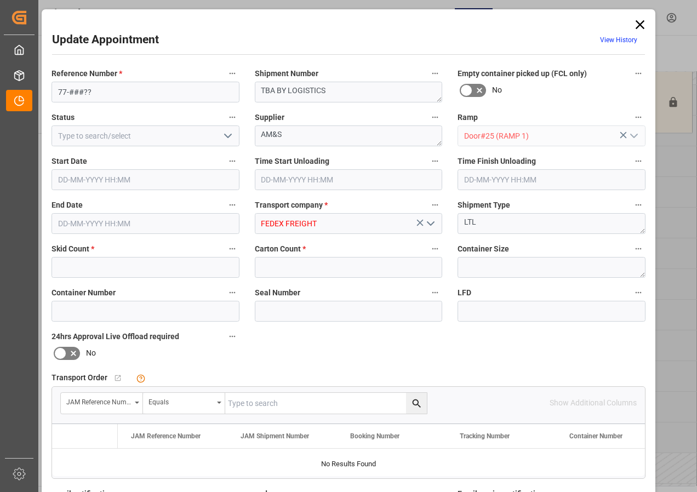
type input "2"
type input "[DATE] 08:30"
type input "[DATE] 09:00"
type input "[DATE] 15:43"
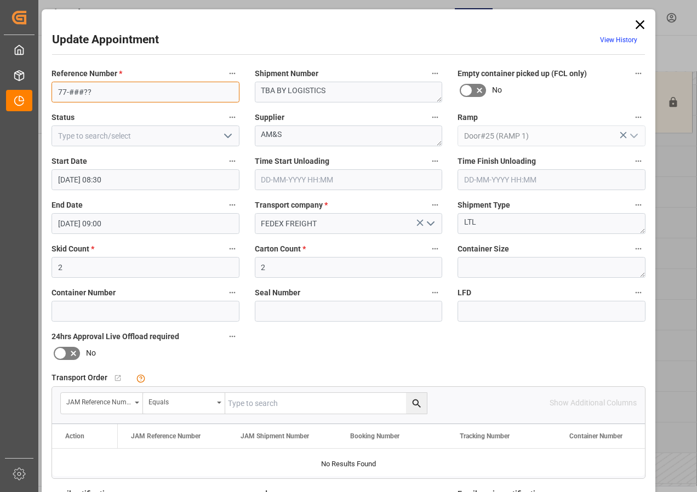
drag, startPoint x: 99, startPoint y: 93, endPoint x: 62, endPoint y: 93, distance: 36.1
click at [62, 93] on input "77-###??" at bounding box center [145, 92] width 188 height 21
type input "7"
type input "22-11313-US"
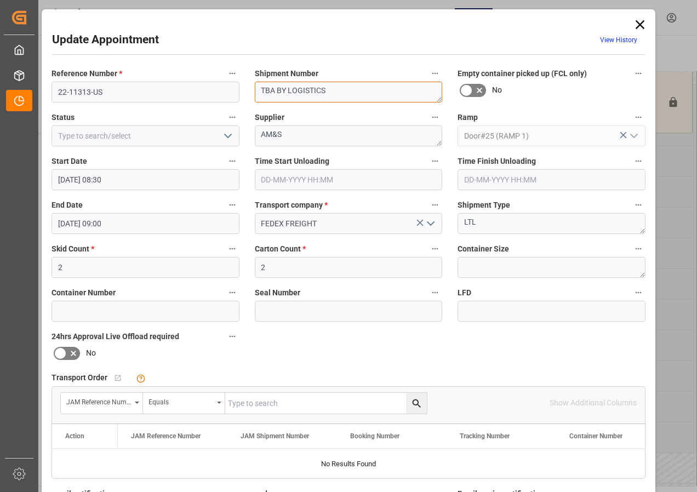
drag, startPoint x: 258, startPoint y: 91, endPoint x: 370, endPoint y: 90, distance: 111.7
click at [370, 90] on textarea "TBA BY LOGISTICS" at bounding box center [349, 92] width 188 height 21
type textarea "NON-INV FOR [PERSON_NAME]"
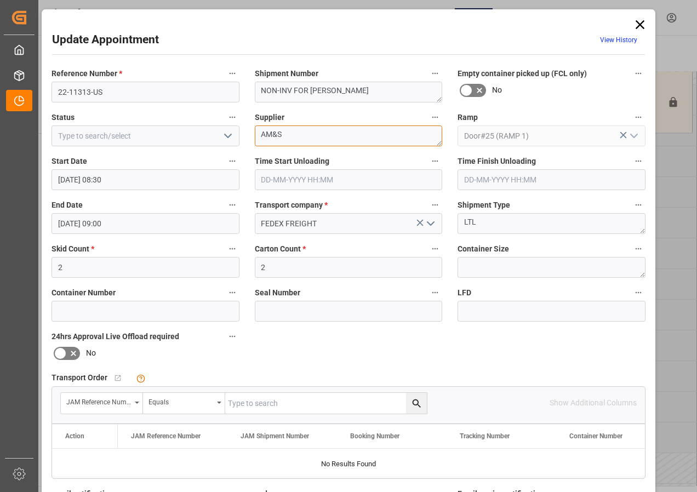
drag, startPoint x: 259, startPoint y: 135, endPoint x: 290, endPoint y: 134, distance: 30.7
click at [290, 134] on textarea "AM&S" at bounding box center [349, 135] width 188 height 21
type textarea "NON-INV FOR [PERSON_NAME] / AM&S"
click at [226, 134] on icon "open menu" at bounding box center [227, 135] width 13 height 13
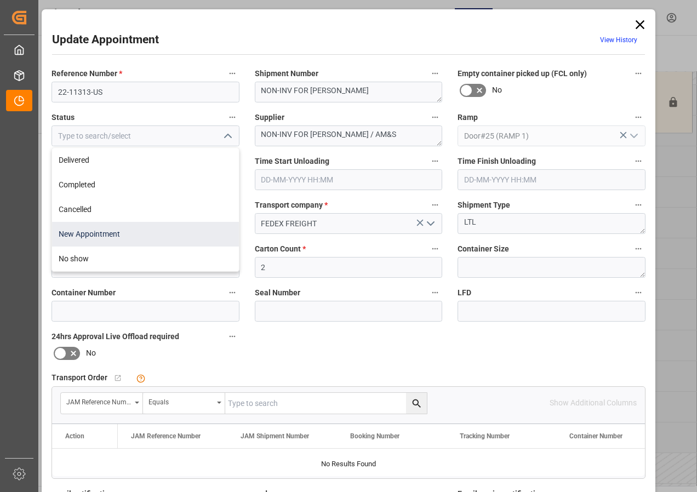
click at [91, 235] on div "New Appointment" at bounding box center [145, 234] width 187 height 25
type input "New Appointment"
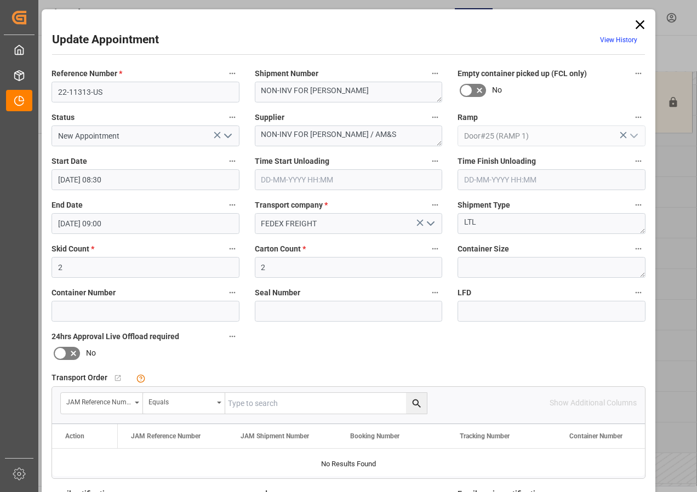
click at [285, 356] on div "Reference Number * 22-11313-US Shipment Number NON-INV FOR [PERSON_NAME] Empty …" at bounding box center [348, 337] width 609 height 551
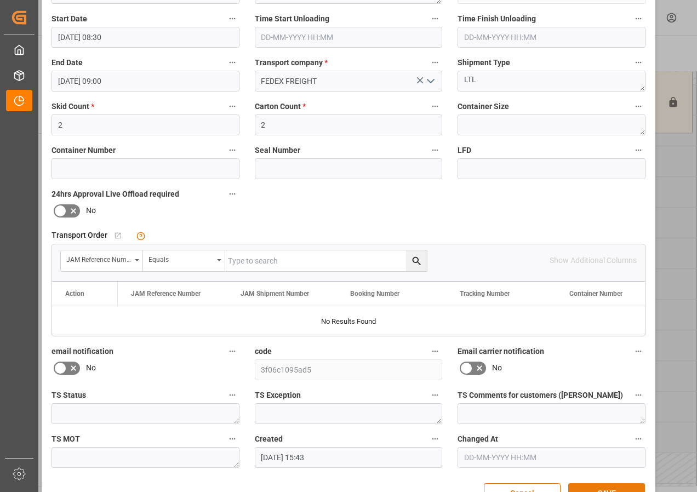
scroll to position [174, 0]
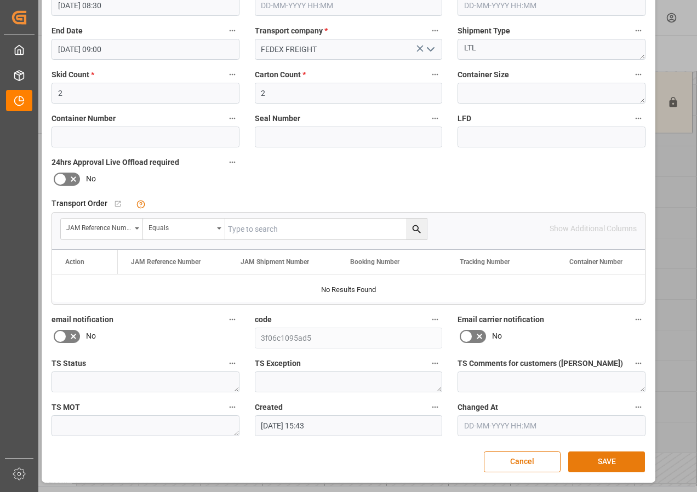
click at [584, 462] on button "SAVE" at bounding box center [606, 461] width 77 height 21
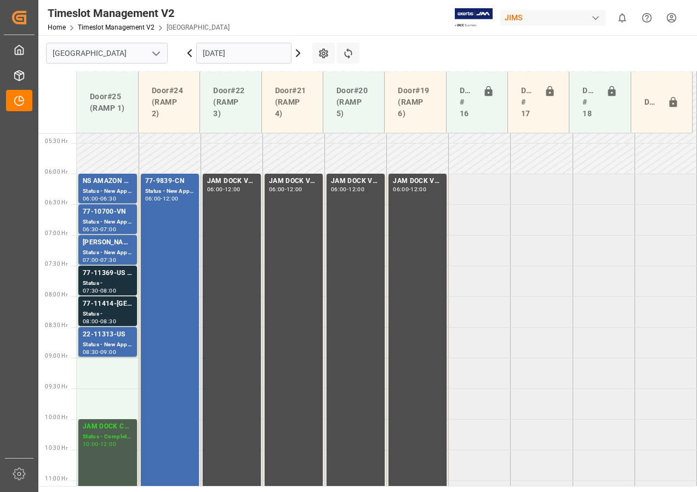
scroll to position [274, 0]
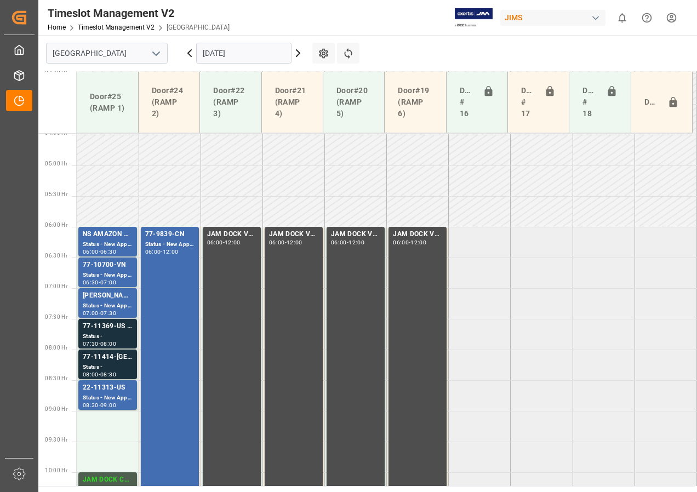
click at [209, 57] on input "[DATE]" at bounding box center [243, 53] width 95 height 21
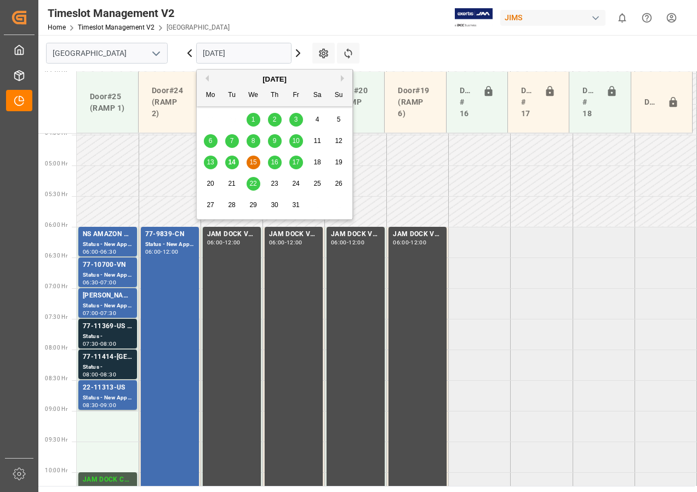
click at [273, 161] on span "16" at bounding box center [274, 162] width 7 height 8
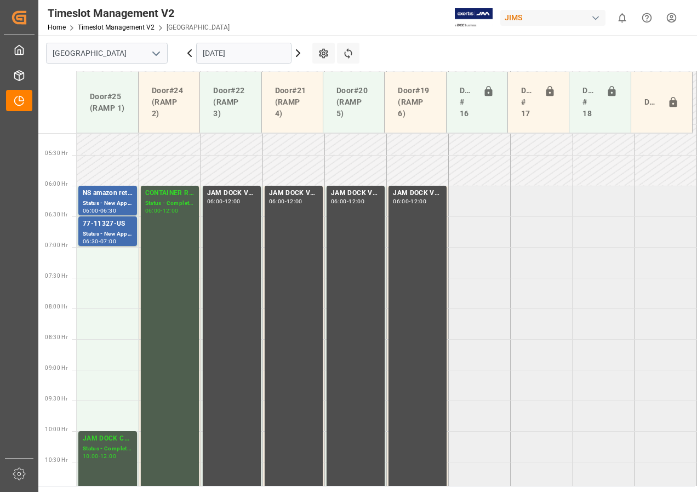
scroll to position [252, 0]
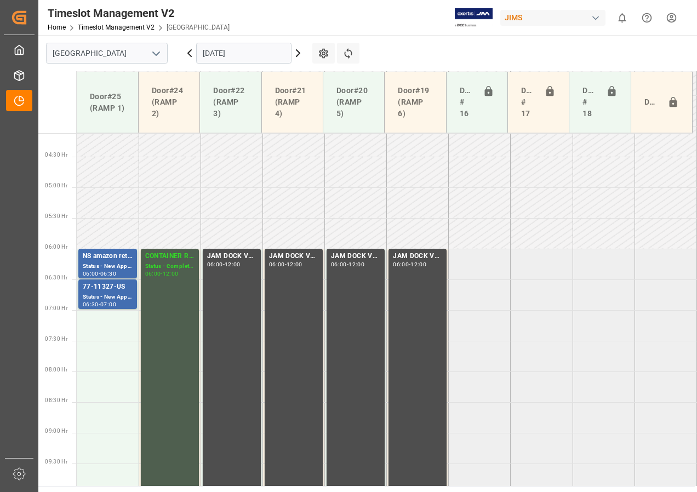
click at [212, 53] on input "[DATE]" at bounding box center [243, 53] width 95 height 21
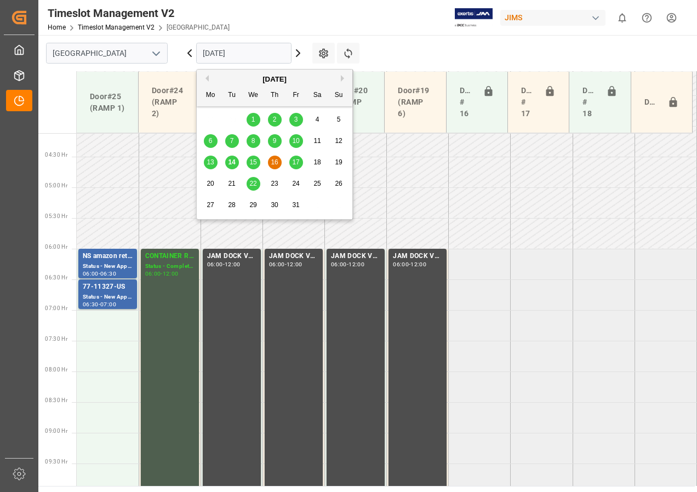
click at [291, 157] on div "17" at bounding box center [296, 162] width 14 height 13
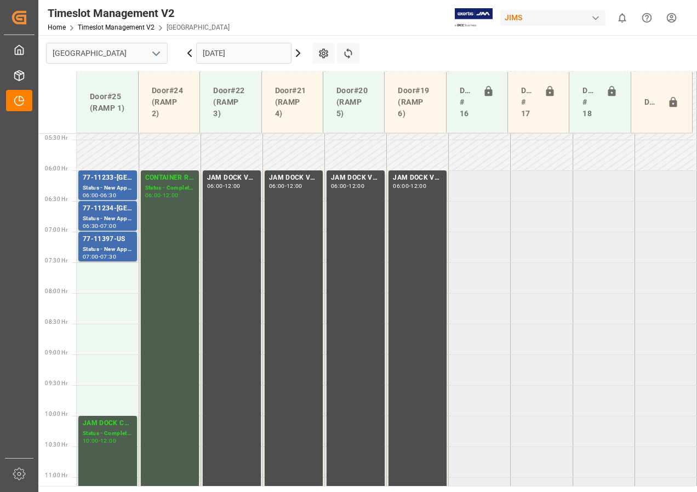
scroll to position [314, 0]
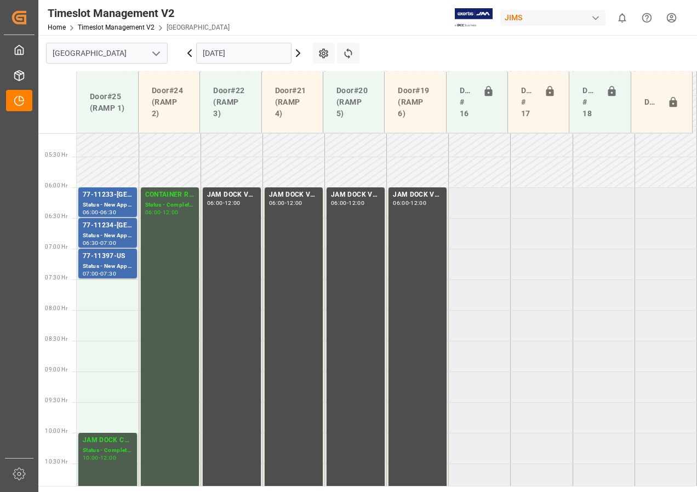
click at [243, 53] on input "[DATE]" at bounding box center [243, 53] width 95 height 21
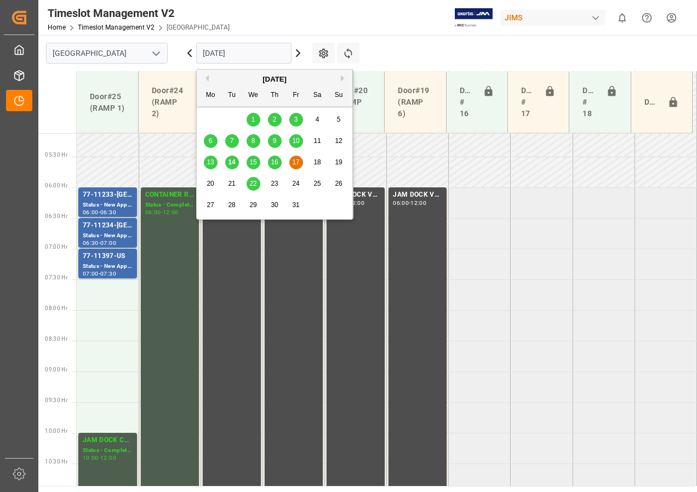
click at [252, 164] on span "15" at bounding box center [252, 162] width 7 height 8
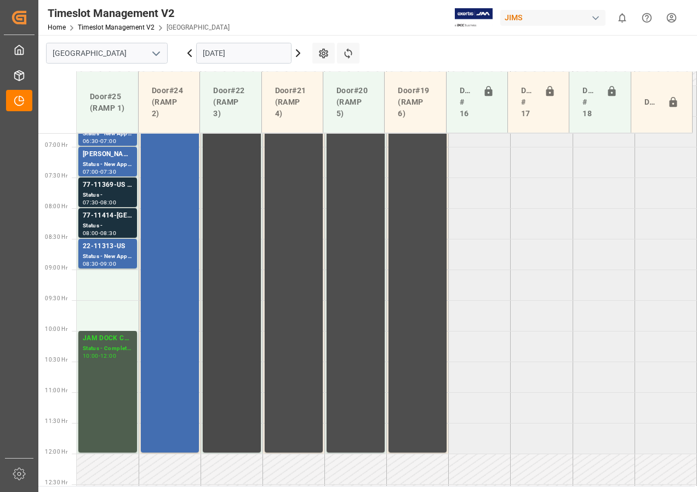
scroll to position [409, 0]
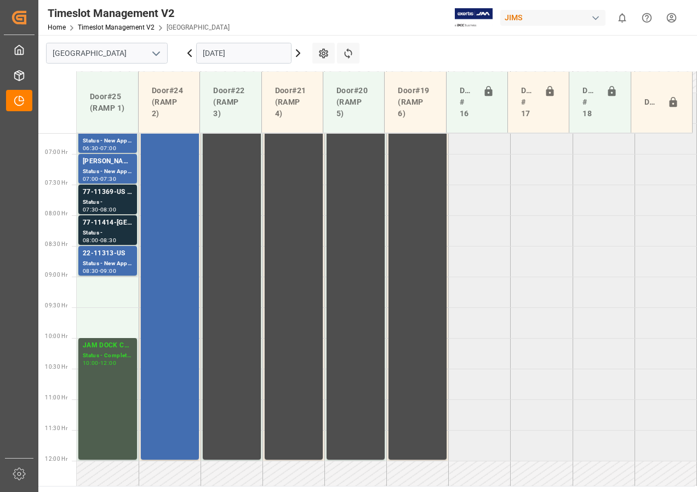
click at [211, 56] on input "[DATE]" at bounding box center [243, 53] width 95 height 21
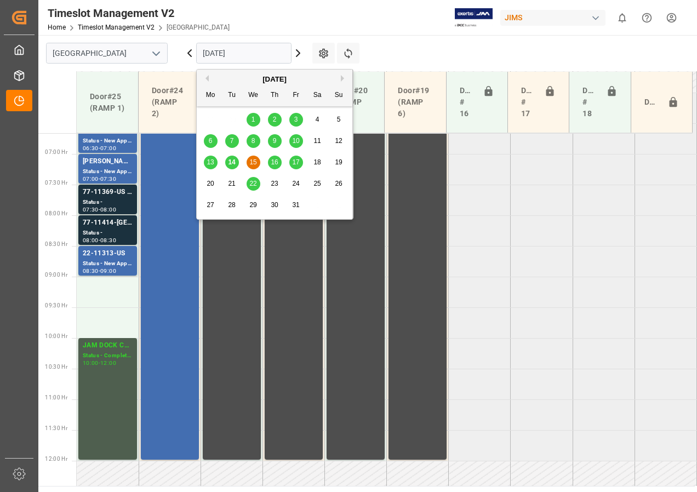
click at [272, 162] on span "16" at bounding box center [274, 162] width 7 height 8
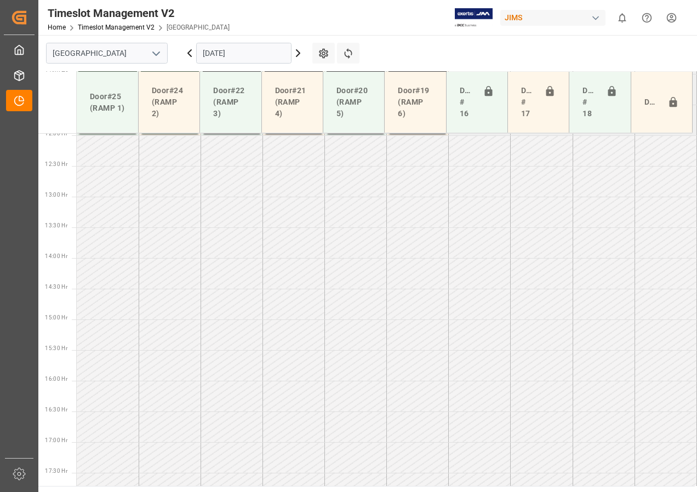
scroll to position [752, 0]
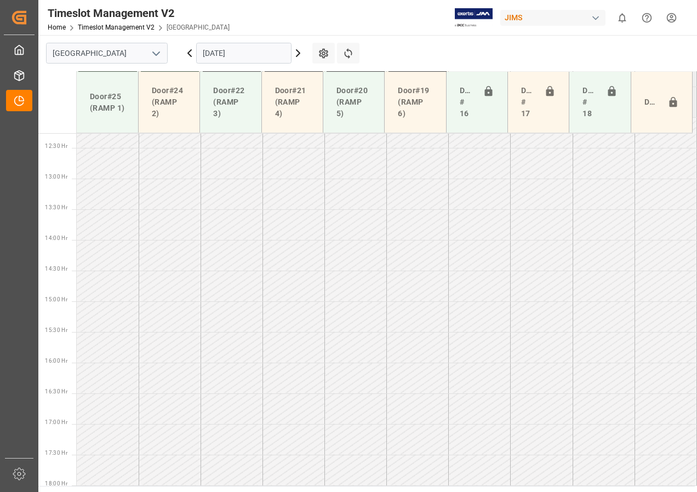
click at [216, 53] on input "[DATE]" at bounding box center [243, 53] width 95 height 21
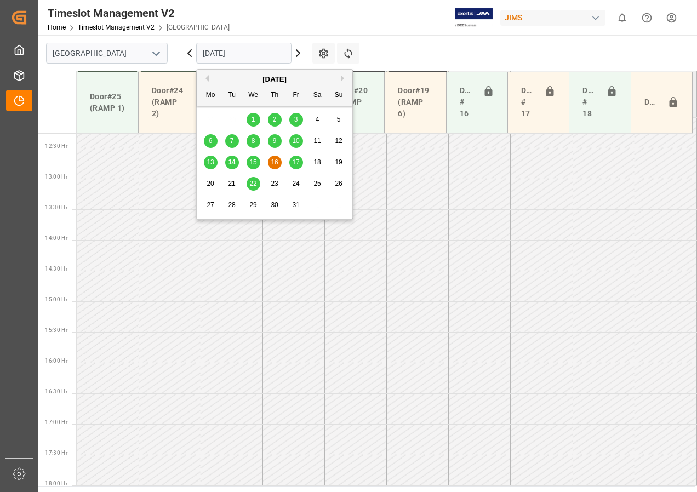
click at [254, 164] on span "15" at bounding box center [252, 162] width 7 height 8
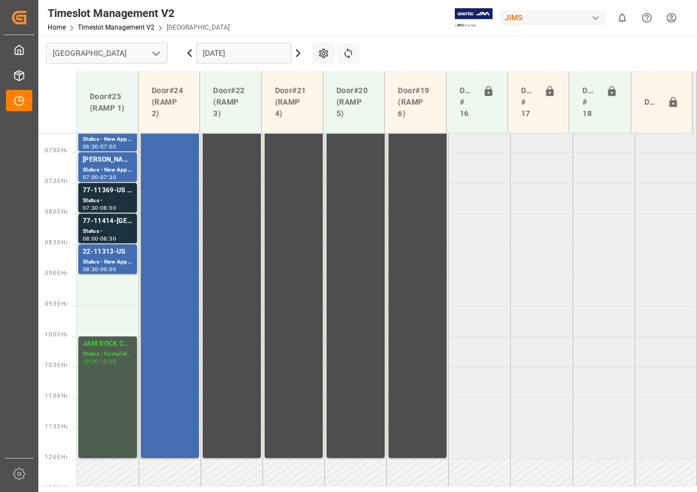
scroll to position [369, 0]
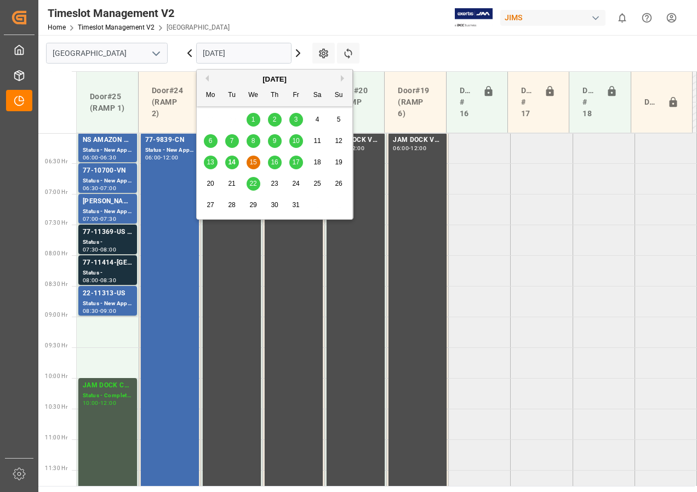
click at [220, 54] on input "[DATE]" at bounding box center [243, 53] width 95 height 21
click at [274, 162] on span "16" at bounding box center [274, 162] width 7 height 8
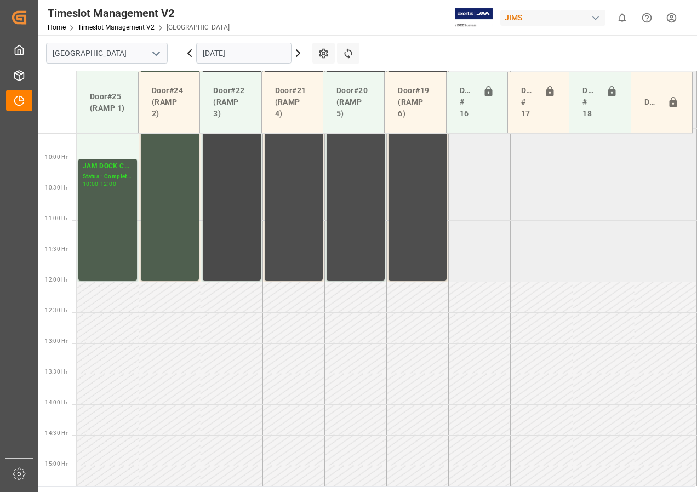
scroll to position [533, 0]
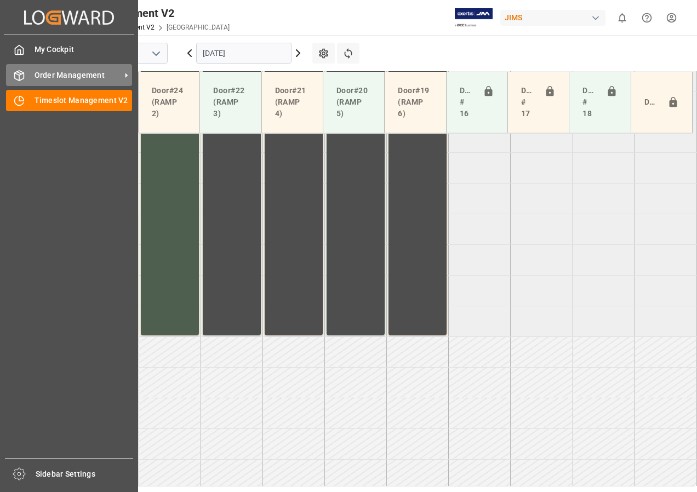
click at [53, 78] on span "Order Management" at bounding box center [78, 76] width 87 height 12
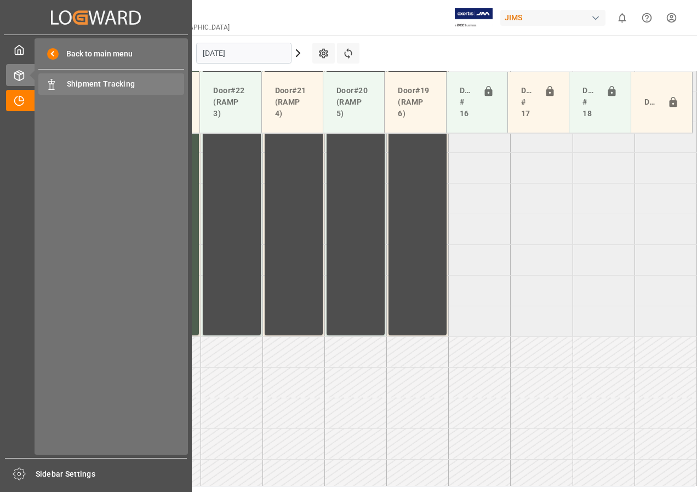
click at [70, 82] on span "Shipment Tracking" at bounding box center [126, 84] width 118 height 12
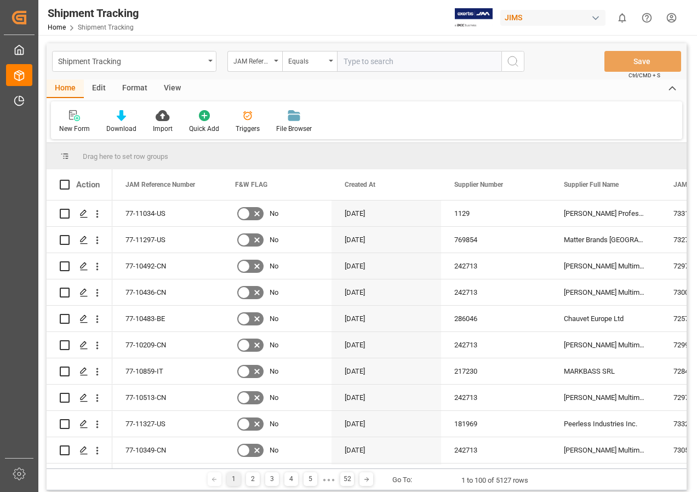
click at [169, 90] on div "View" at bounding box center [172, 88] width 33 height 19
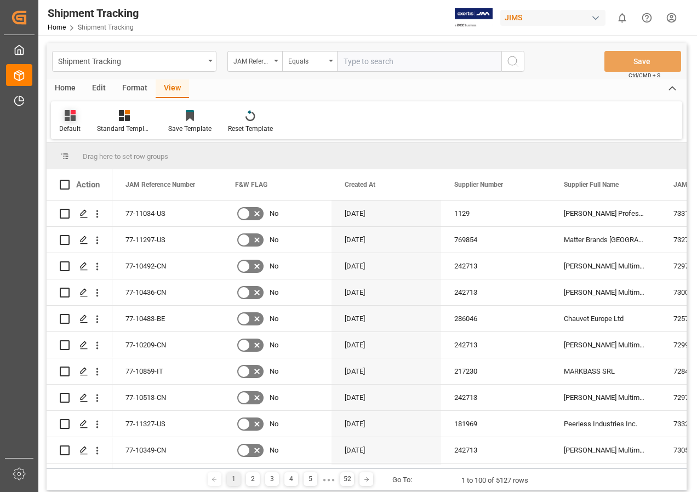
click at [68, 118] on icon at bounding box center [70, 115] width 11 height 11
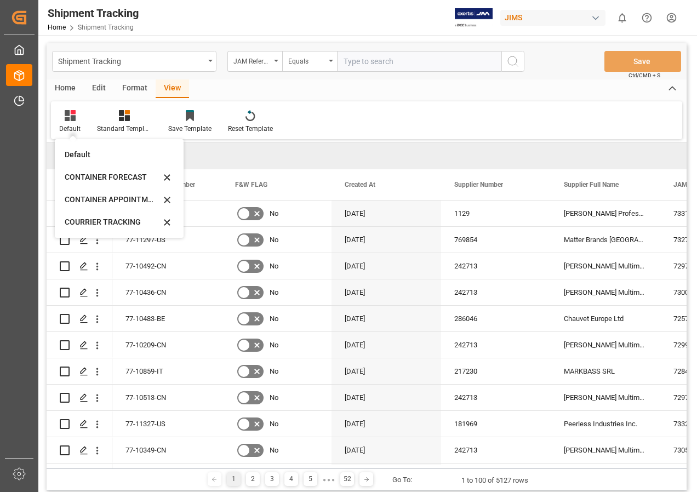
drag, startPoint x: 93, startPoint y: 221, endPoint x: 114, endPoint y: 168, distance: 57.5
click at [93, 221] on div "COURRIER TRACKING" at bounding box center [113, 222] width 96 height 12
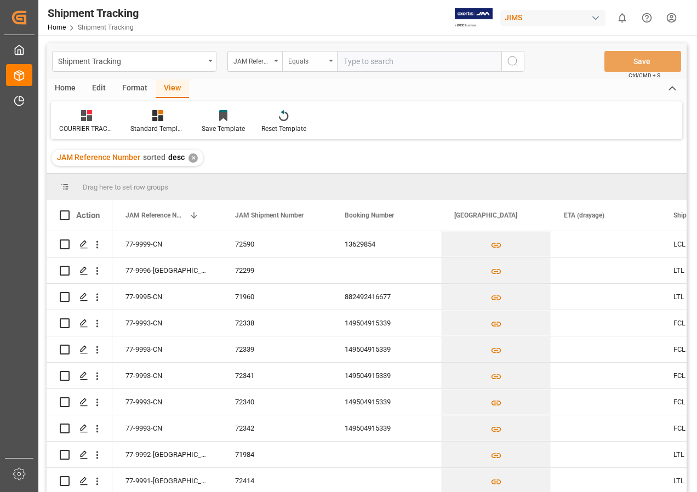
click at [329, 60] on icon "open menu" at bounding box center [331, 61] width 4 height 2
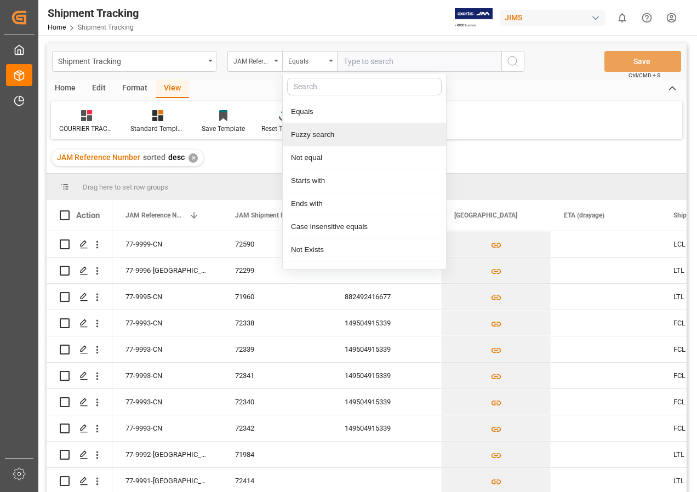
click at [313, 138] on div "Fuzzy search" at bounding box center [364, 134] width 163 height 23
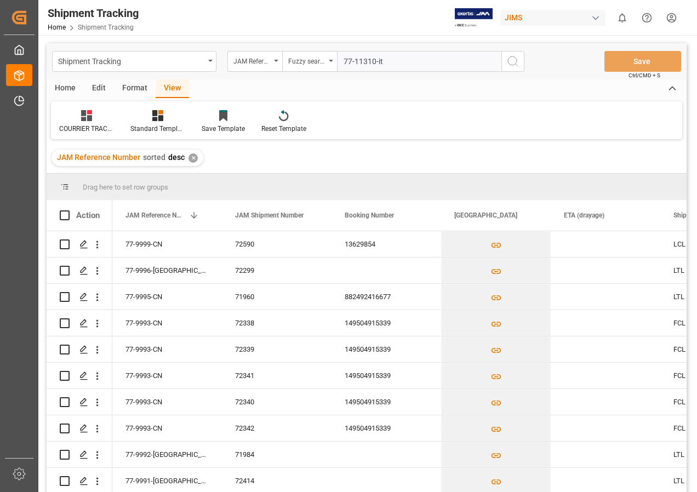
type input "77-11310-it"
click at [510, 59] on icon "search button" at bounding box center [512, 61] width 13 height 13
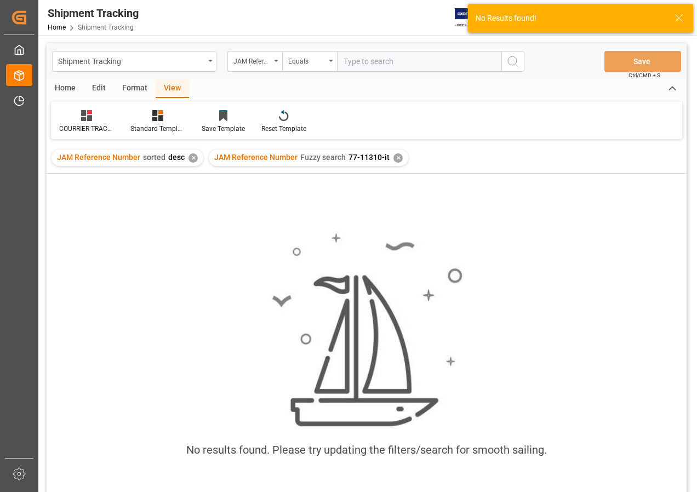
click at [358, 64] on input "text" at bounding box center [419, 61] width 164 height 21
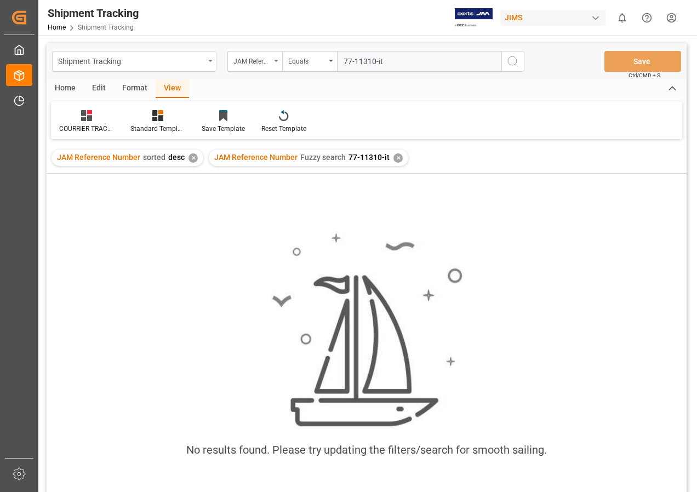
type input "77-11310-it"
click at [509, 63] on icon "search button" at bounding box center [512, 61] width 13 height 13
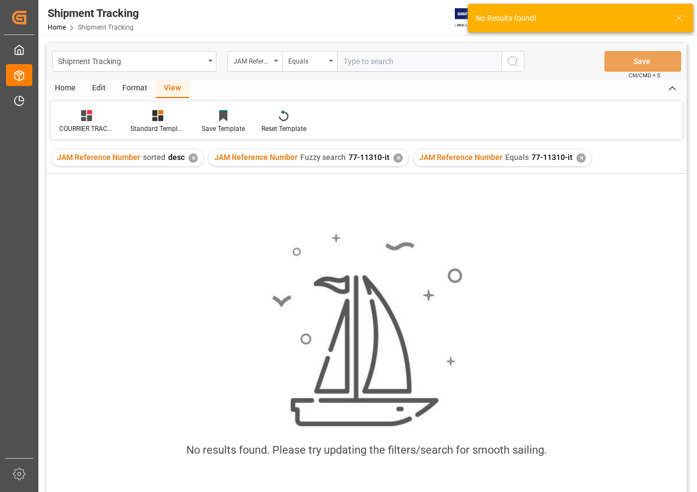
click at [393, 158] on div "✕" at bounding box center [397, 157] width 9 height 9
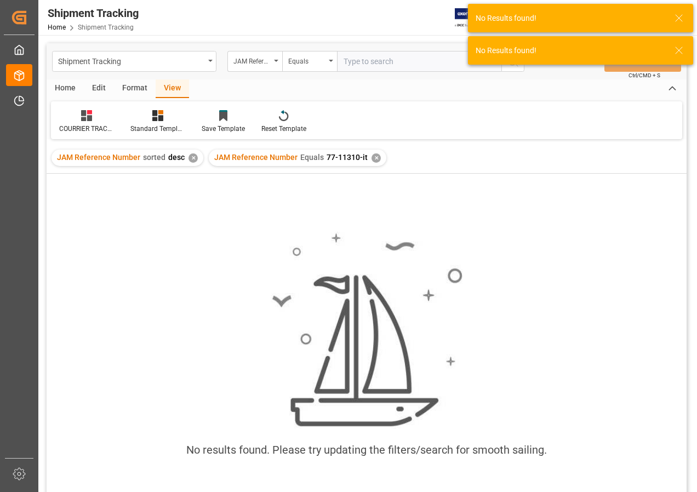
click at [372, 159] on div "✕" at bounding box center [375, 157] width 9 height 9
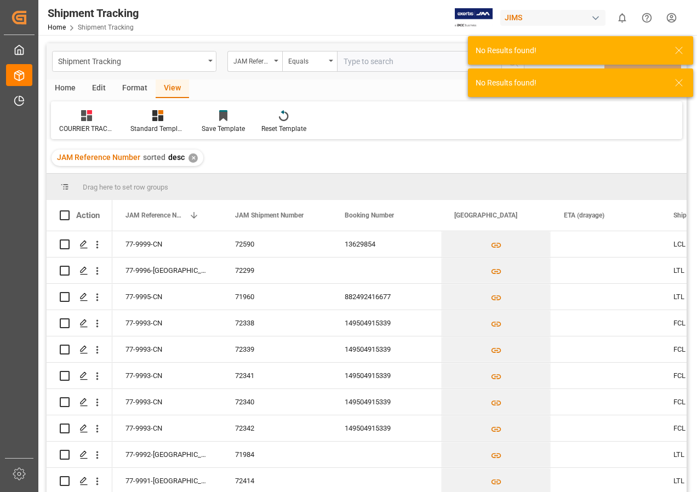
click at [192, 158] on div "✕" at bounding box center [192, 157] width 9 height 9
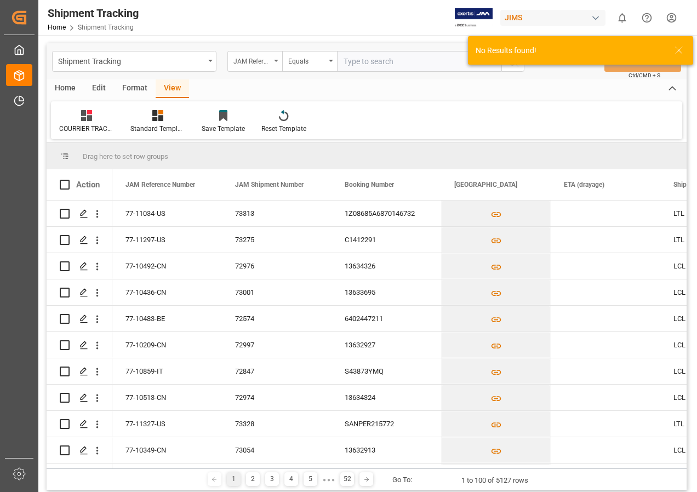
click at [275, 61] on icon "open menu" at bounding box center [276, 61] width 4 height 2
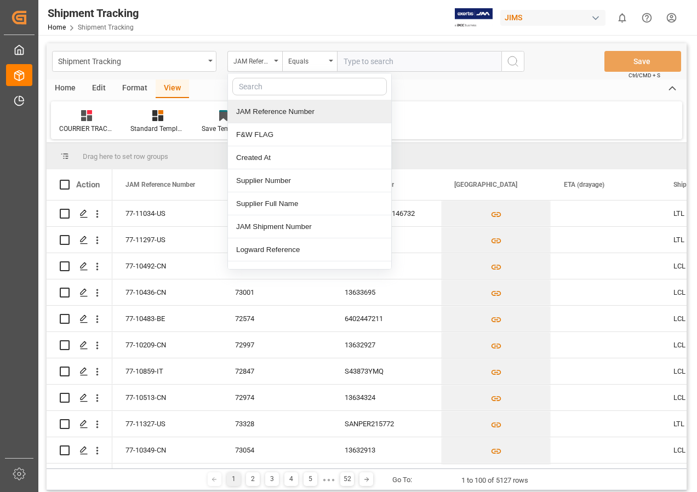
click at [263, 110] on div "JAM Reference Number" at bounding box center [309, 111] width 163 height 23
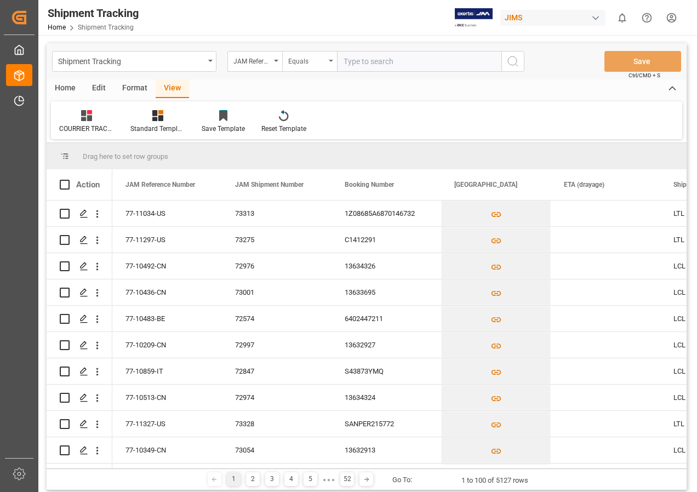
click at [331, 59] on div "Equals" at bounding box center [309, 61] width 55 height 21
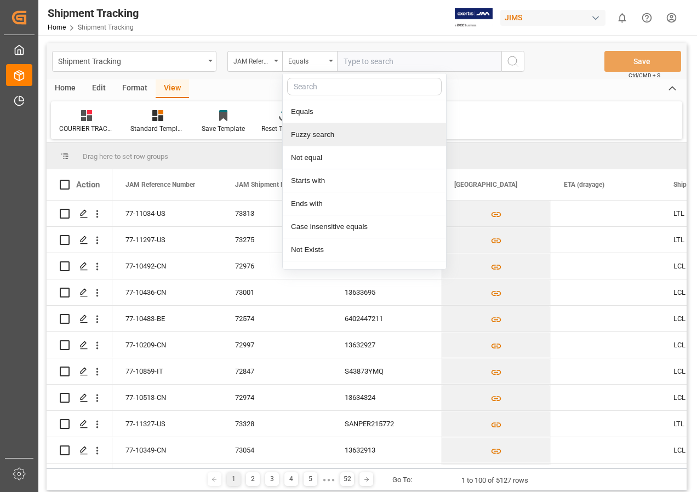
drag, startPoint x: 309, startPoint y: 135, endPoint x: 366, endPoint y: 89, distance: 73.6
click at [311, 135] on div "Fuzzy search" at bounding box center [364, 134] width 163 height 23
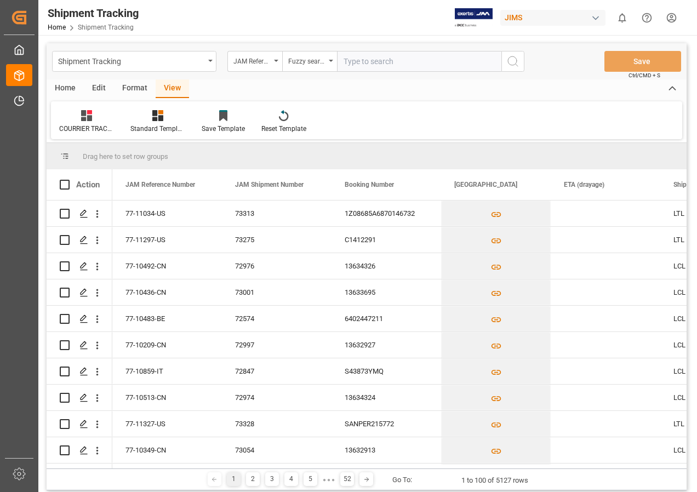
click at [363, 64] on input "text" at bounding box center [419, 61] width 164 height 21
type input "77-11310-it"
click at [517, 60] on icon "search button" at bounding box center [512, 61] width 13 height 13
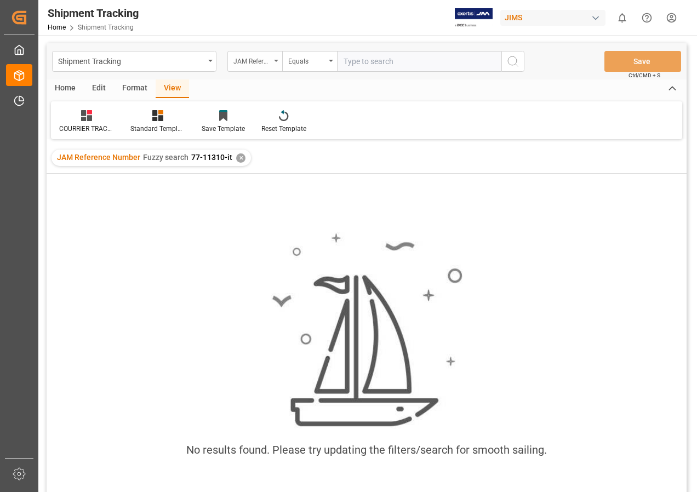
click at [276, 61] on icon "open menu" at bounding box center [276, 61] width 4 height 2
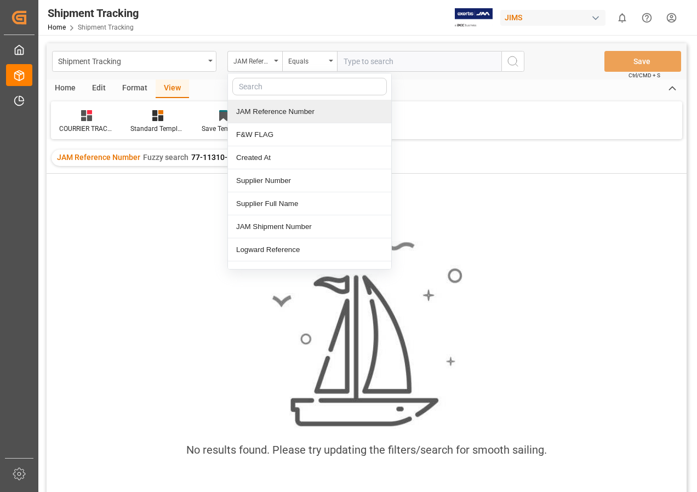
click at [351, 59] on input "text" at bounding box center [419, 61] width 164 height 21
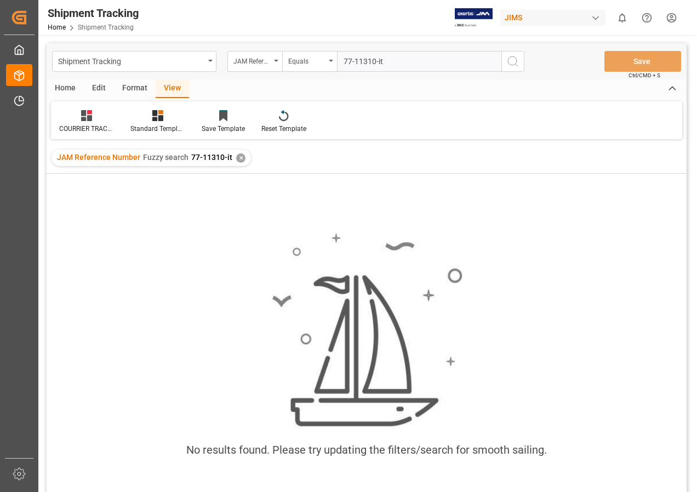
type input "77-11310-it"
click at [242, 154] on div "JAM Reference Number Fuzzy search 77-11310-it ✕" at bounding box center [150, 158] width 199 height 16
click at [238, 159] on div "✕" at bounding box center [240, 157] width 9 height 9
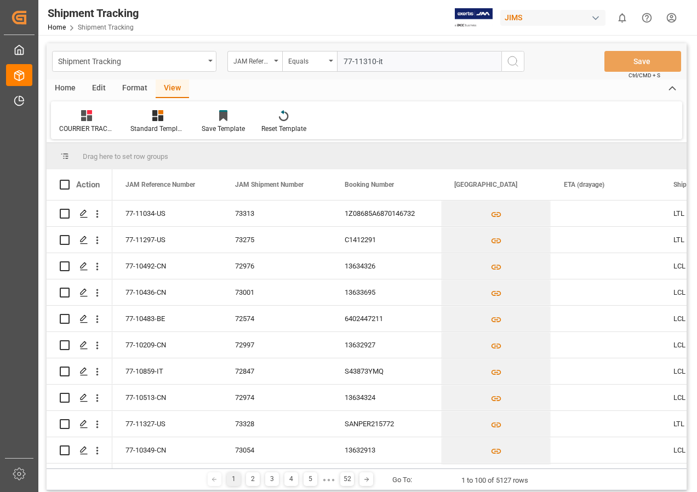
click at [513, 63] on icon "search button" at bounding box center [512, 61] width 13 height 13
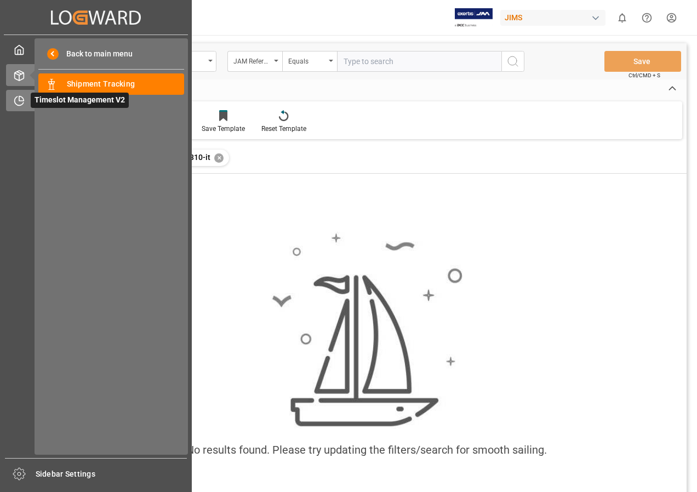
click at [45, 103] on span "Timeslot Management V2" at bounding box center [80, 100] width 98 height 15
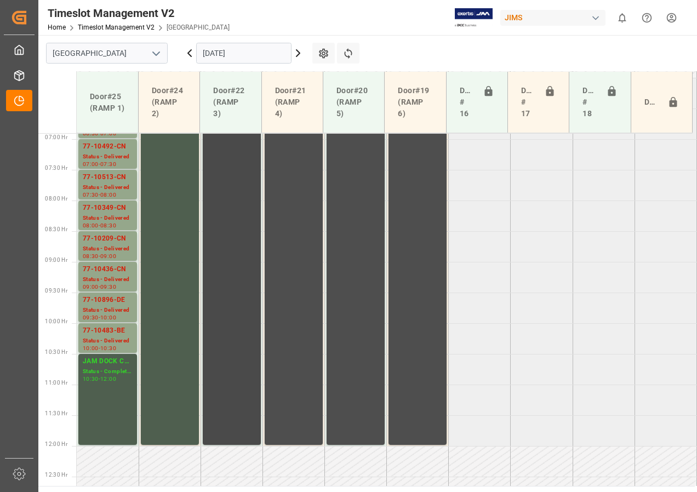
scroll to position [369, 0]
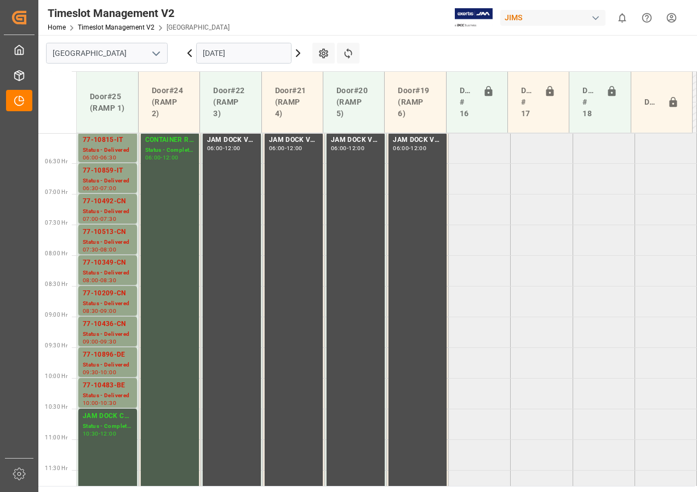
click at [233, 53] on input "[DATE]" at bounding box center [243, 53] width 95 height 21
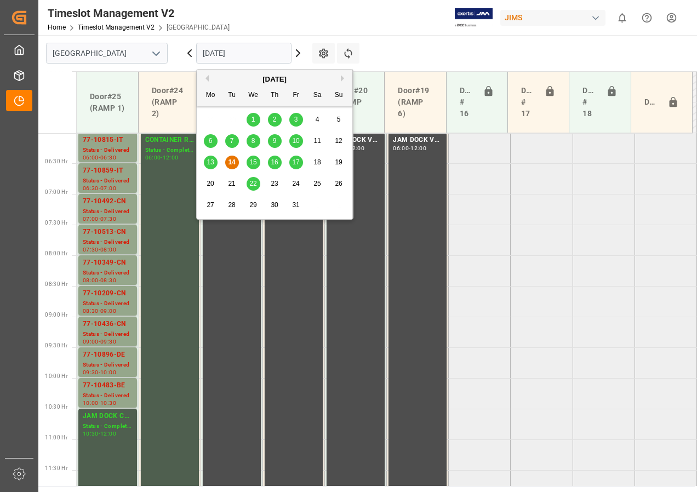
click at [254, 162] on span "15" at bounding box center [252, 162] width 7 height 8
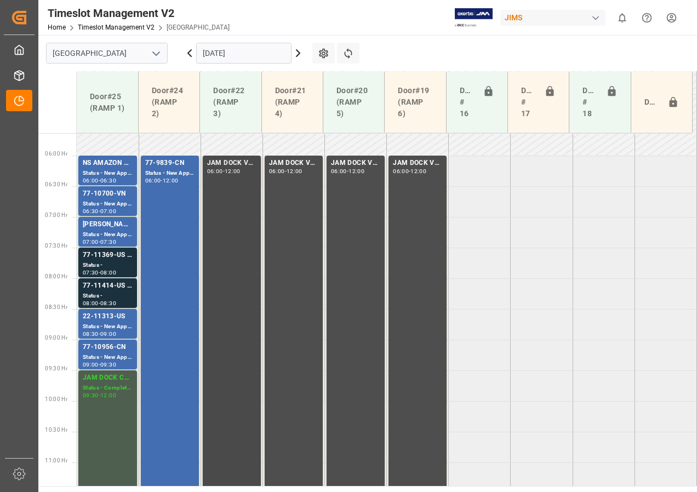
scroll to position [320, 0]
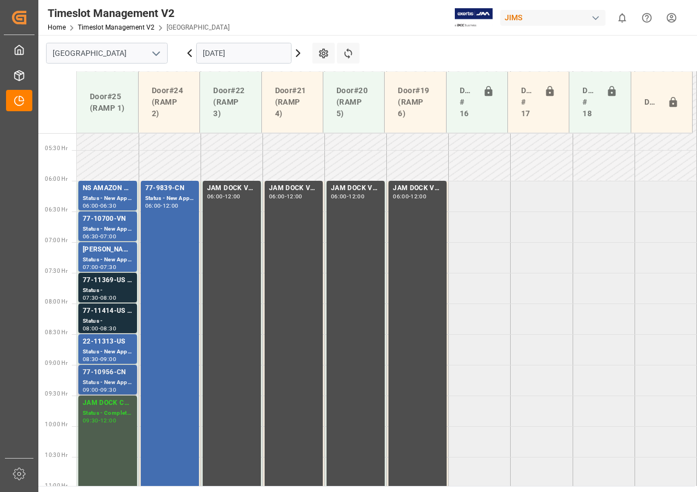
click at [105, 385] on div "Status - New Appointment" at bounding box center [108, 382] width 50 height 9
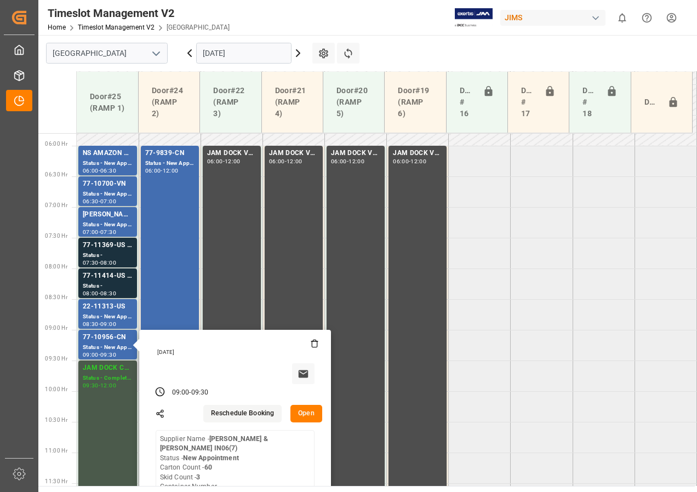
scroll to position [375, 0]
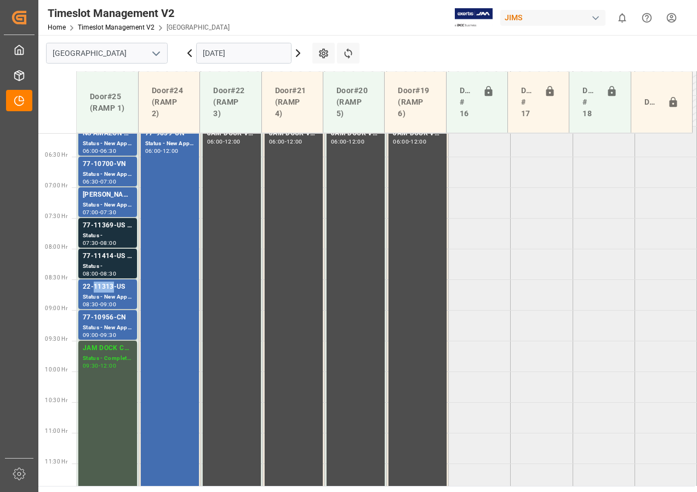
click at [100, 284] on div "22-11313-US" at bounding box center [108, 286] width 50 height 11
click at [105, 263] on div "Status -" at bounding box center [108, 266] width 50 height 9
click at [110, 239] on div "Status -" at bounding box center [108, 235] width 50 height 9
click at [114, 171] on div "Status - New Appointment" at bounding box center [108, 174] width 50 height 9
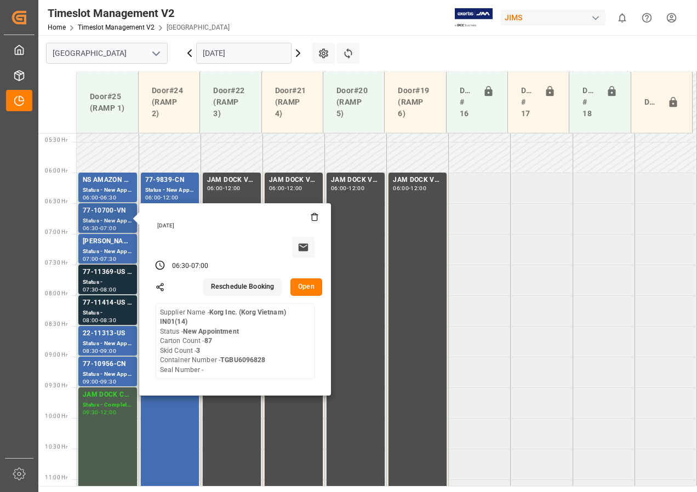
scroll to position [266, 0]
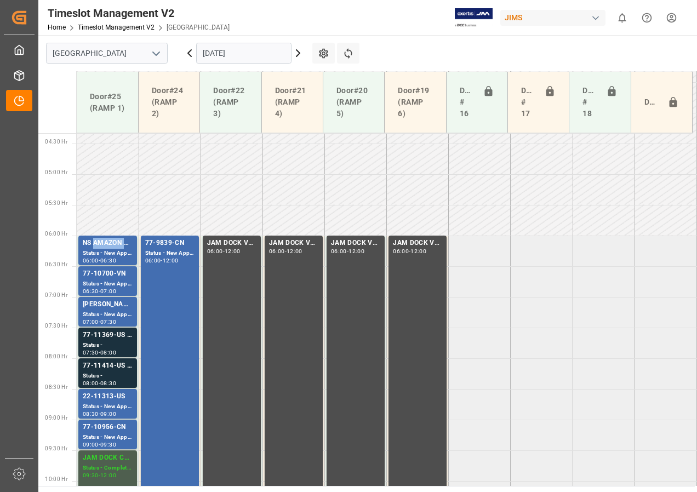
click at [101, 248] on div "NS AMAZON RETURNS" at bounding box center [108, 243] width 50 height 11
click at [117, 338] on div "77-11369-US SHIPMENT#/M" at bounding box center [108, 335] width 50 height 11
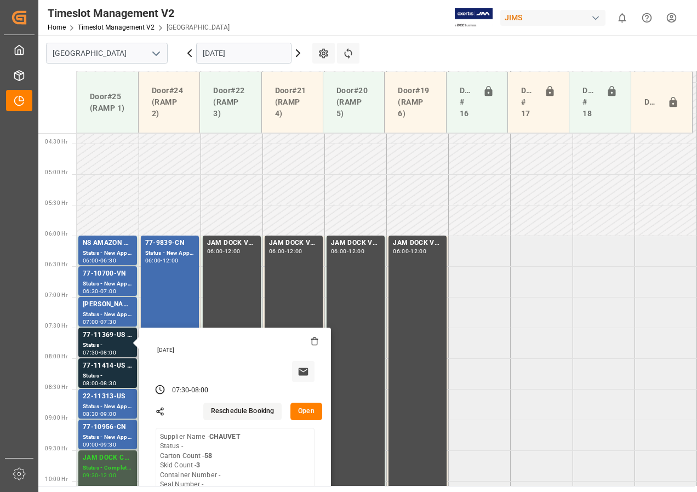
click at [306, 407] on button "Open" at bounding box center [306, 412] width 32 height 18
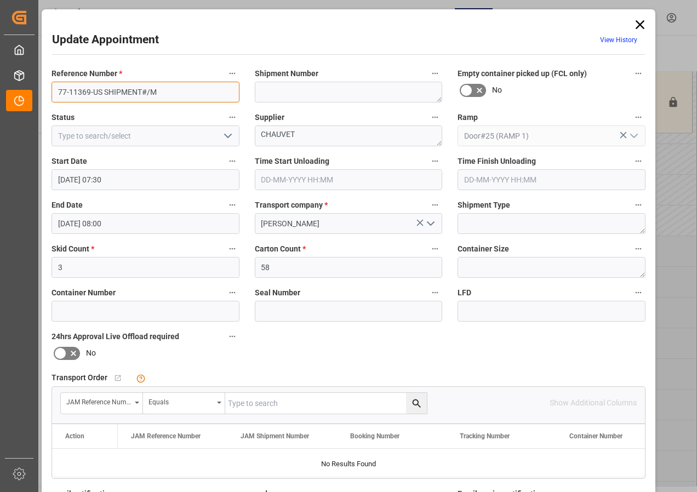
drag, startPoint x: 81, startPoint y: 91, endPoint x: 88, endPoint y: 91, distance: 7.7
click at [88, 91] on input "77-11369-US SHIPMENT#/M" at bounding box center [145, 92] width 188 height 21
type input "77-11396-US SHIPMENT#/M"
click at [256, 403] on input "text" at bounding box center [326, 403] width 202 height 21
type input "77-11396-us"
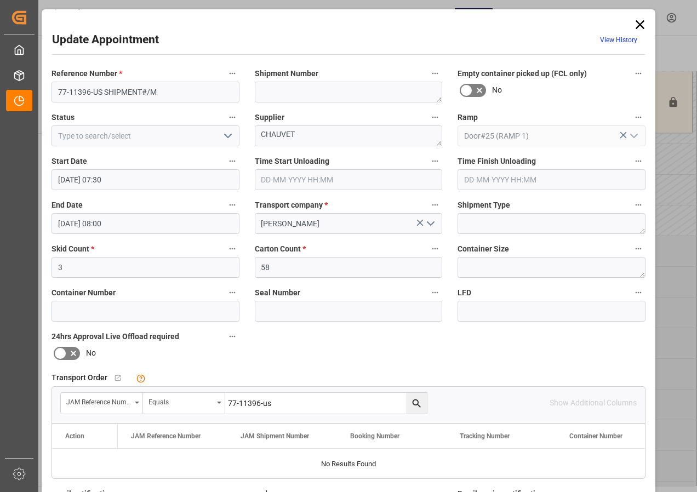
click at [414, 400] on icon "search button" at bounding box center [417, 404] width 12 height 12
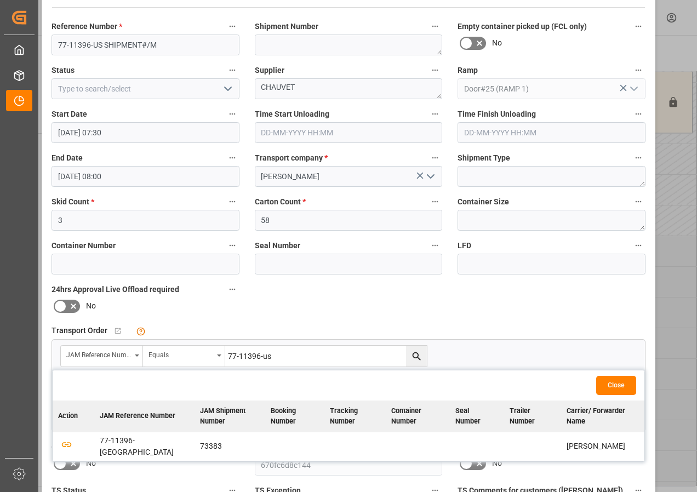
scroll to position [110, 0]
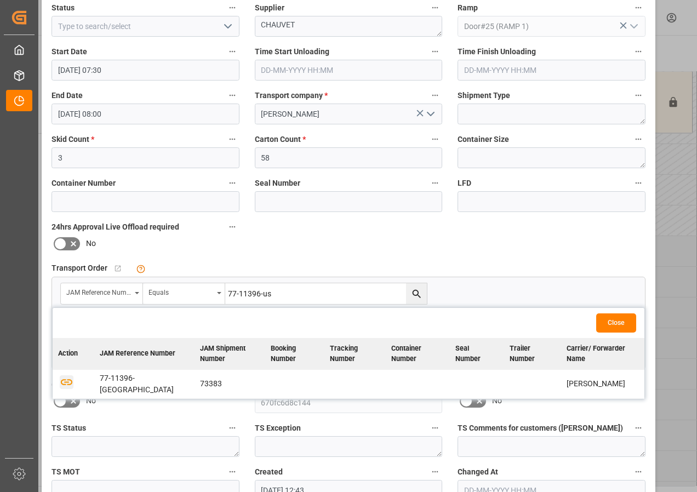
click at [63, 377] on icon "button" at bounding box center [67, 382] width 14 height 14
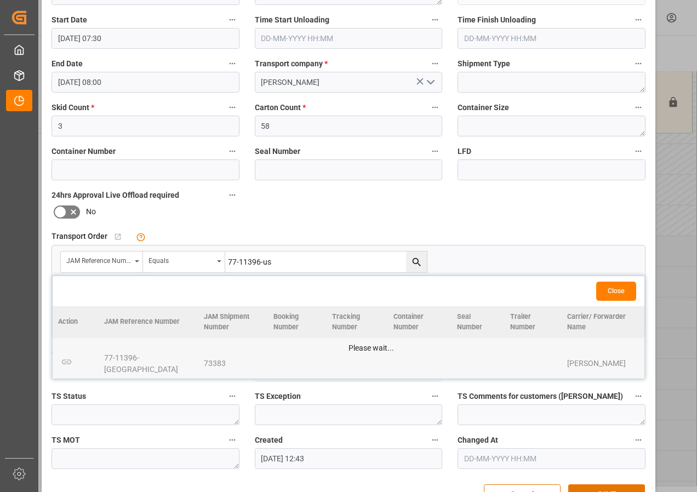
scroll to position [174, 0]
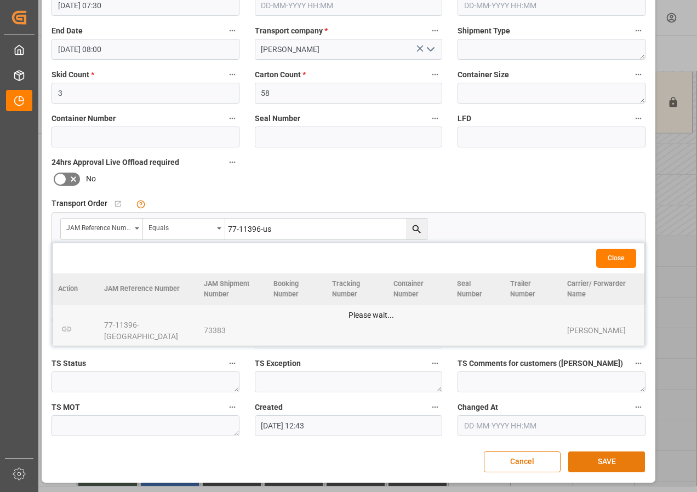
click at [612, 460] on button "SAVE" at bounding box center [606, 461] width 77 height 21
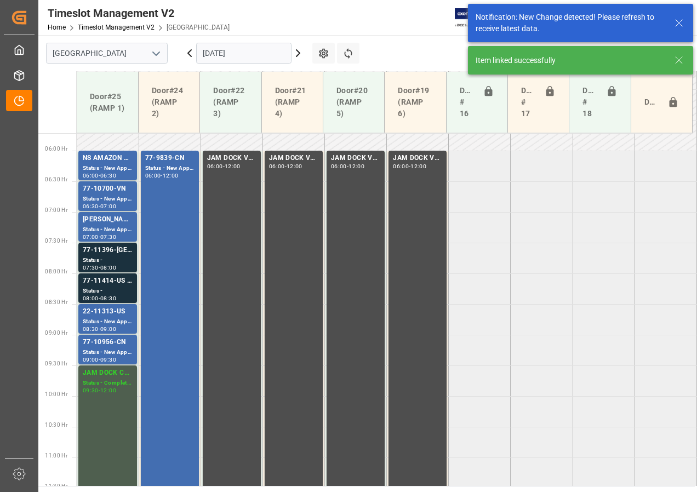
scroll to position [384, 0]
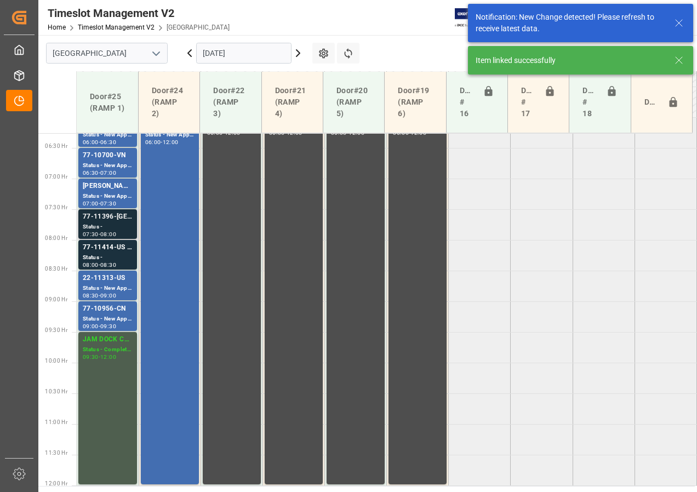
click at [109, 219] on div "77-11396-[GEOGRAPHIC_DATA]" at bounding box center [108, 216] width 50 height 11
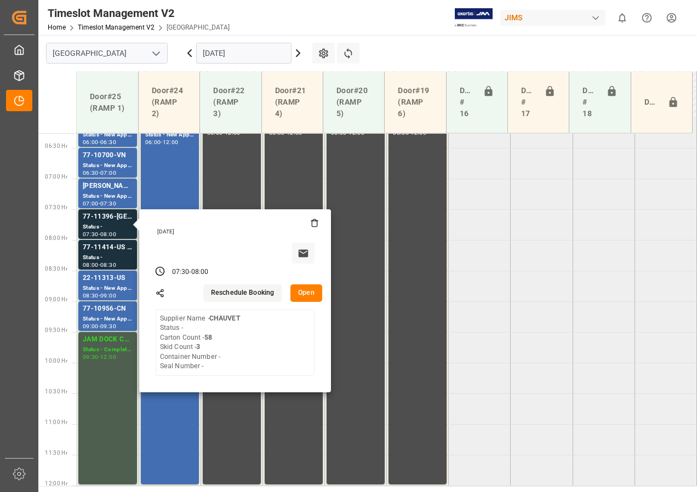
click at [303, 290] on button "Open" at bounding box center [306, 293] width 32 height 18
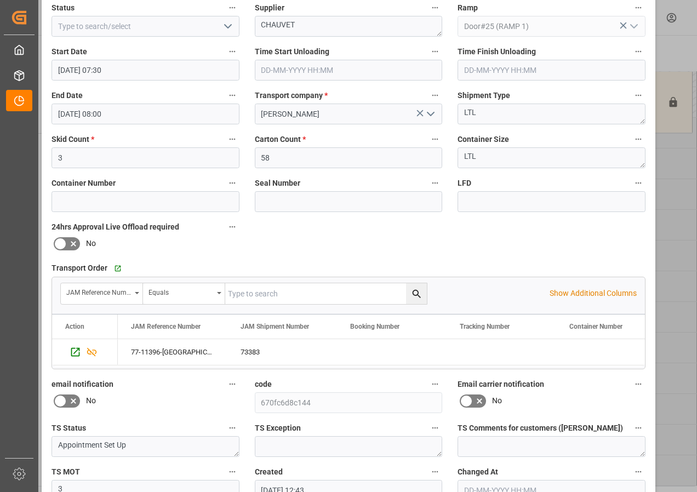
scroll to position [174, 0]
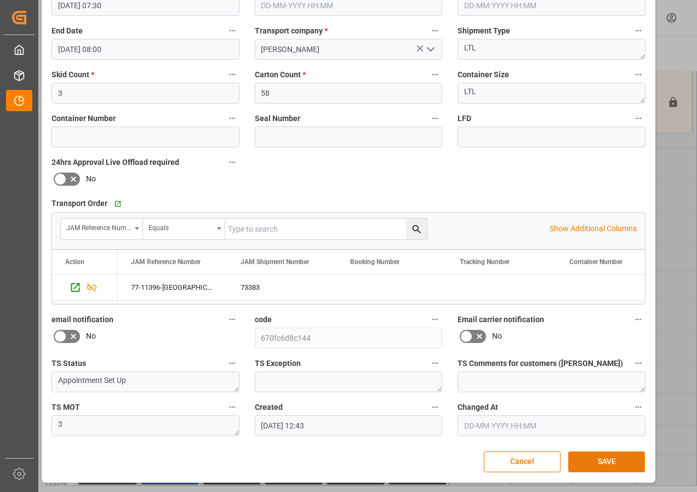
click at [614, 462] on button "SAVE" at bounding box center [606, 461] width 77 height 21
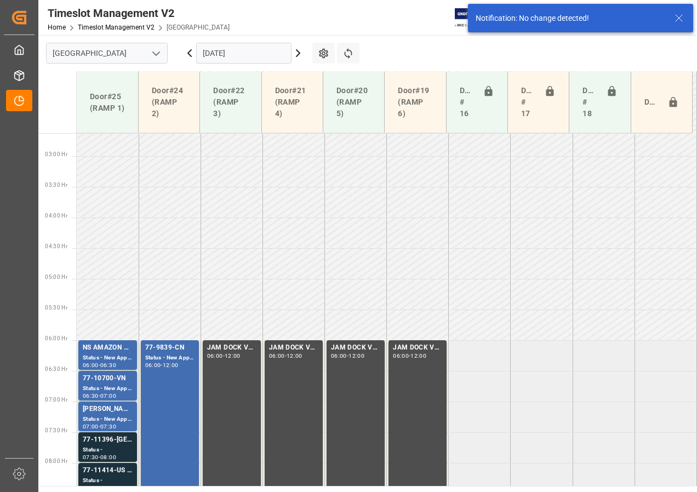
scroll to position [384, 0]
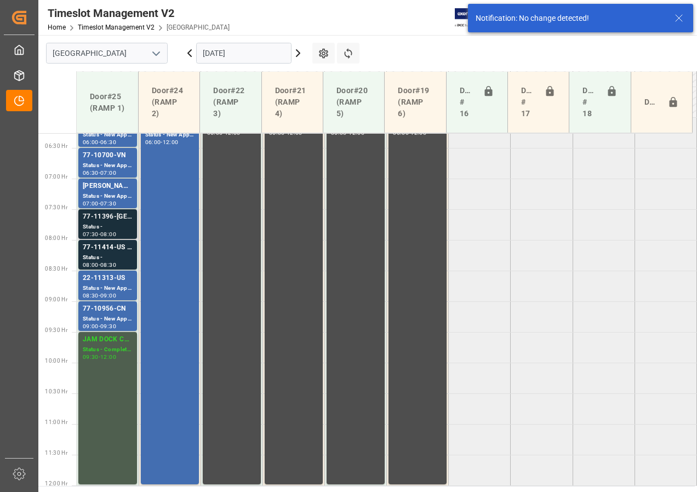
click at [108, 221] on div "77-11396-[GEOGRAPHIC_DATA]" at bounding box center [108, 216] width 50 height 11
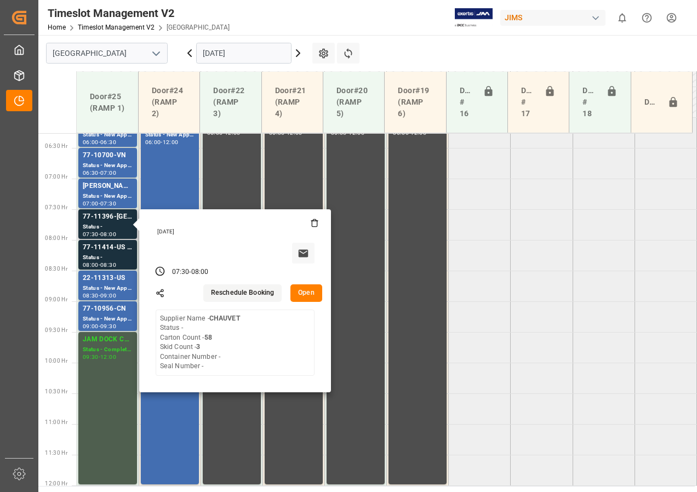
click at [301, 292] on button "Open" at bounding box center [306, 293] width 32 height 18
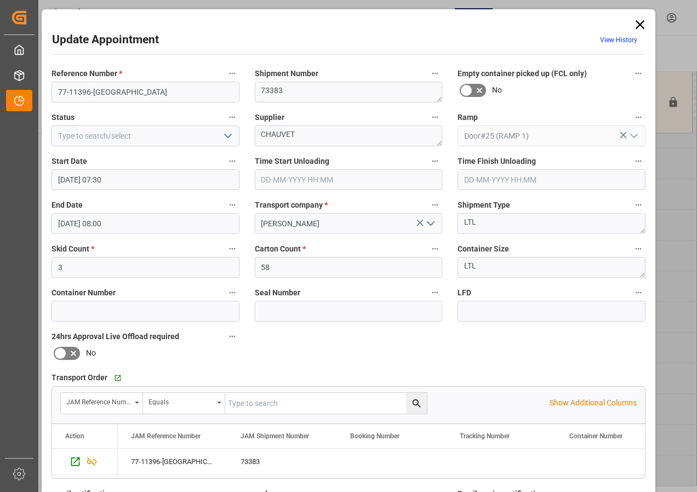
click at [638, 25] on icon at bounding box center [639, 24] width 9 height 9
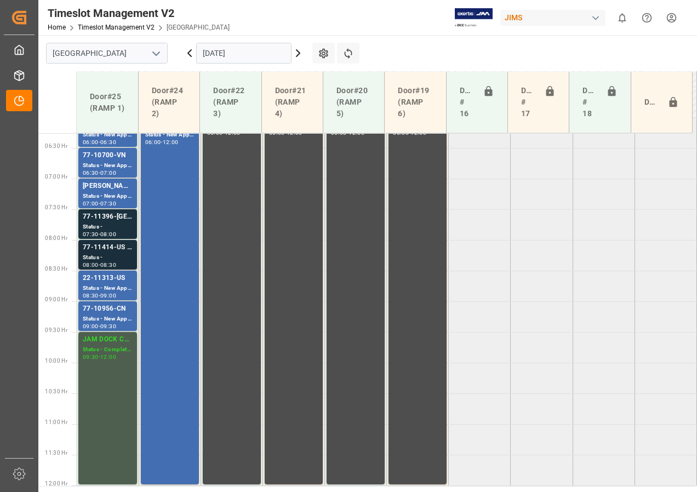
click at [107, 255] on div "Status -" at bounding box center [108, 257] width 50 height 9
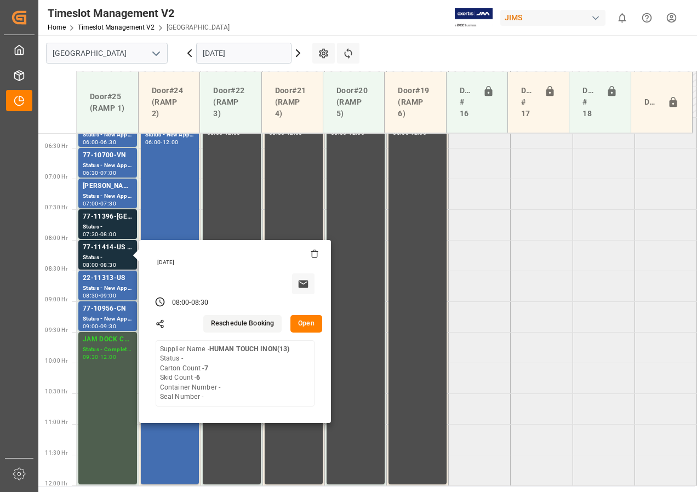
click at [299, 320] on button "Open" at bounding box center [306, 324] width 32 height 18
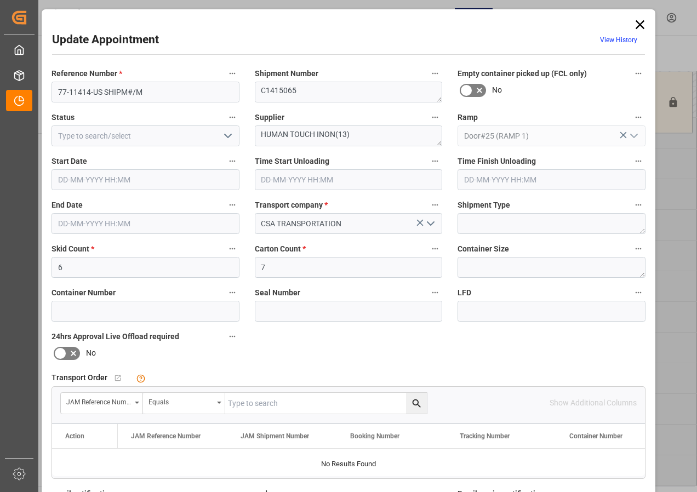
type input "[DATE] 08:00"
type input "[DATE] 08:30"
type input "[DATE] 14:46"
drag, startPoint x: 55, startPoint y: 93, endPoint x: 99, endPoint y: 95, distance: 43.3
click at [99, 95] on input "77-11414-US SHIPM#/M" at bounding box center [145, 92] width 188 height 21
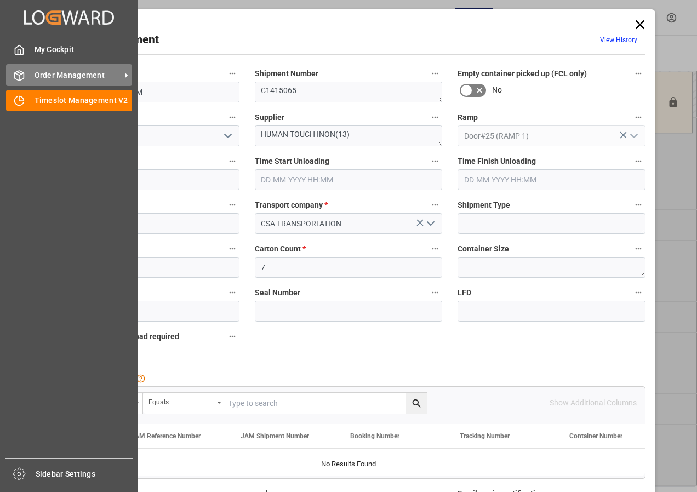
click at [33, 73] on div "Order Management Order Management" at bounding box center [69, 74] width 126 height 21
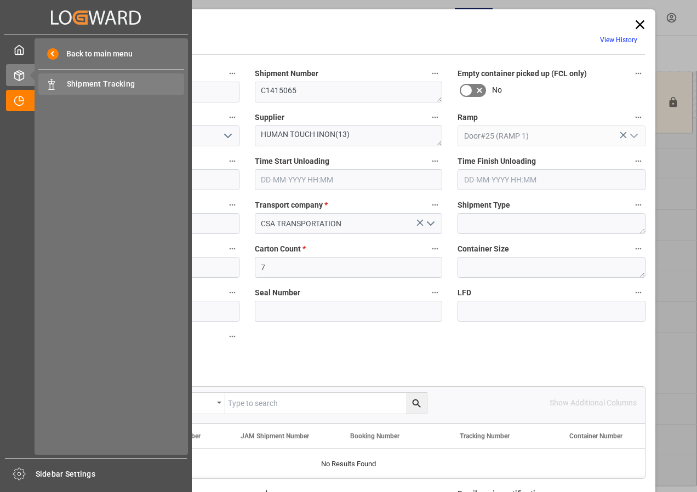
click at [70, 85] on span "Shipment Tracking" at bounding box center [126, 84] width 118 height 12
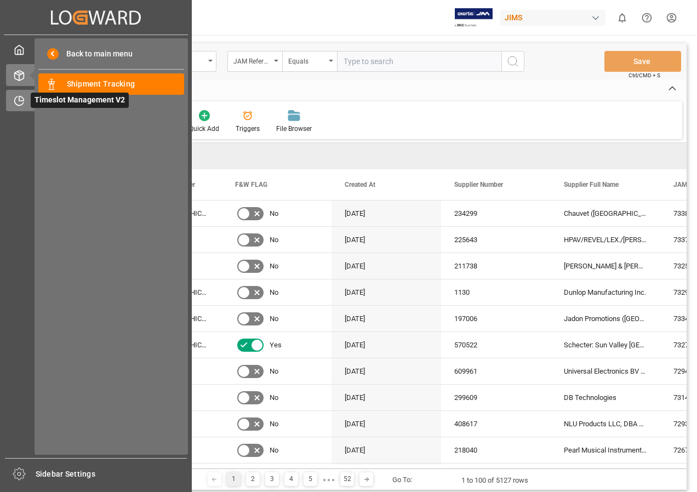
click at [45, 101] on span "Timeslot Management V2" at bounding box center [80, 100] width 98 height 15
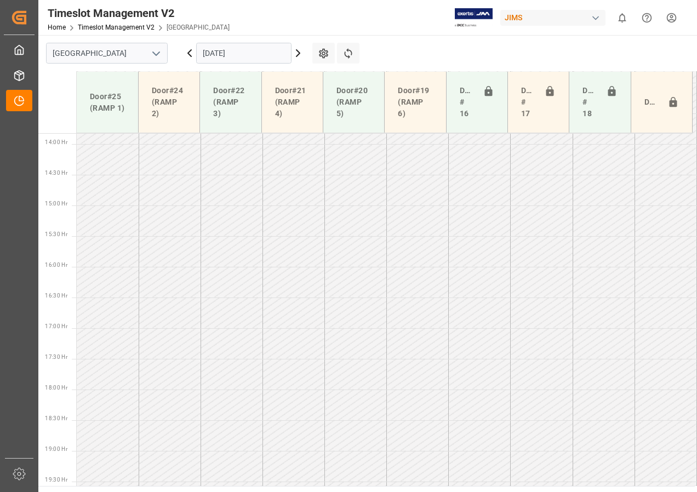
scroll to position [875, 0]
click at [223, 53] on input "[DATE]" at bounding box center [243, 53] width 95 height 21
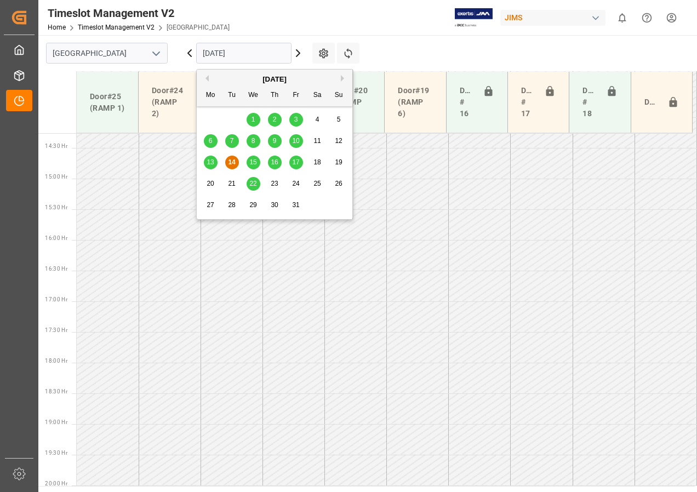
click at [256, 162] on span "15" at bounding box center [252, 162] width 7 height 8
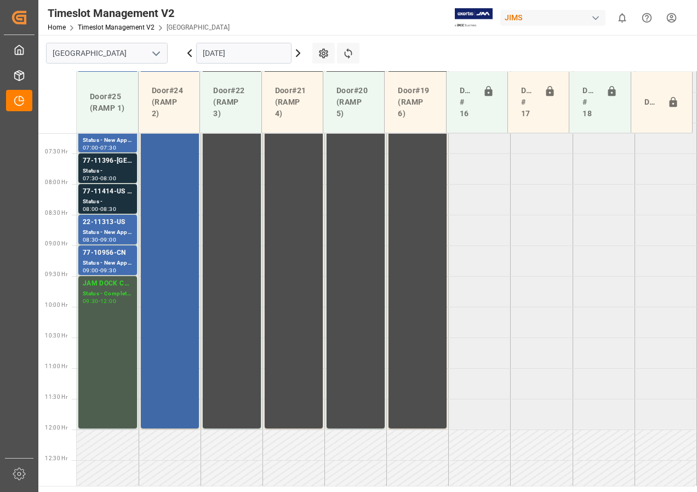
scroll to position [421, 0]
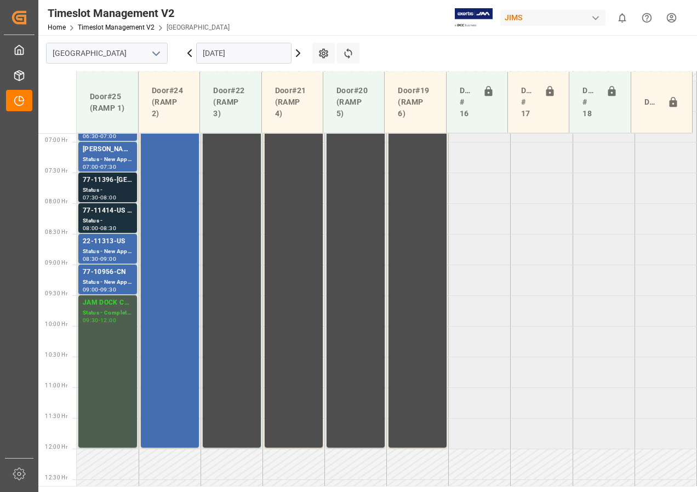
click at [119, 187] on div "Status -" at bounding box center [108, 190] width 50 height 9
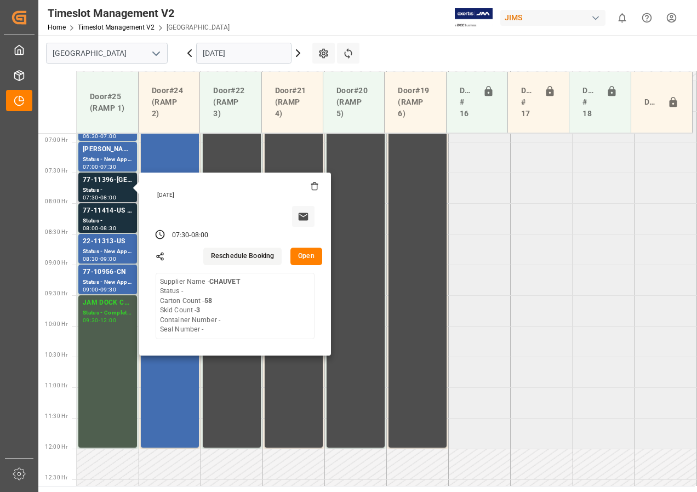
click at [217, 286] on div "Supplier Name - CHAUVET Status - Carton Count - 58 Skid Count - 3 Container Num…" at bounding box center [200, 306] width 81 height 58
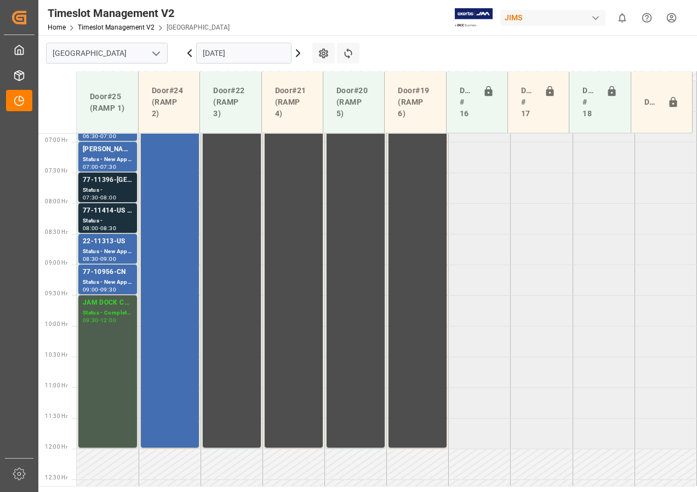
click at [106, 185] on div "77-11396-[GEOGRAPHIC_DATA]" at bounding box center [108, 180] width 50 height 11
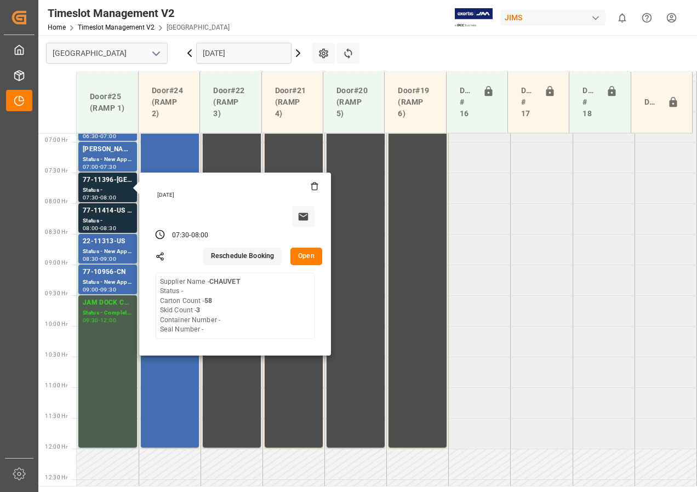
click at [298, 255] on button "Open" at bounding box center [306, 257] width 32 height 18
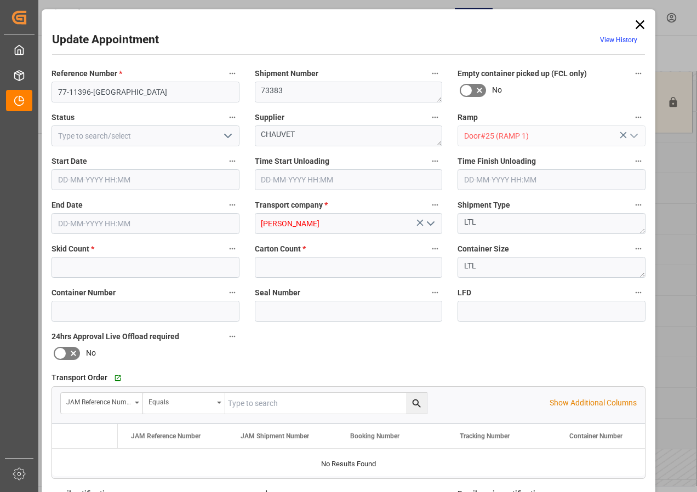
type input "3"
type input "58"
type input "[DATE] 07:30"
type input "[DATE] 08:00"
type input "[DATE] 12:43"
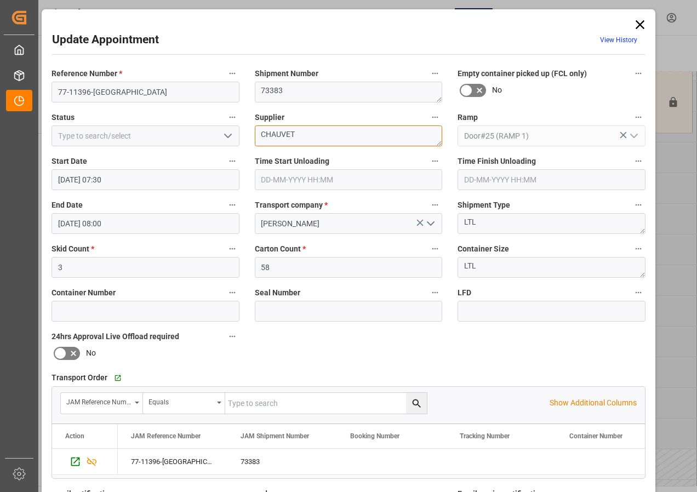
click at [305, 133] on textarea "CHAUVET" at bounding box center [349, 135] width 188 height 21
drag, startPoint x: 293, startPoint y: 134, endPoint x: 301, endPoint y: 134, distance: 8.2
click at [294, 134] on textarea "CHAUVETTOTAL 76" at bounding box center [349, 135] width 188 height 21
click at [352, 134] on textarea "CHAUVET TOTAL 76" at bounding box center [349, 135] width 188 height 21
click at [321, 135] on textarea "CHAUVET TOTAL 76" at bounding box center [349, 135] width 188 height 21
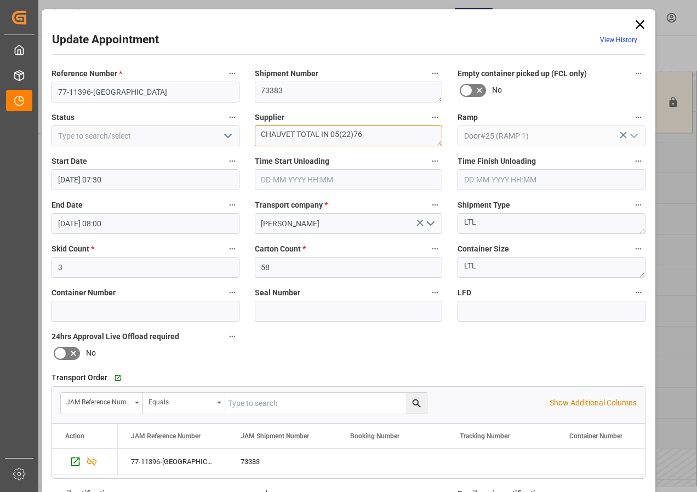
click at [340, 135] on textarea "CHAUVET TOTAL IN 05(22)76" at bounding box center [349, 135] width 188 height 21
click at [339, 135] on textarea "CHAUVET TOTAL IN 05(22)76" at bounding box center [349, 135] width 188 height 21
click at [338, 135] on textarea "CHAUVET TOTAL IN 05 +(22)76" at bounding box center [349, 135] width 188 height 21
click at [360, 135] on textarea "CHAUVET TOTAL IN 05(54) +(22)76" at bounding box center [349, 135] width 188 height 21
drag, startPoint x: 392, startPoint y: 134, endPoint x: 401, endPoint y: 134, distance: 9.3
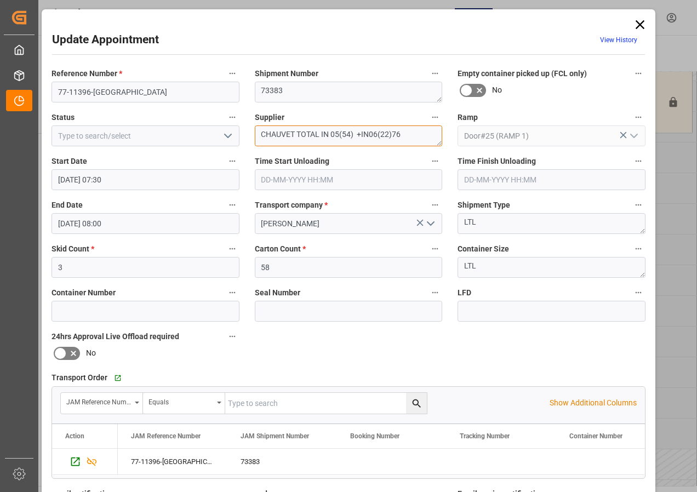
click at [401, 134] on textarea "CHAUVET TOTAL IN 05(54) +IN06(22)76" at bounding box center [349, 135] width 188 height 21
click at [330, 134] on textarea "CHAUVET TOTAL IN 05(54) +IN06(22)" at bounding box center [349, 135] width 188 height 21
click at [360, 135] on textarea "CHAUVET TOTAL IN05(54) +IN06(22)" at bounding box center [349, 135] width 188 height 21
click at [354, 135] on textarea "CHAUVET TOTAL IN05(54) +I N06(22)" at bounding box center [349, 135] width 188 height 21
click at [358, 136] on textarea "CHAUVET TOTAL IN05(54) +I N06(22)" at bounding box center [349, 135] width 188 height 21
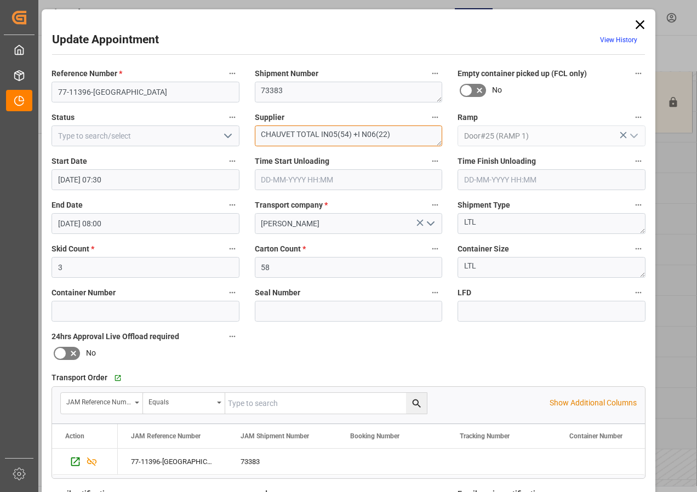
click at [355, 136] on textarea "CHAUVET TOTAL IN05(54) +I N06(22)" at bounding box center [349, 135] width 188 height 21
click at [364, 137] on textarea "CHAUVET TOTAL IN05(54) + I N06(22)" at bounding box center [349, 135] width 188 height 21
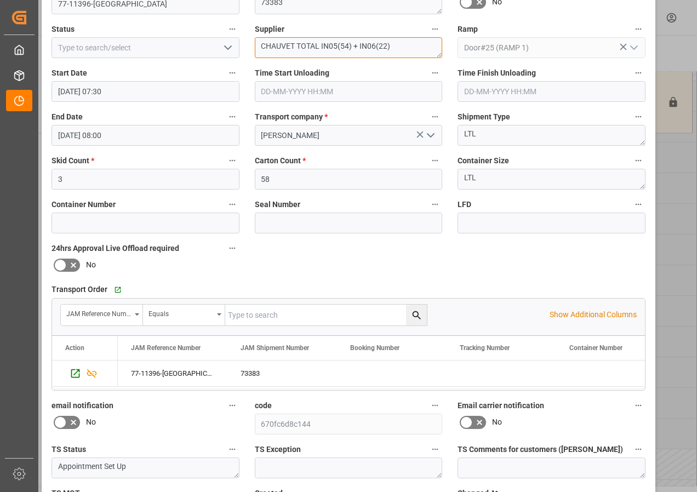
scroll to position [164, 0]
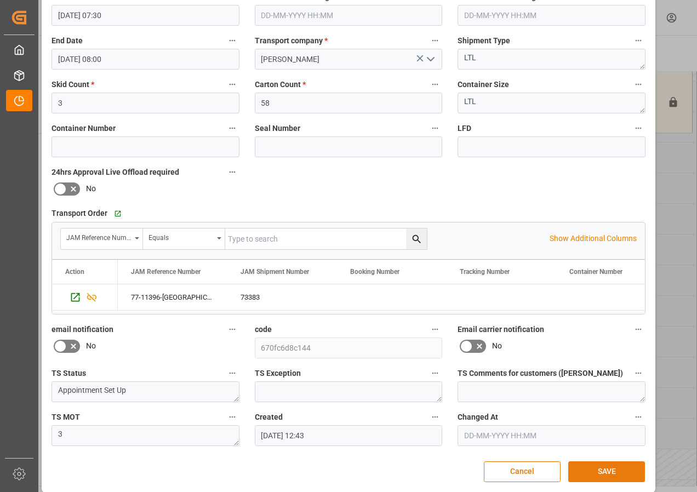
type textarea "CHAUVET TOTAL IN05(54) + IN06(22)"
click at [587, 468] on button "SAVE" at bounding box center [606, 471] width 77 height 21
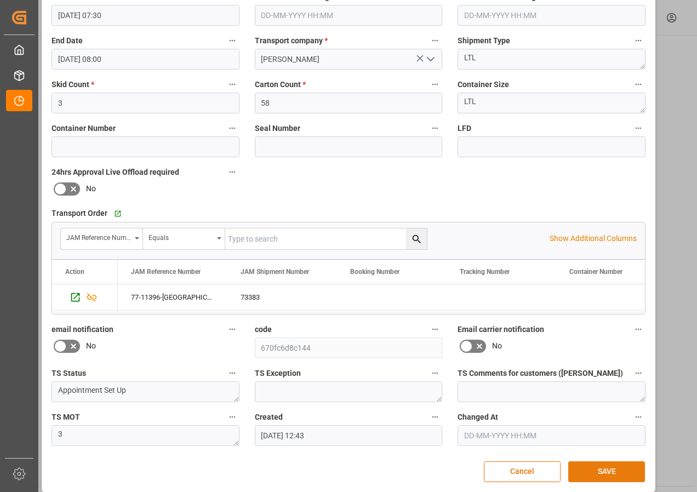
click at [610, 473] on button "SAVE" at bounding box center [606, 471] width 77 height 21
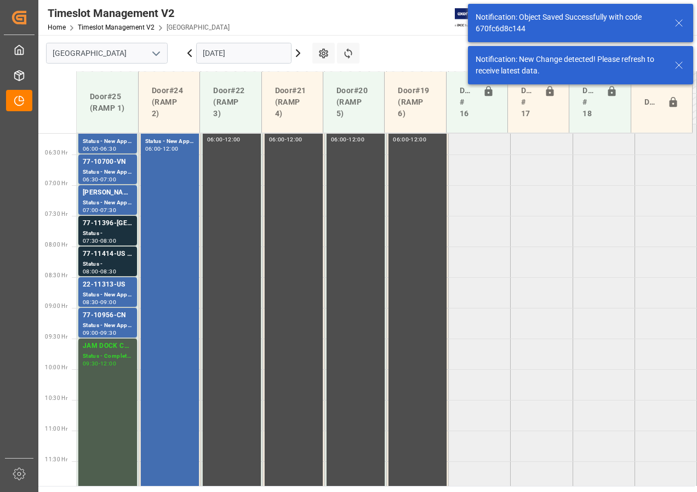
scroll to position [384, 0]
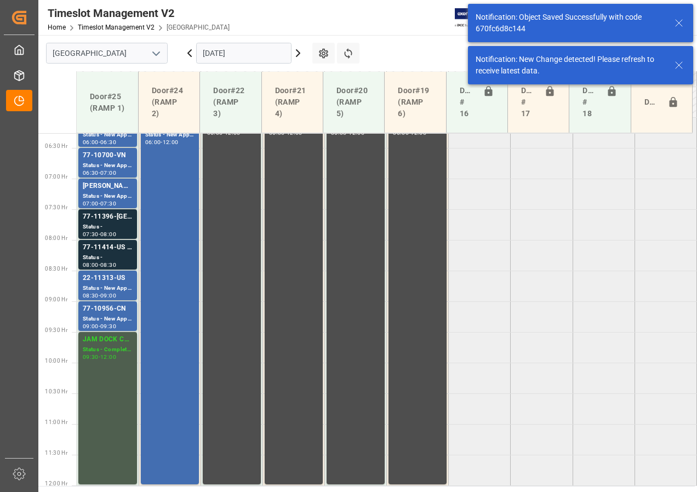
click at [624, 232] on tabel "NS AMAZON RETURNS Status - New Appointment 06:00 - 06:30 77-9839-CN Status - Ne…" at bounding box center [387, 485] width 620 height 1473
click at [219, 54] on input "[DATE]" at bounding box center [243, 53] width 95 height 21
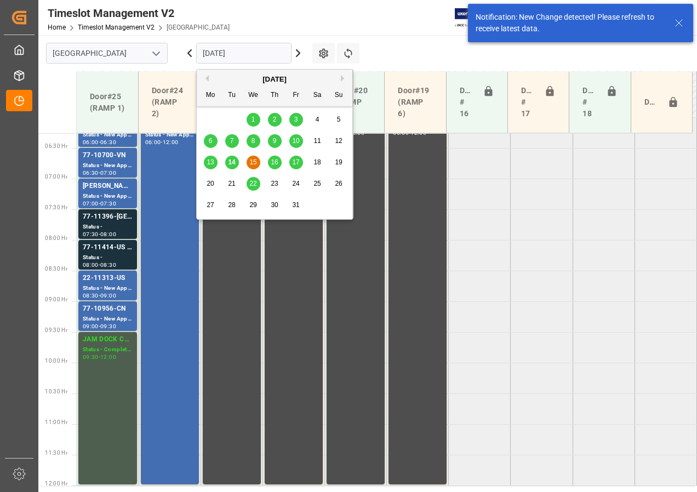
click at [275, 157] on div "16" at bounding box center [275, 162] width 14 height 13
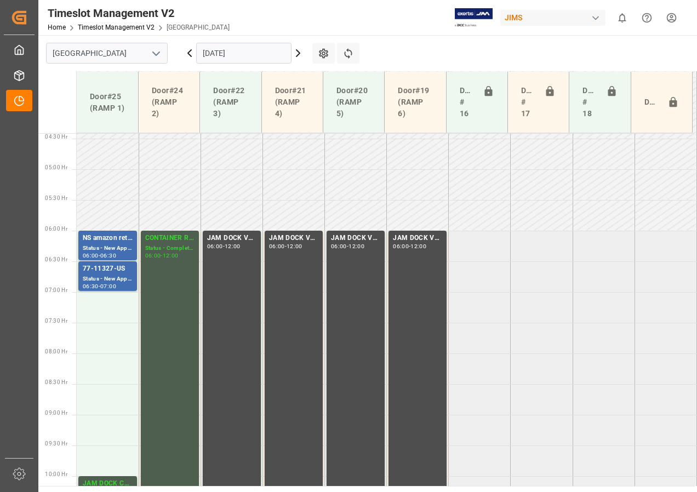
scroll to position [269, 0]
click at [227, 54] on input "[DATE]" at bounding box center [243, 53] width 95 height 21
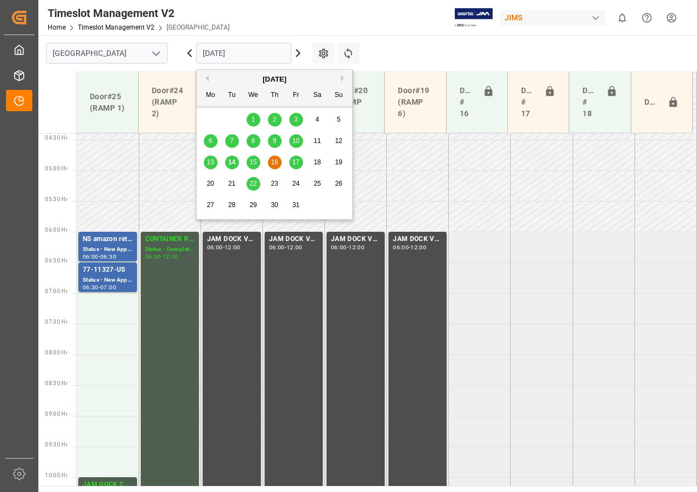
click at [299, 160] on span "17" at bounding box center [295, 162] width 7 height 8
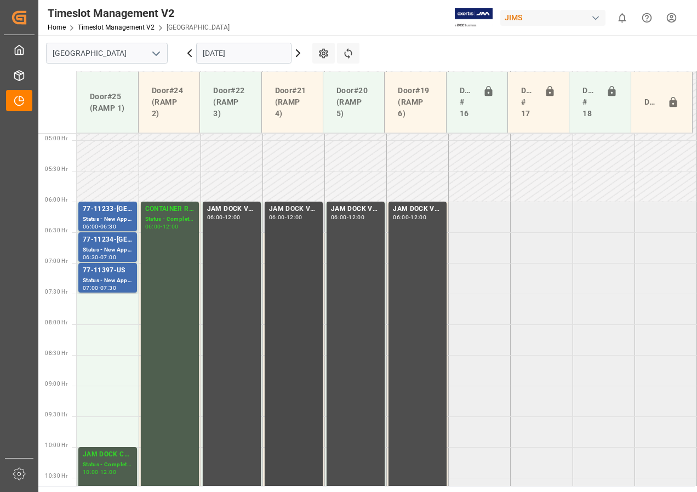
scroll to position [354, 0]
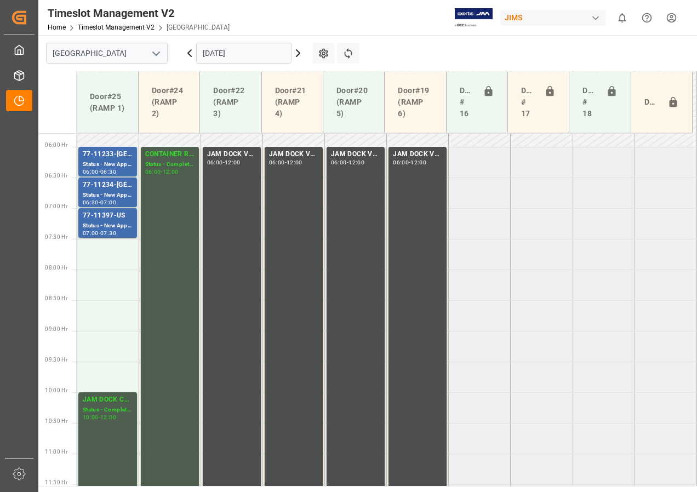
click at [219, 54] on input "[DATE]" at bounding box center [243, 53] width 95 height 21
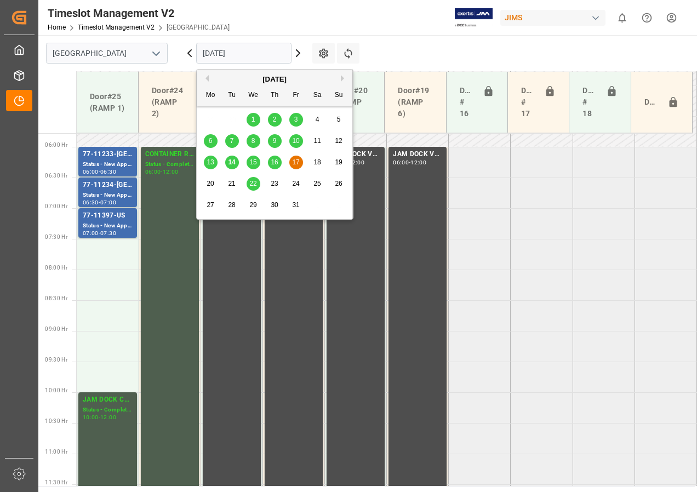
click at [252, 161] on span "15" at bounding box center [252, 162] width 7 height 8
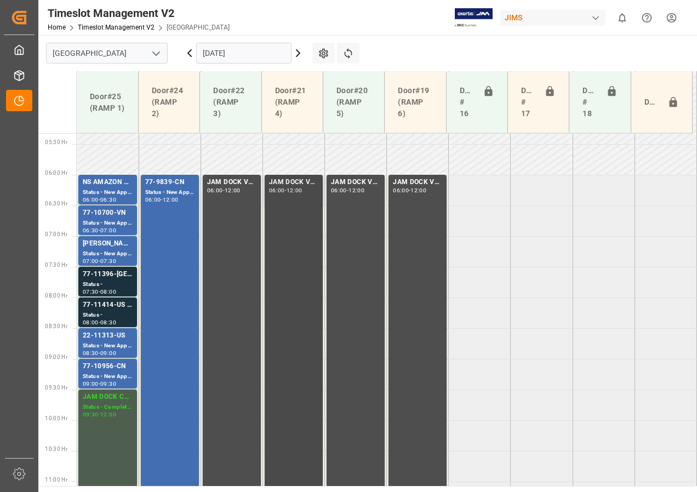
scroll to position [323, 0]
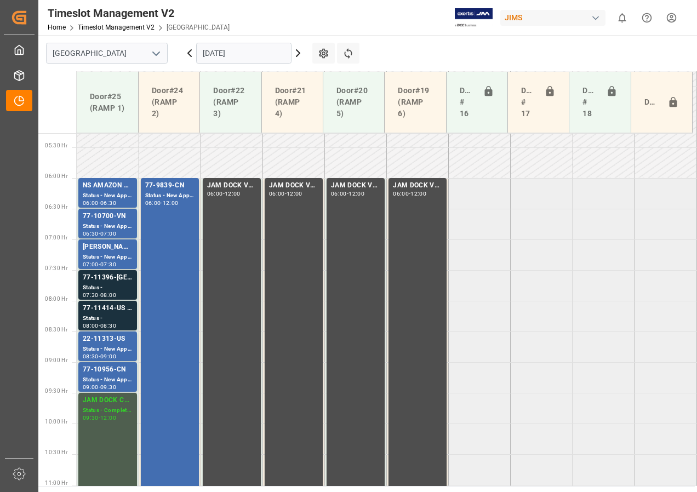
click at [210, 54] on input "[DATE]" at bounding box center [243, 53] width 95 height 21
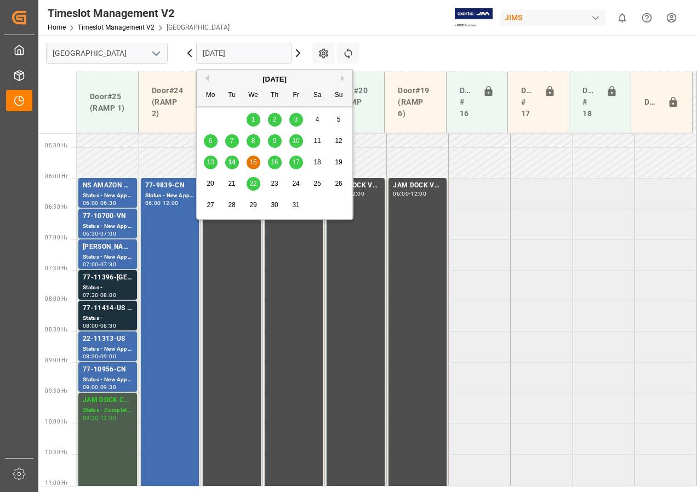
click at [275, 163] on span "16" at bounding box center [274, 162] width 7 height 8
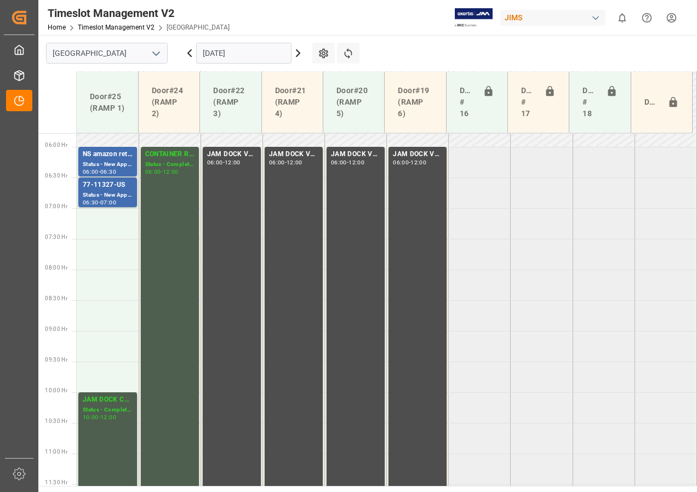
scroll to position [343, 0]
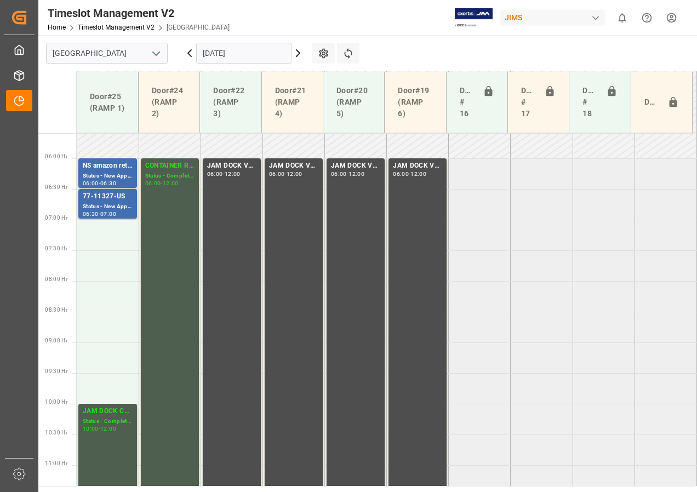
click at [228, 56] on input "[DATE]" at bounding box center [243, 53] width 95 height 21
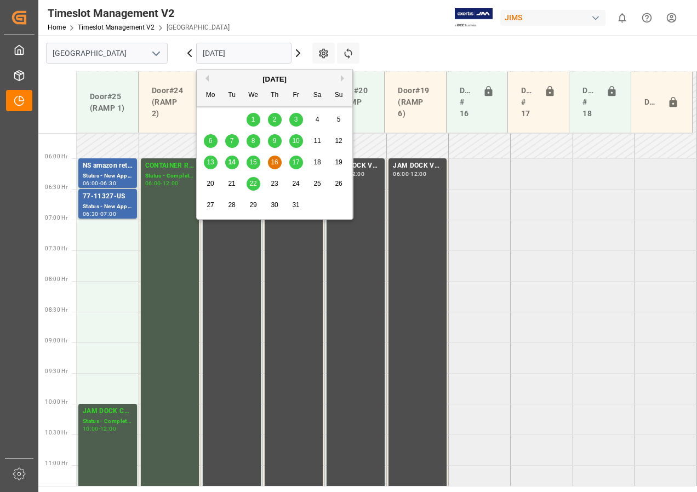
click at [295, 162] on span "17" at bounding box center [295, 162] width 7 height 8
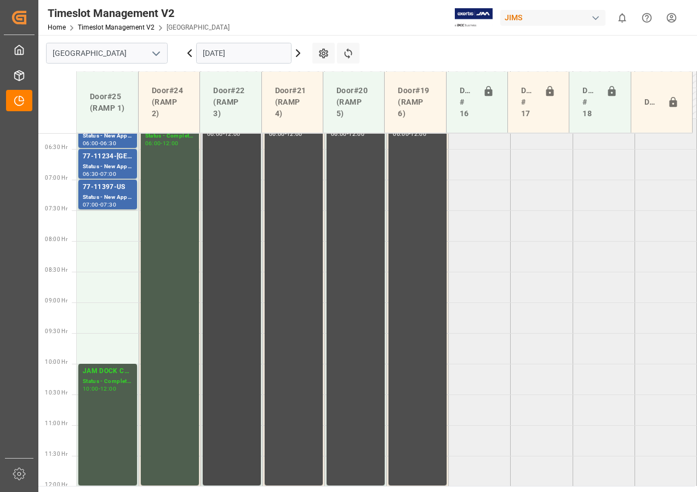
scroll to position [383, 0]
click at [234, 52] on input "[DATE]" at bounding box center [243, 53] width 95 height 21
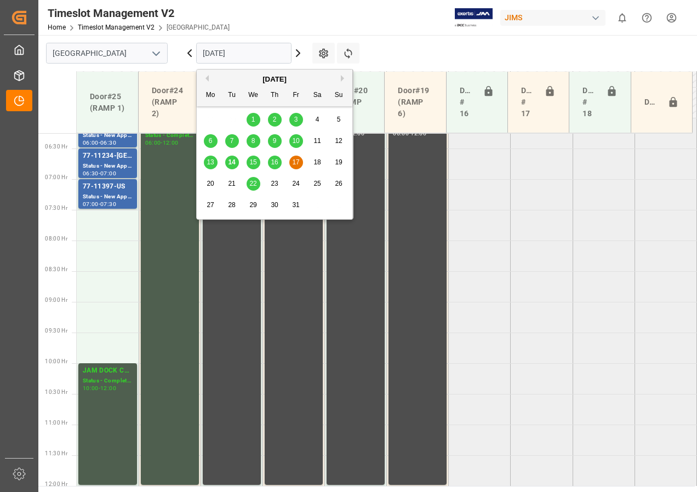
click at [252, 162] on span "15" at bounding box center [252, 162] width 7 height 8
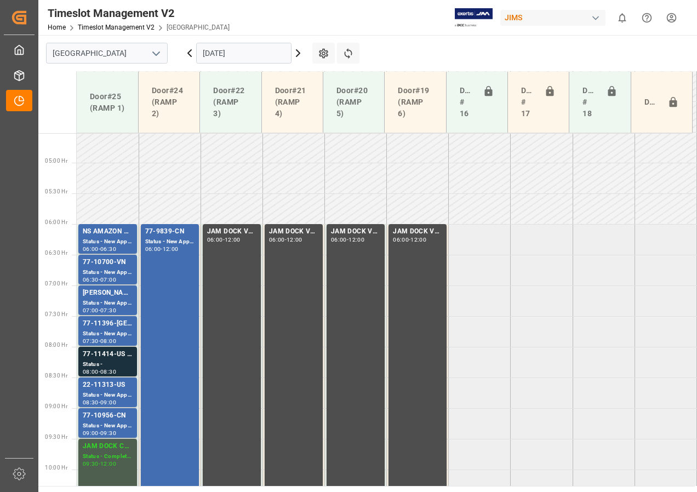
scroll to position [217, 0]
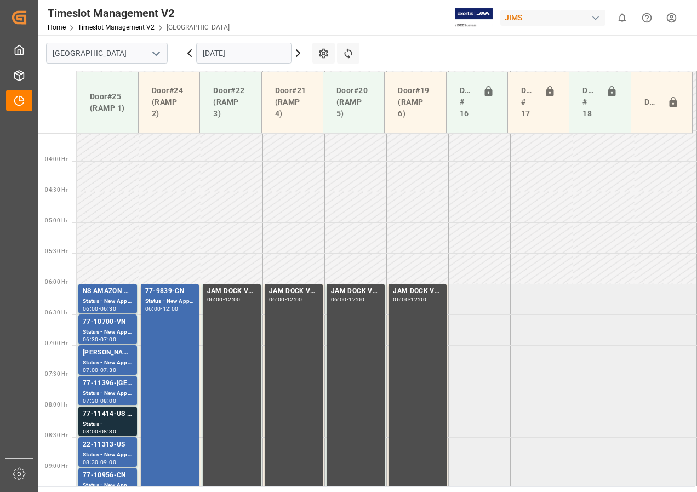
click at [217, 50] on input "[DATE]" at bounding box center [243, 53] width 95 height 21
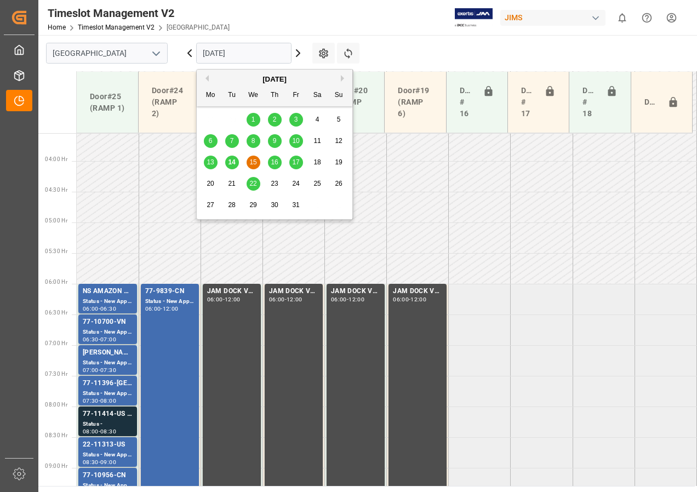
click at [270, 158] on div "16" at bounding box center [275, 162] width 14 height 13
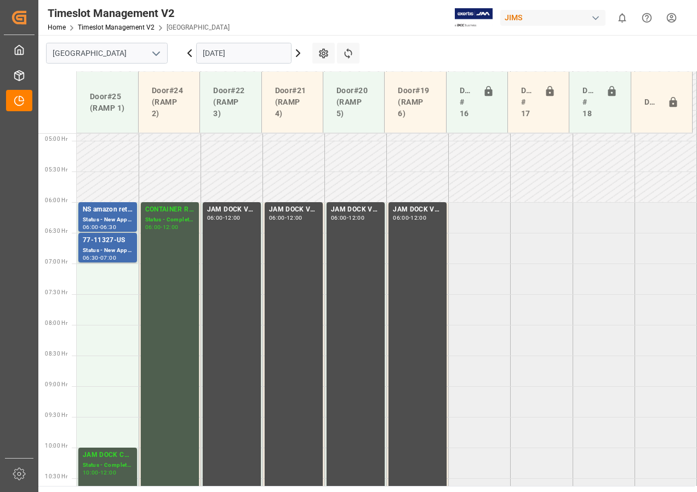
scroll to position [237, 0]
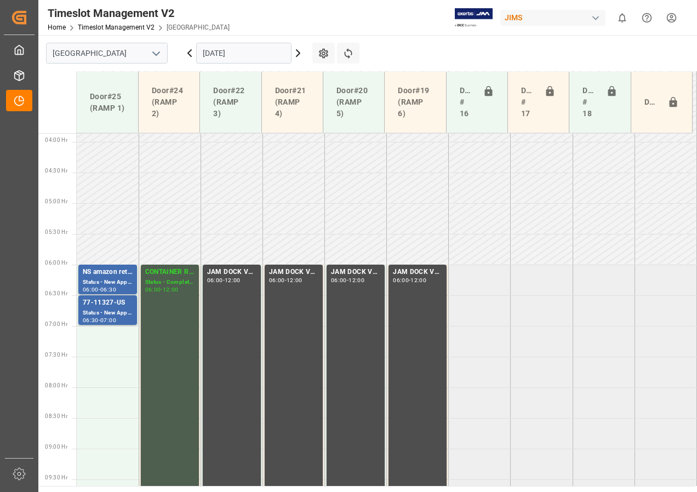
click at [226, 54] on input "[DATE]" at bounding box center [243, 53] width 95 height 21
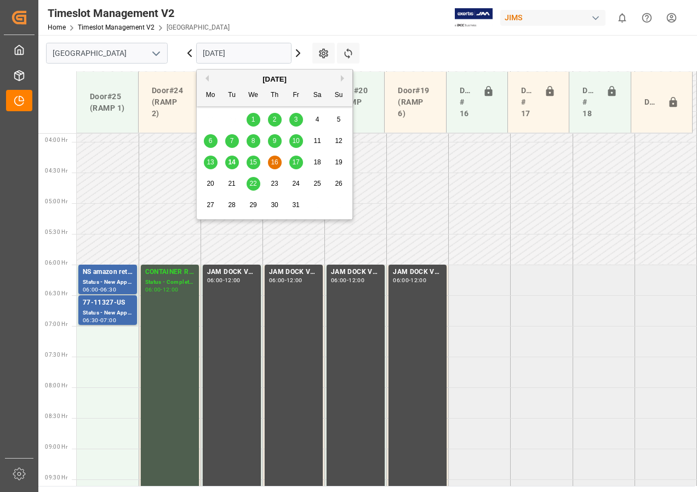
click at [294, 163] on span "17" at bounding box center [295, 162] width 7 height 8
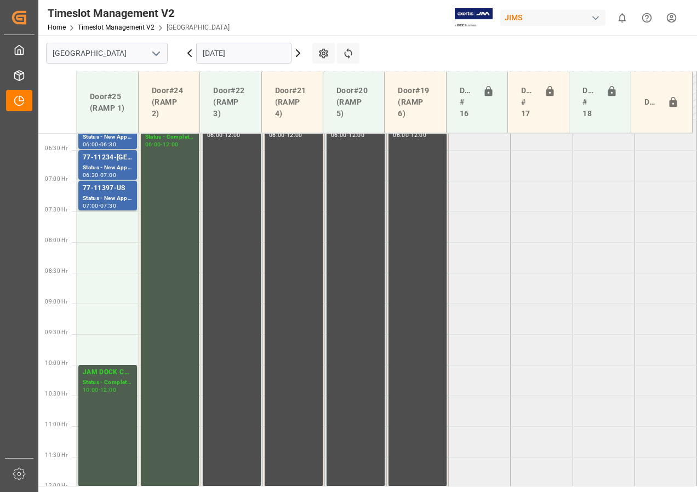
scroll to position [355, 0]
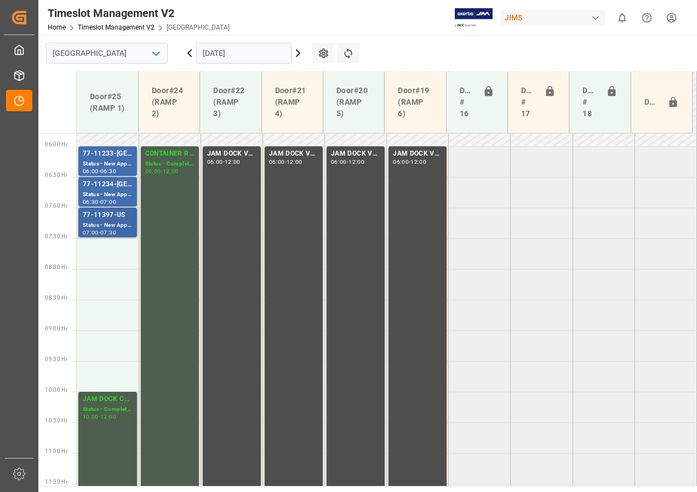
click at [119, 214] on div "77-11397-US" at bounding box center [108, 215] width 50 height 11
click at [108, 200] on div "07:00" at bounding box center [108, 201] width 16 height 5
click at [101, 164] on div "Status - New Appointment" at bounding box center [108, 163] width 50 height 9
click at [102, 352] on td at bounding box center [108, 345] width 62 height 31
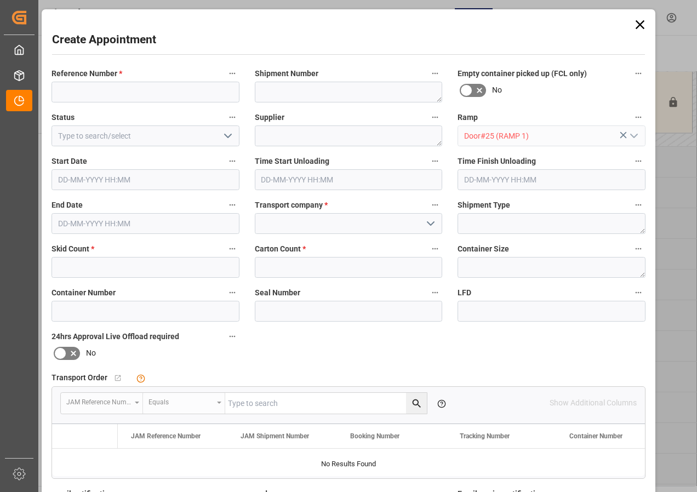
type input "[DATE] 09:00"
type input "[DATE] 09:30"
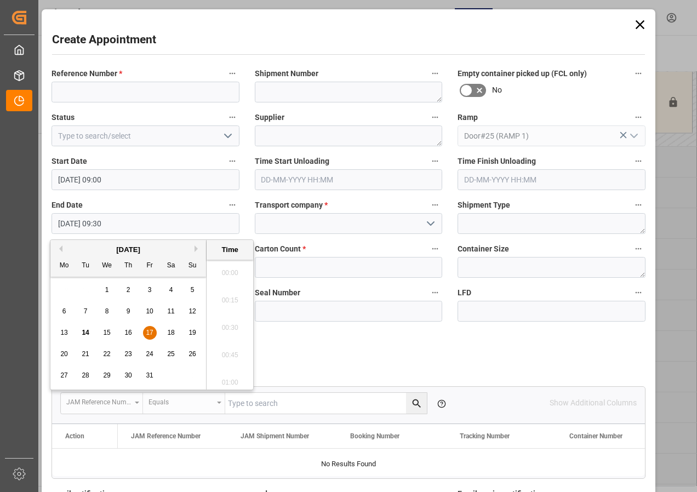
click at [105, 222] on input "[DATE] 09:30" at bounding box center [145, 223] width 188 height 21
click at [636, 19] on icon at bounding box center [639, 24] width 15 height 15
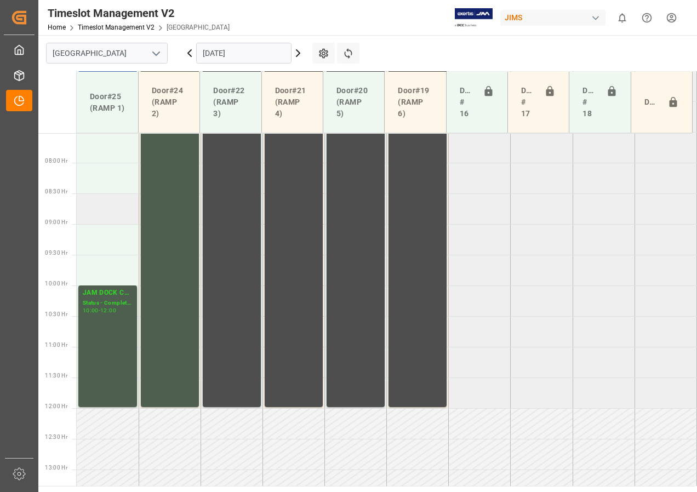
scroll to position [464, 0]
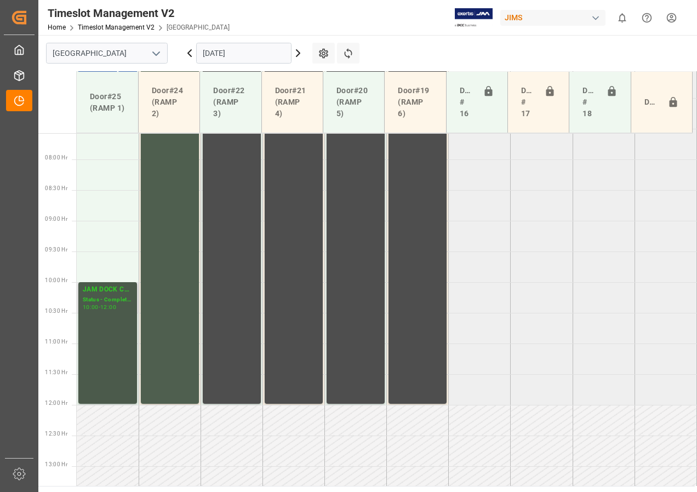
click at [105, 295] on div "JAM DOCK CONTROL" at bounding box center [108, 289] width 50 height 11
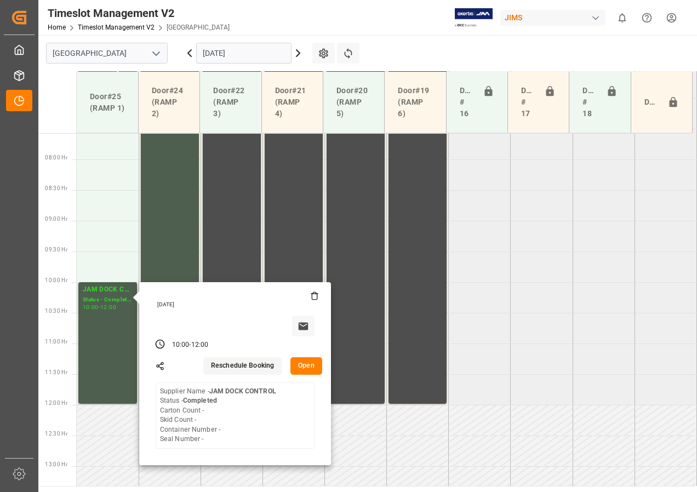
click at [302, 368] on button "Open" at bounding box center [306, 366] width 32 height 18
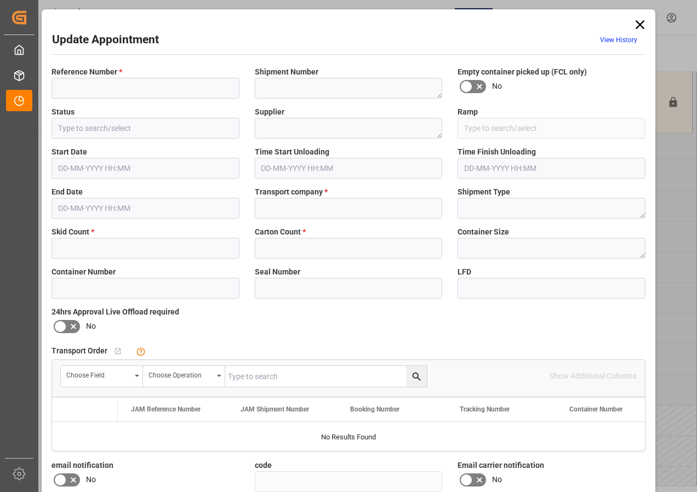
type input "JAM DOCK CONTROL"
type input "Completed"
type textarea "JAM DOCK CONTROL"
type input "Door#25 (RAMP 1)"
type input "JAM RESERVATION (NOT A CARRIER)"
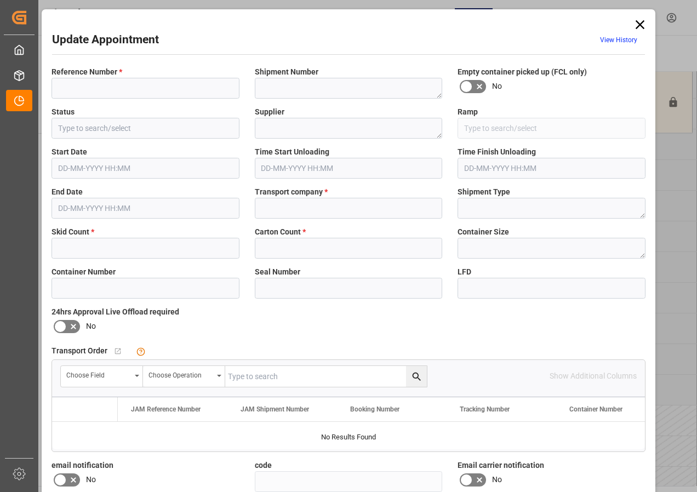
type input "bc9e8f9d782b"
type input "0"
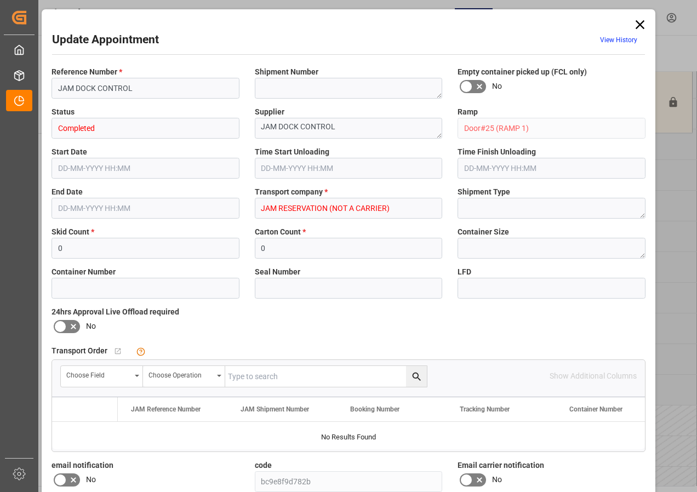
type input "[DATE] 10:00"
type input "[DATE] 12:00"
type input "[DATE] 15:54"
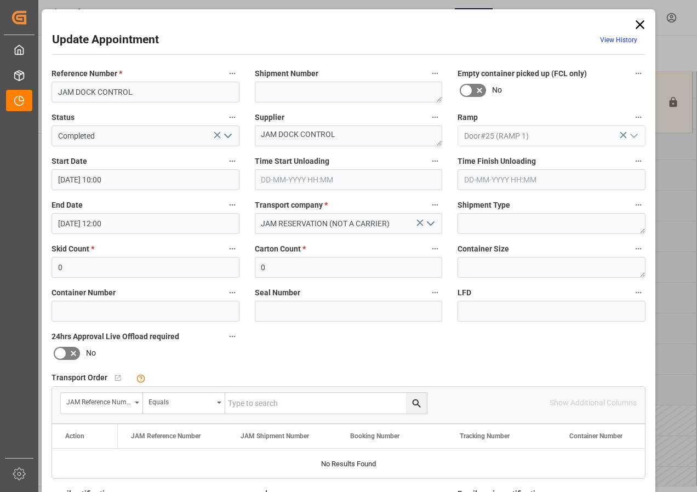
click at [92, 180] on input "[DATE] 10:00" at bounding box center [145, 179] width 188 height 21
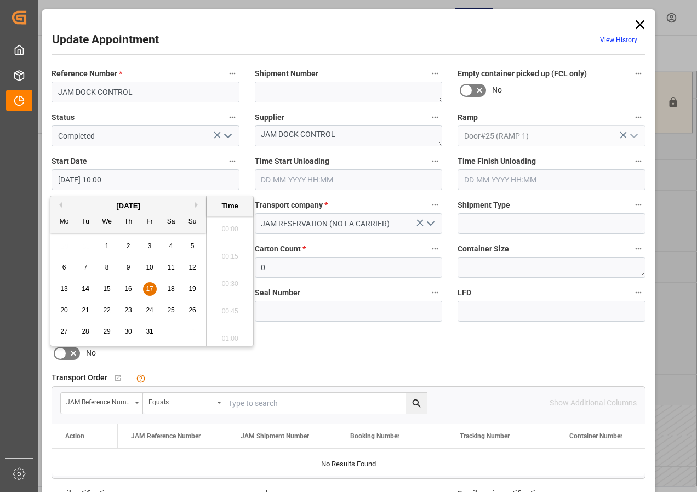
scroll to position [1044, 0]
click at [148, 286] on span "17" at bounding box center [149, 289] width 7 height 8
click at [225, 220] on li "09:00" at bounding box center [229, 225] width 47 height 27
type input "[DATE] 09:00"
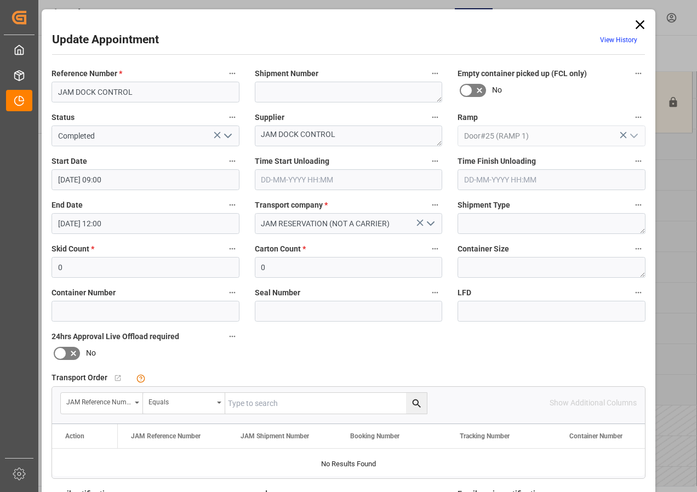
scroll to position [164, 0]
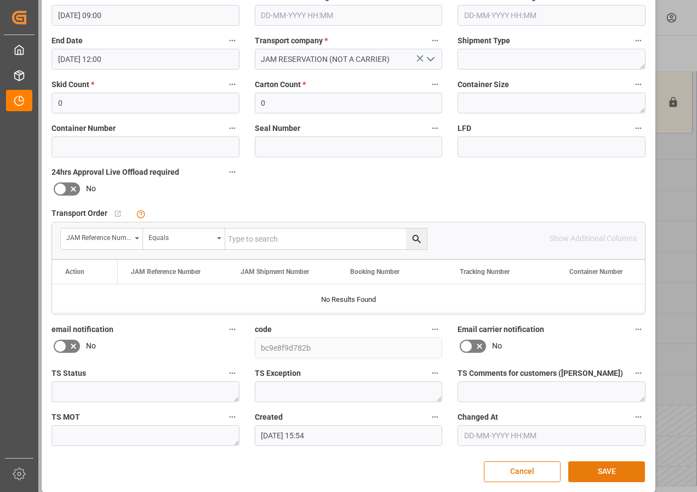
click at [587, 469] on button "SAVE" at bounding box center [606, 471] width 77 height 21
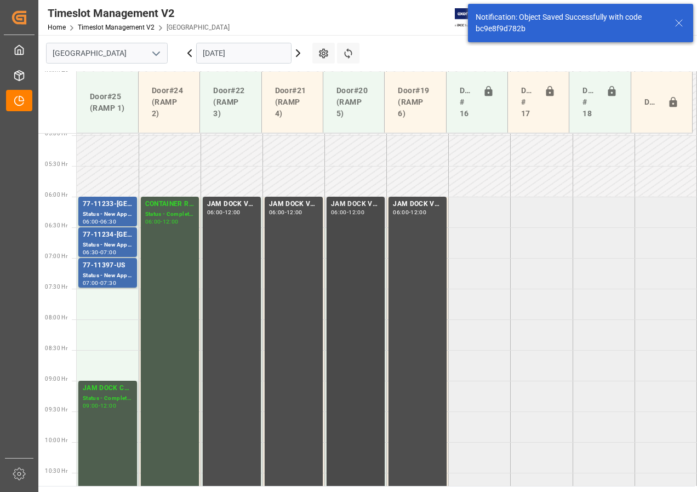
scroll to position [507, 0]
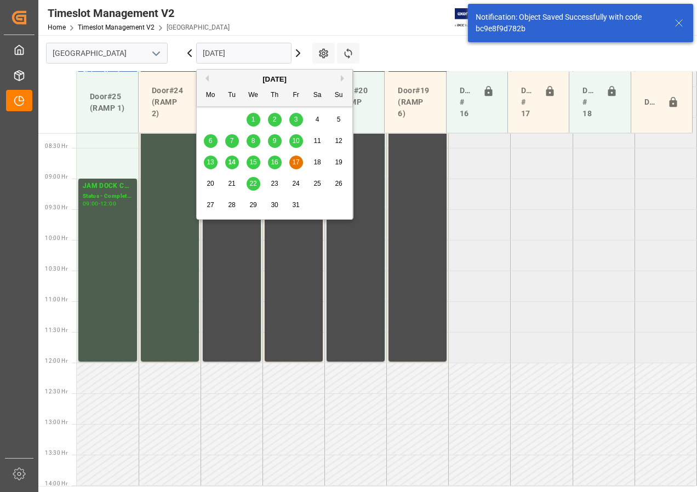
click at [242, 56] on input "[DATE]" at bounding box center [243, 53] width 95 height 21
click at [274, 164] on span "16" at bounding box center [274, 162] width 7 height 8
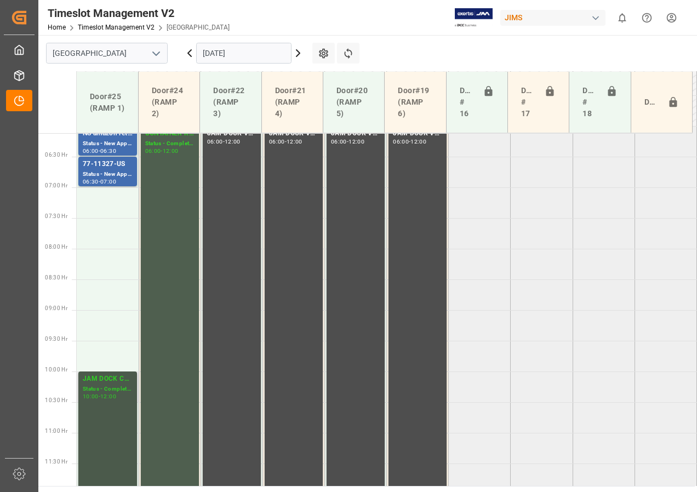
scroll to position [420, 0]
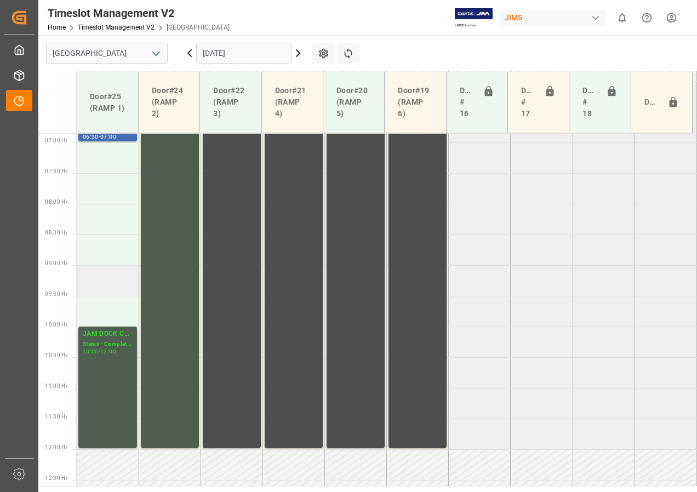
click at [96, 287] on td at bounding box center [108, 280] width 62 height 31
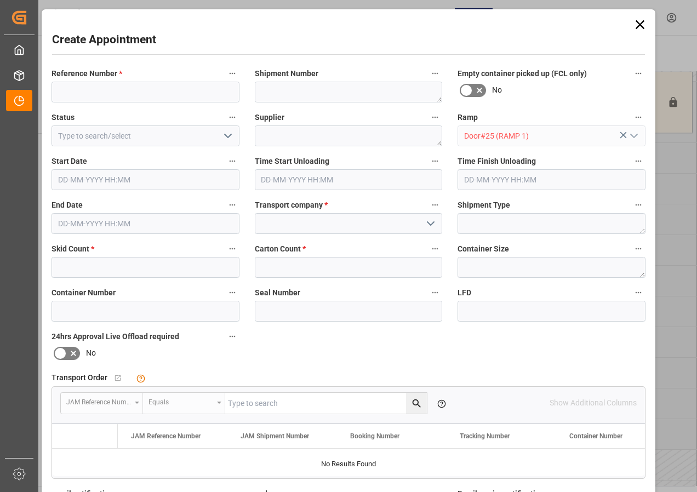
type input "[DATE] 09:00"
type input "[DATE] 09:30"
click at [634, 26] on icon at bounding box center [639, 24] width 15 height 15
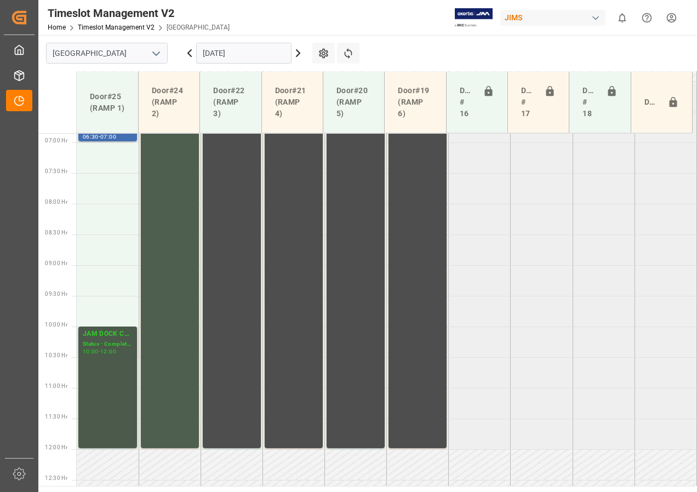
click at [114, 341] on div "Status - Completed" at bounding box center [108, 344] width 50 height 9
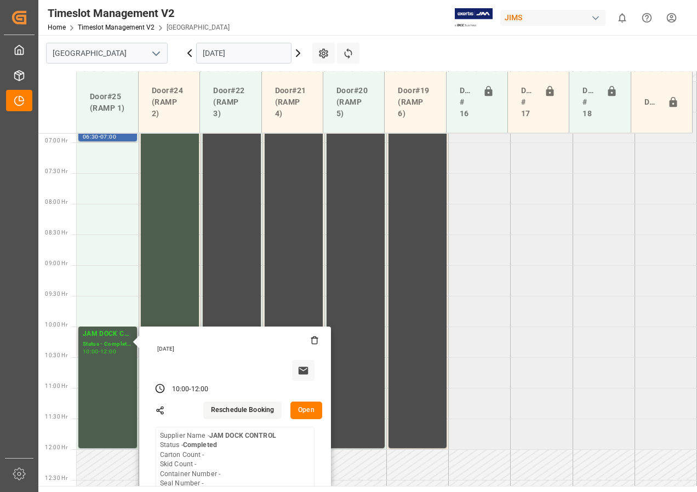
click at [307, 407] on button "Open" at bounding box center [306, 410] width 32 height 18
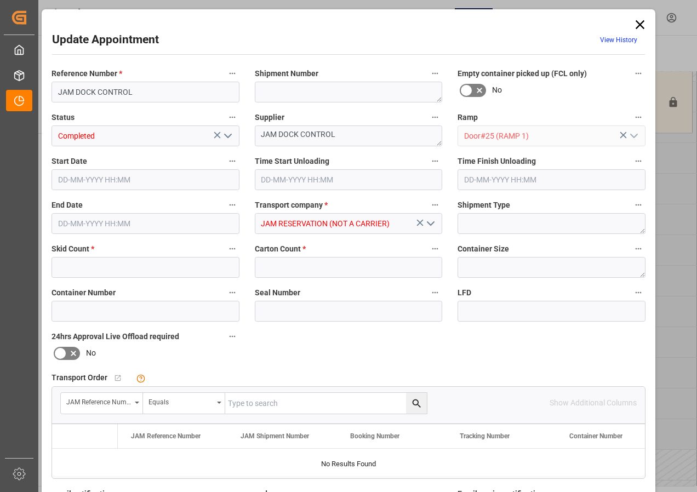
type input "0"
type input "[DATE] 10:00"
type input "[DATE] 12:00"
type input "[DATE] 15:53"
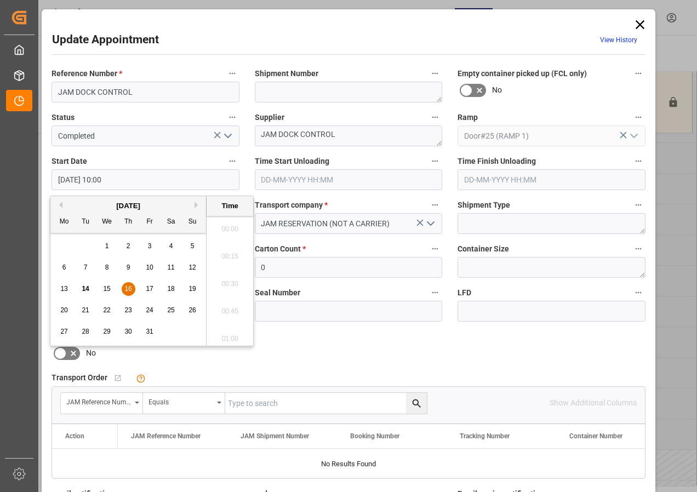
click at [89, 181] on input "[DATE] 10:00" at bounding box center [145, 179] width 188 height 21
click at [127, 286] on span "16" at bounding box center [127, 289] width 7 height 8
click at [223, 226] on li "09:00" at bounding box center [229, 225] width 47 height 27
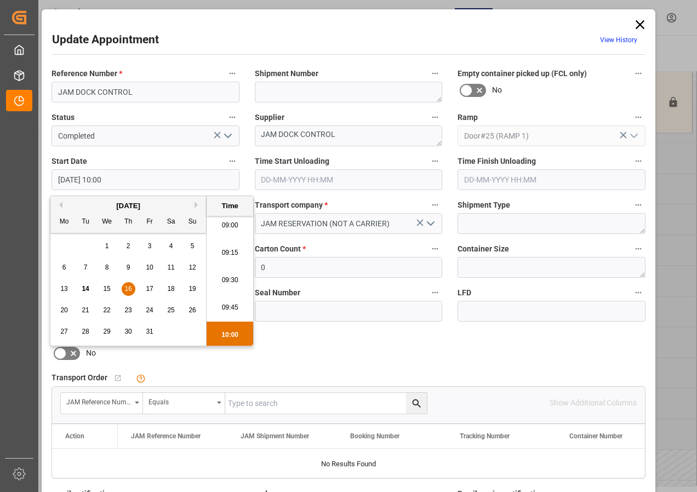
type input "[DATE] 09:00"
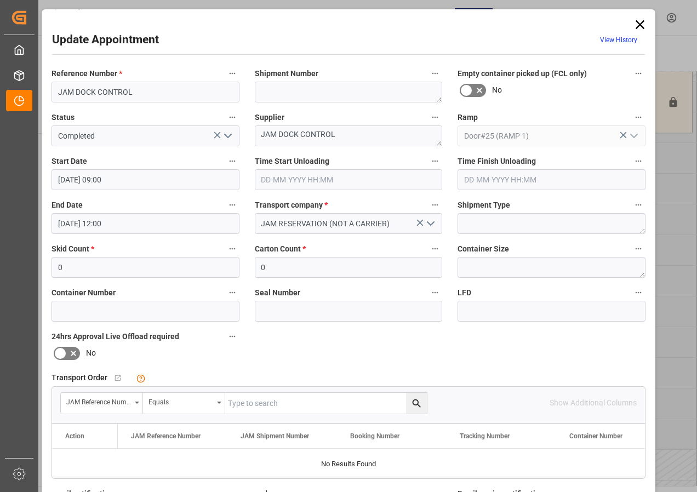
scroll to position [164, 0]
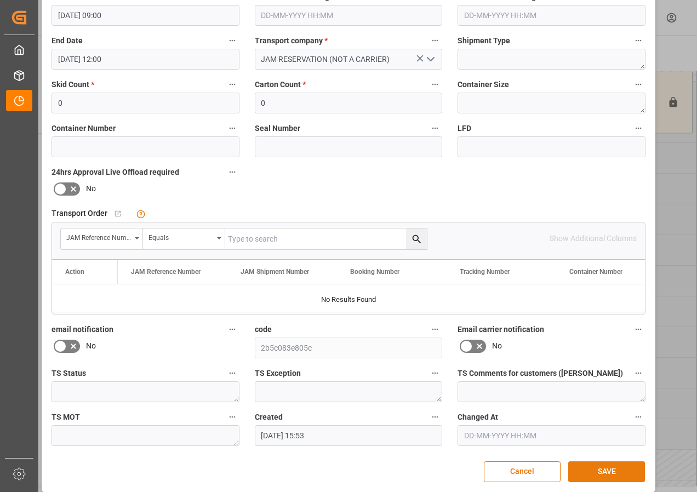
click at [611, 474] on button "SAVE" at bounding box center [606, 471] width 77 height 21
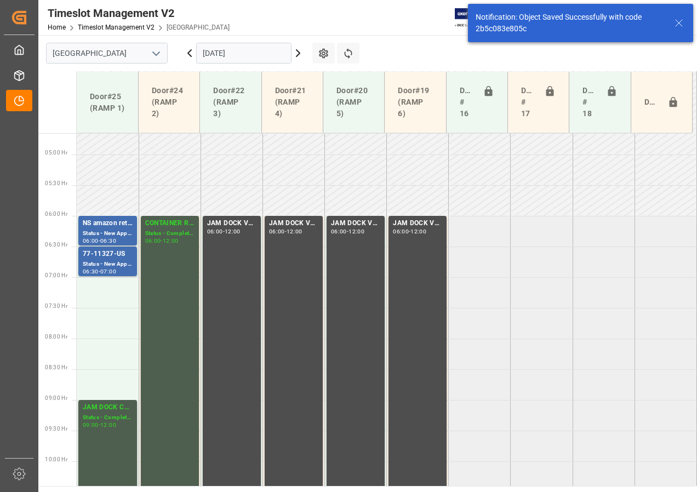
scroll to position [233, 0]
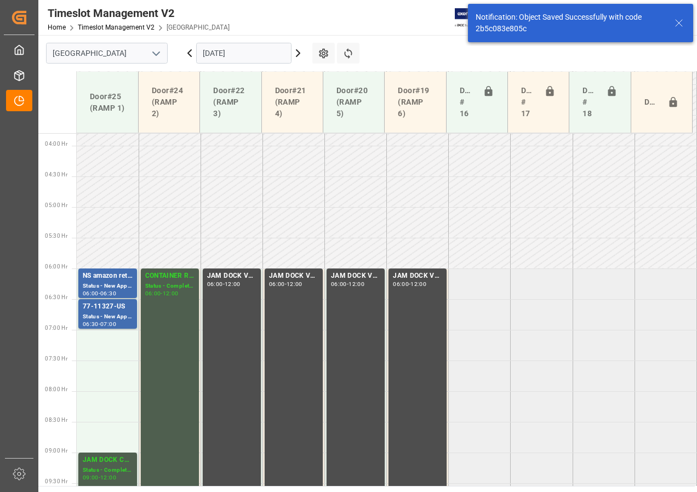
click at [220, 52] on input "[DATE]" at bounding box center [243, 53] width 95 height 21
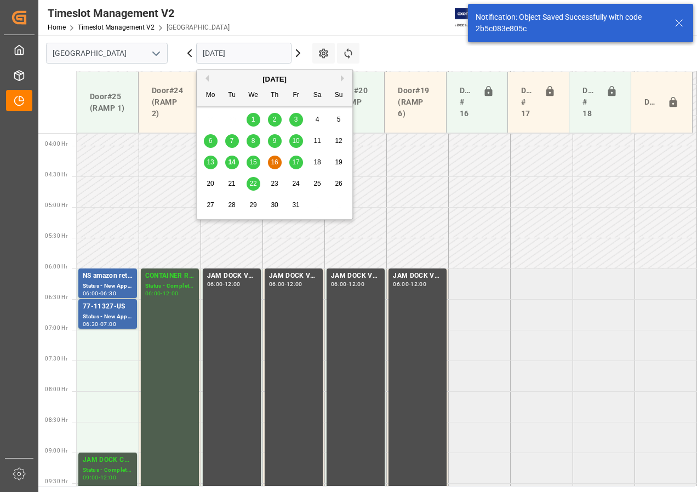
click at [249, 162] on div "15" at bounding box center [253, 162] width 14 height 13
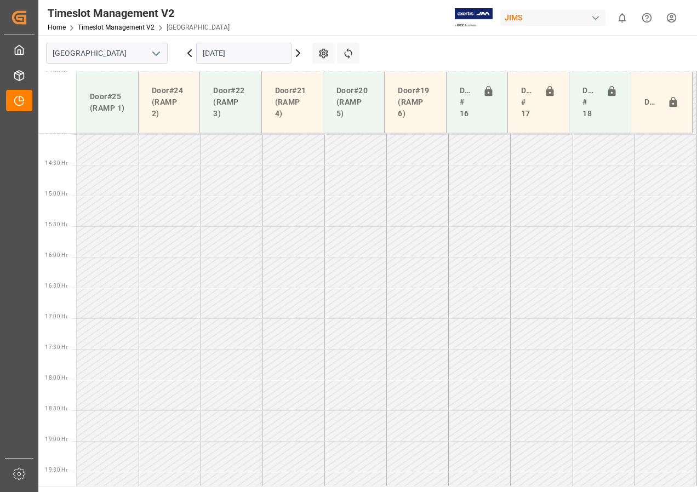
scroll to position [875, 0]
